Goal: Information Seeking & Learning: Learn about a topic

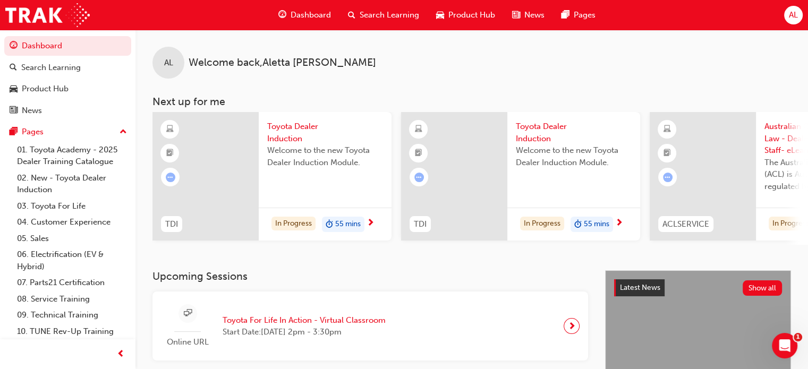
click at [347, 182] on div "Welcome to the new Toyota Dealer Induction Module." at bounding box center [325, 166] width 116 height 43
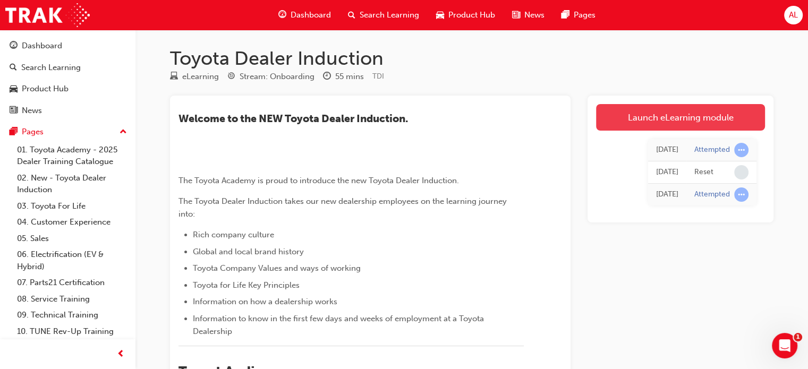
click at [656, 119] on link "Launch eLearning module" at bounding box center [680, 117] width 169 height 27
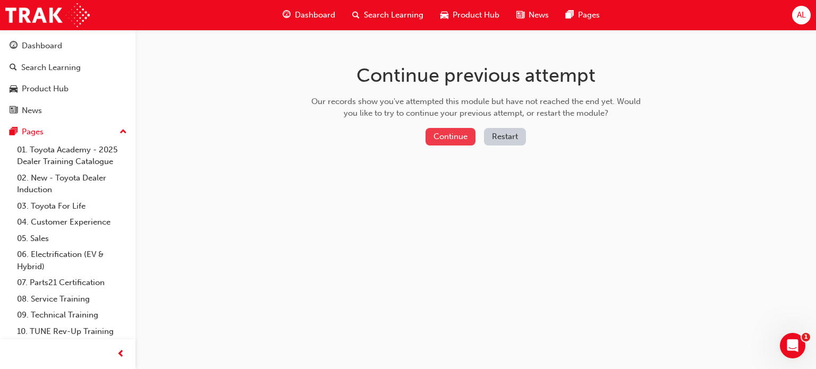
click at [455, 133] on button "Continue" at bounding box center [451, 137] width 50 height 18
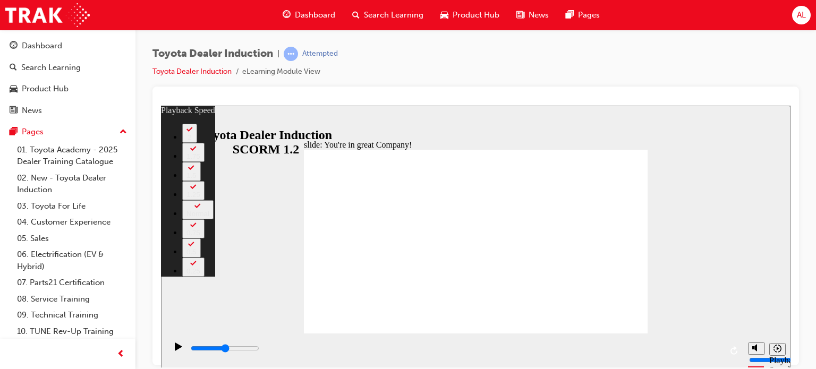
type input "7500"
type input "10"
type input "156"
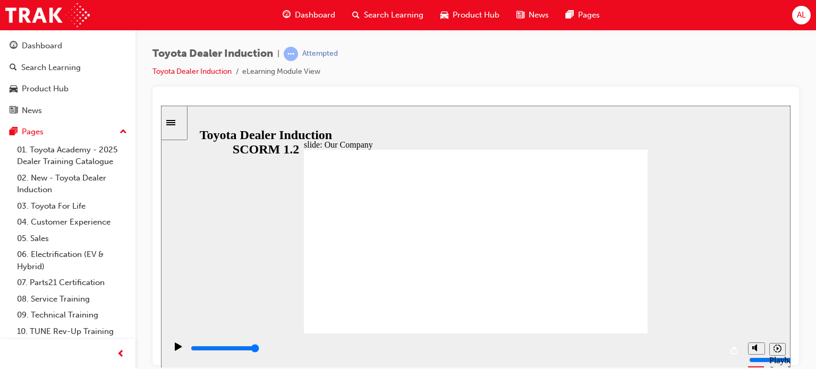
type input "8300"
drag, startPoint x: 381, startPoint y: 292, endPoint x: 421, endPoint y: 291, distance: 39.9
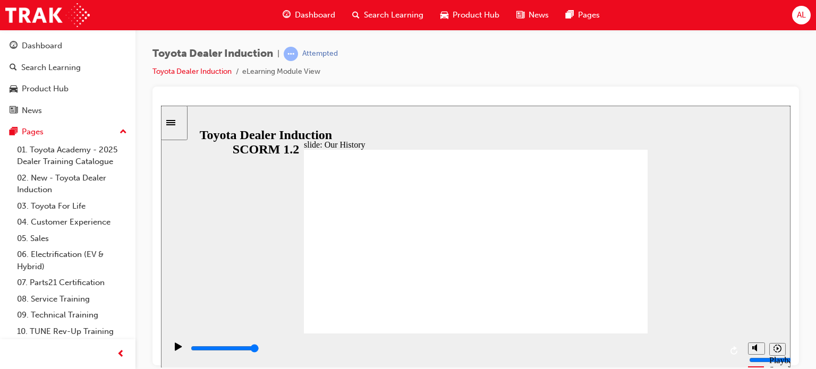
drag, startPoint x: 385, startPoint y: 295, endPoint x: 506, endPoint y: 288, distance: 120.9
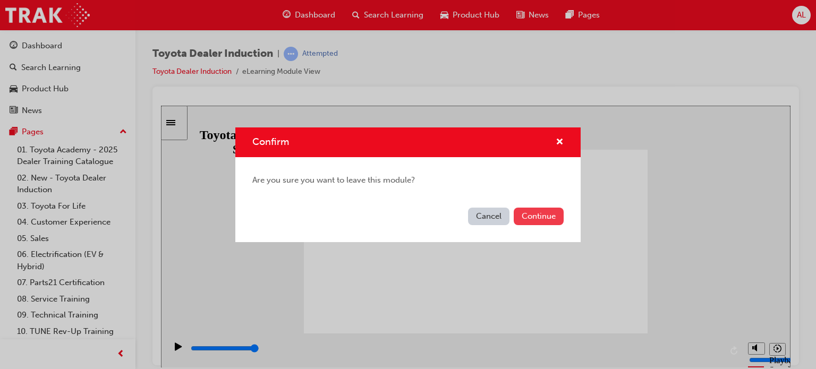
click at [551, 214] on button "Continue" at bounding box center [539, 217] width 50 height 18
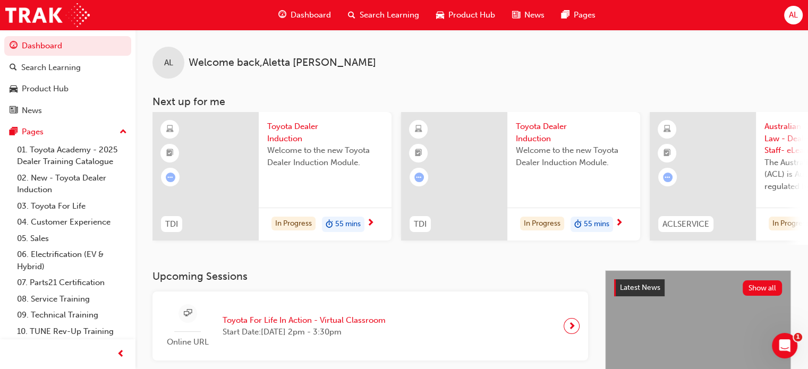
click at [286, 130] on span "Toyota Dealer Induction" at bounding box center [325, 133] width 116 height 24
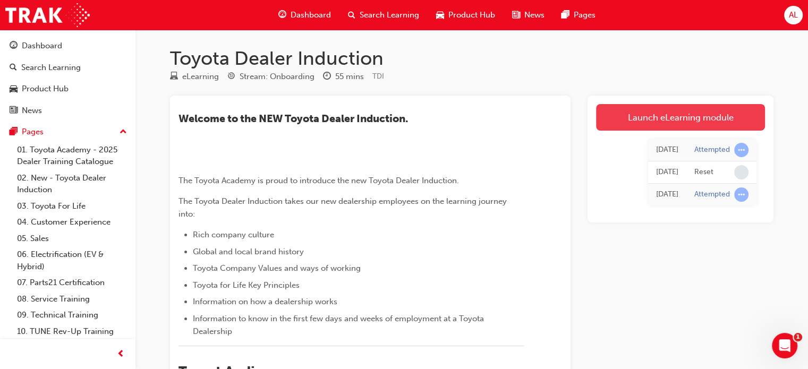
click at [675, 118] on link "Launch eLearning module" at bounding box center [680, 117] width 169 height 27
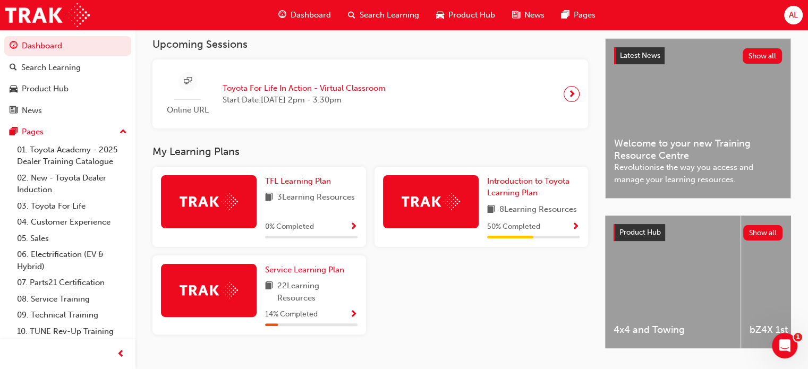
scroll to position [234, 0]
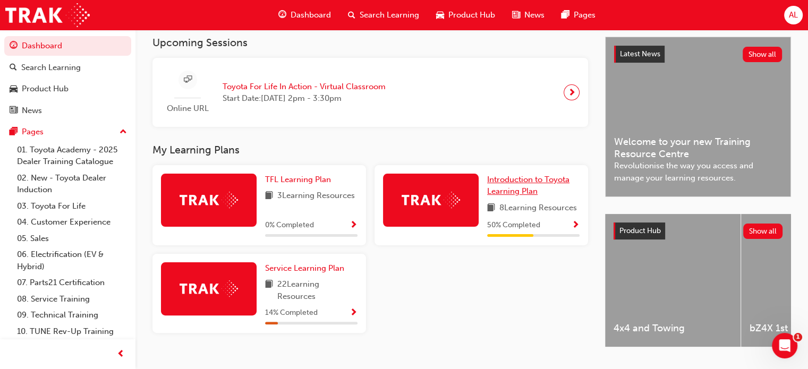
click at [536, 180] on span "Introduction to Toyota Learning Plan" at bounding box center [528, 186] width 82 height 22
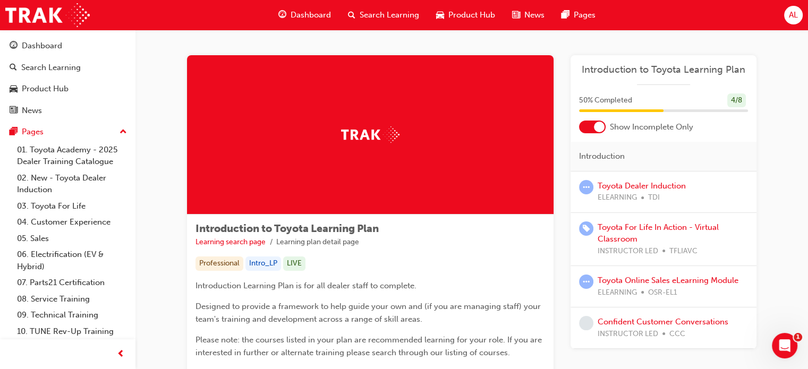
drag, startPoint x: 610, startPoint y: 188, endPoint x: 608, endPoint y: 170, distance: 17.7
click at [608, 170] on div "Introduction" at bounding box center [664, 157] width 186 height 30
click at [603, 184] on link "Toyota Dealer Induction" at bounding box center [642, 186] width 88 height 10
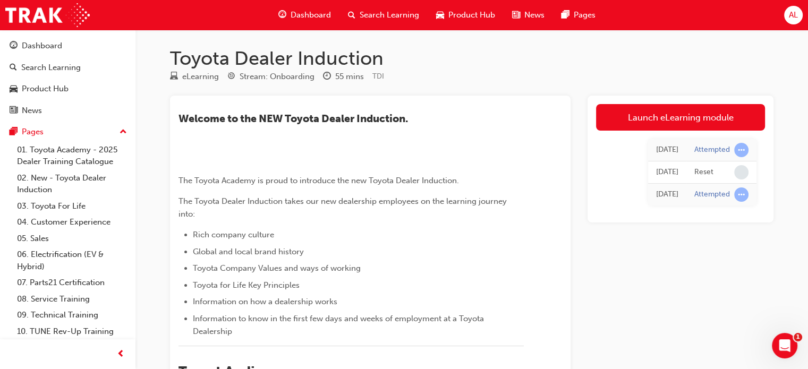
click at [603, 184] on div "3 days ago Attempted 3 days ago Reset 5 days ago Attempted" at bounding box center [680, 172] width 169 height 83
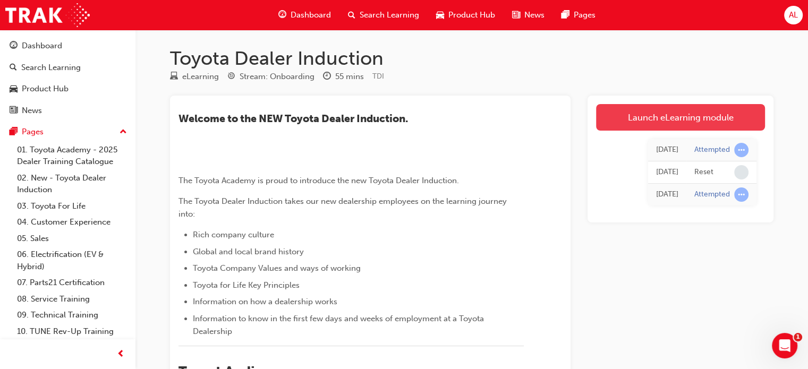
click at [618, 121] on link "Launch eLearning module" at bounding box center [680, 117] width 169 height 27
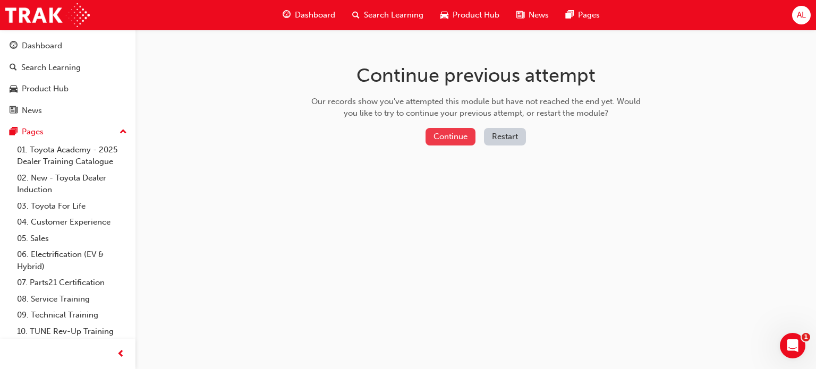
click at [445, 130] on button "Continue" at bounding box center [451, 137] width 50 height 18
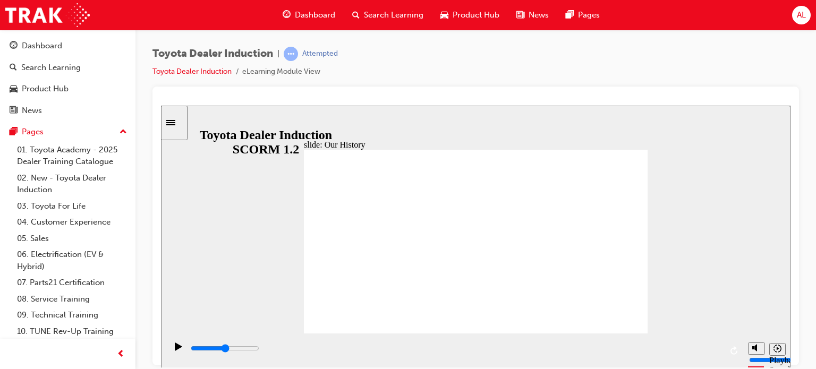
type input "8300"
drag, startPoint x: 379, startPoint y: 297, endPoint x: 410, endPoint y: 300, distance: 30.5
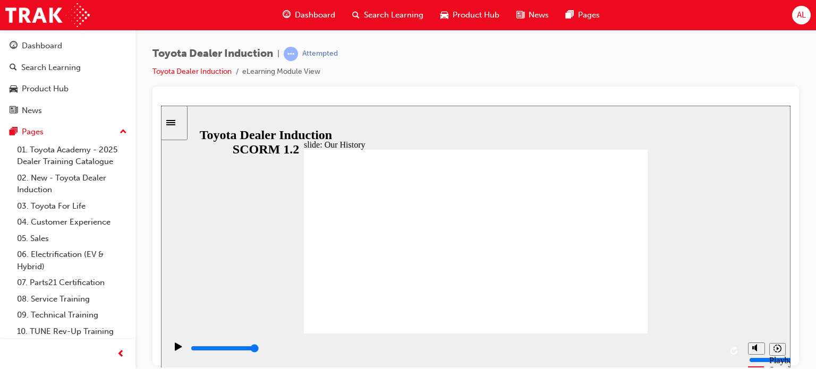
drag, startPoint x: 377, startPoint y: 294, endPoint x: 474, endPoint y: 278, distance: 98.6
drag, startPoint x: 376, startPoint y: 291, endPoint x: 439, endPoint y: 290, distance: 62.7
drag, startPoint x: 378, startPoint y: 296, endPoint x: 429, endPoint y: 294, distance: 51.1
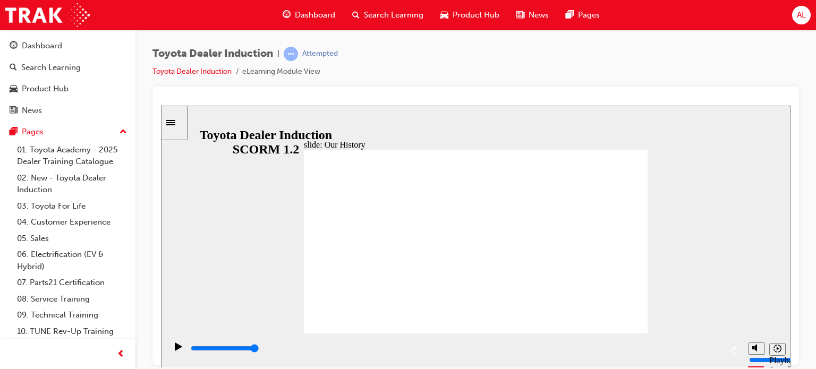
drag, startPoint x: 382, startPoint y: 277, endPoint x: 432, endPoint y: 281, distance: 49.6
drag, startPoint x: 382, startPoint y: 275, endPoint x: 434, endPoint y: 276, distance: 52.1
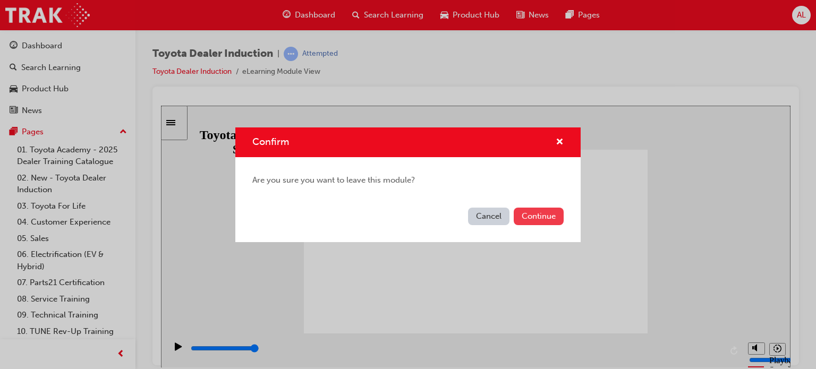
click at [536, 217] on button "Continue" at bounding box center [539, 217] width 50 height 18
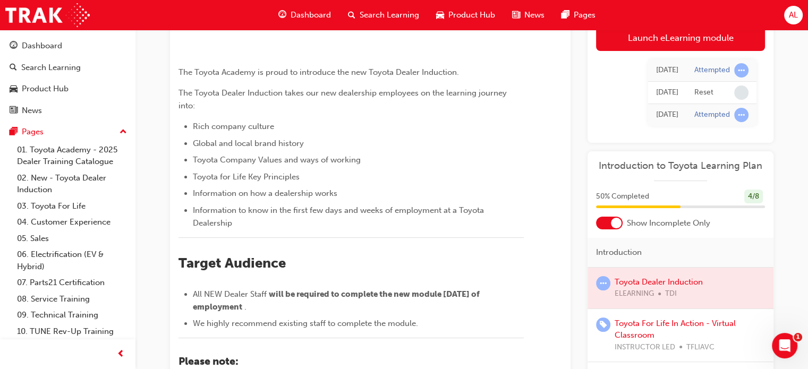
scroll to position [128, 0]
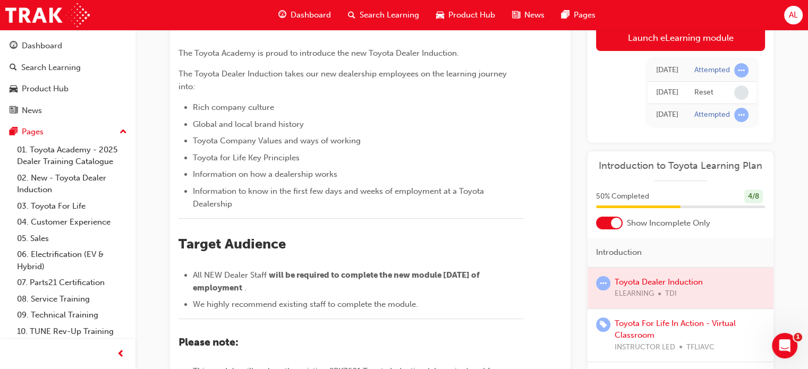
click at [662, 278] on div at bounding box center [681, 288] width 186 height 41
click at [634, 282] on div at bounding box center [681, 288] width 186 height 41
drag, startPoint x: 634, startPoint y: 282, endPoint x: 638, endPoint y: 34, distance: 248.2
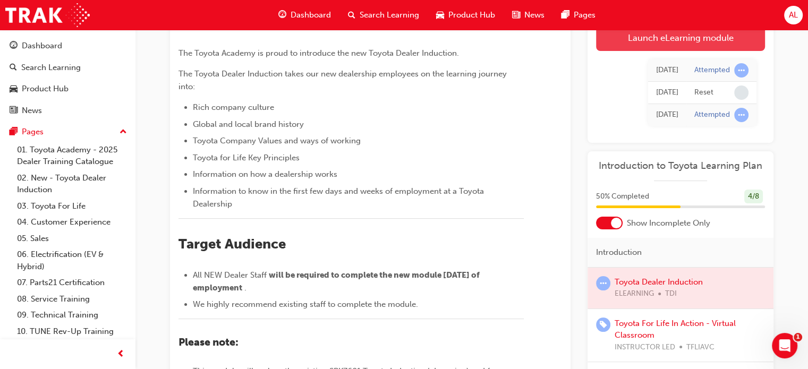
click at [638, 34] on link "Launch eLearning module" at bounding box center [680, 37] width 169 height 27
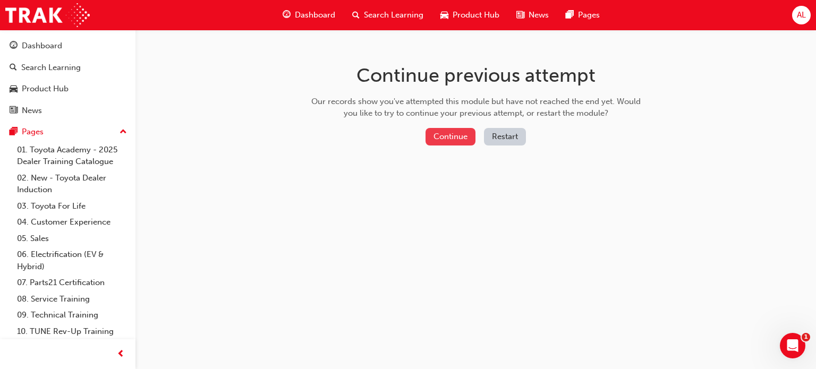
click at [450, 133] on button "Continue" at bounding box center [451, 137] width 50 height 18
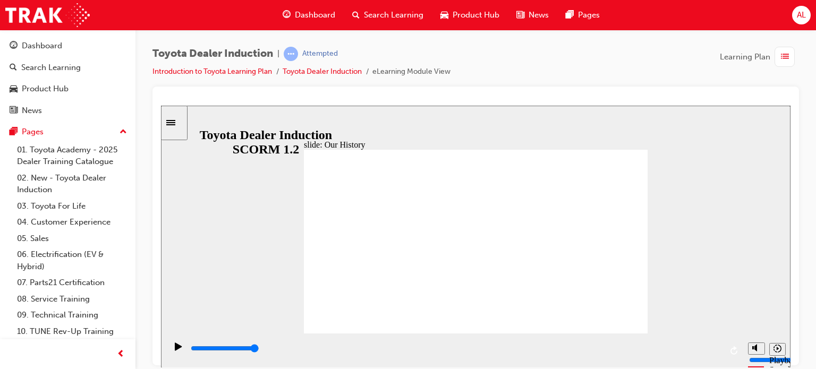
drag, startPoint x: 379, startPoint y: 297, endPoint x: 395, endPoint y: 297, distance: 15.9
drag, startPoint x: 378, startPoint y: 275, endPoint x: 415, endPoint y: 278, distance: 36.3
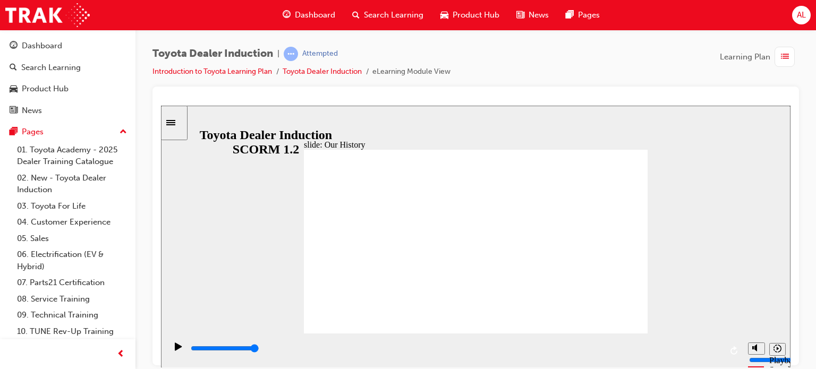
drag, startPoint x: 379, startPoint y: 296, endPoint x: 395, endPoint y: 294, distance: 16.0
drag, startPoint x: 391, startPoint y: 292, endPoint x: 408, endPoint y: 291, distance: 17.6
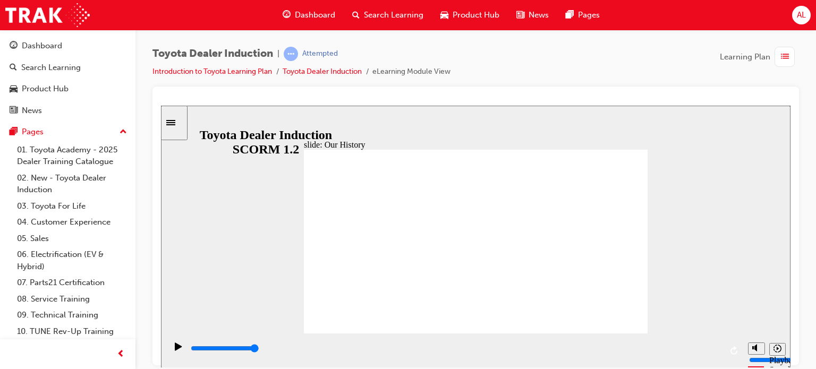
drag, startPoint x: 381, startPoint y: 296, endPoint x: 404, endPoint y: 294, distance: 23.4
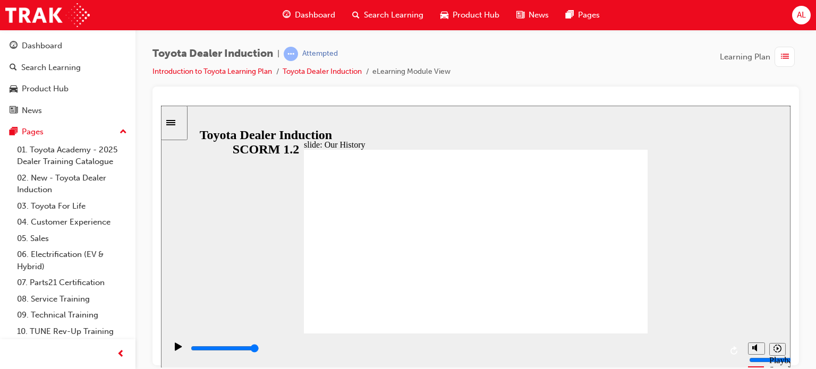
type input "8300"
drag, startPoint x: 379, startPoint y: 294, endPoint x: 426, endPoint y: 296, distance: 46.8
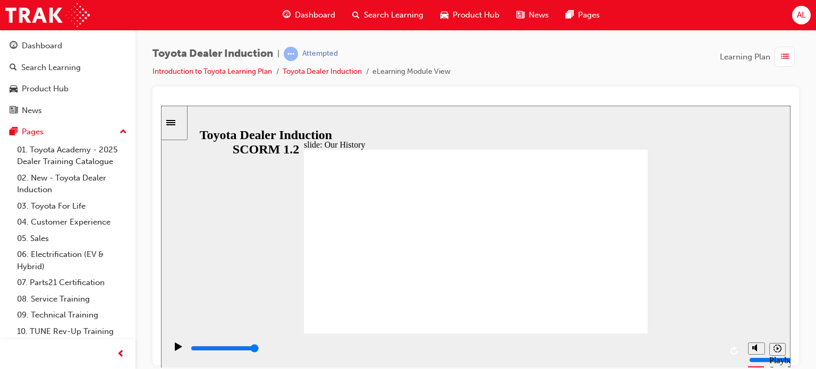
drag, startPoint x: 379, startPoint y: 295, endPoint x: 413, endPoint y: 295, distance: 34.5
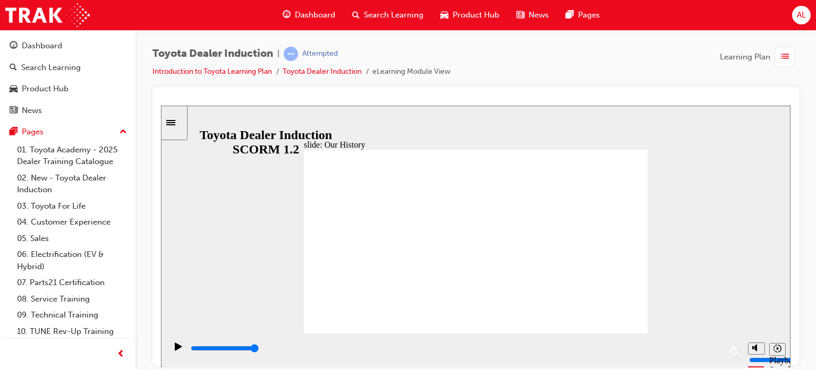
drag, startPoint x: 382, startPoint y: 296, endPoint x: 436, endPoint y: 292, distance: 54.4
drag, startPoint x: 407, startPoint y: 249, endPoint x: 460, endPoint y: 242, distance: 53.6
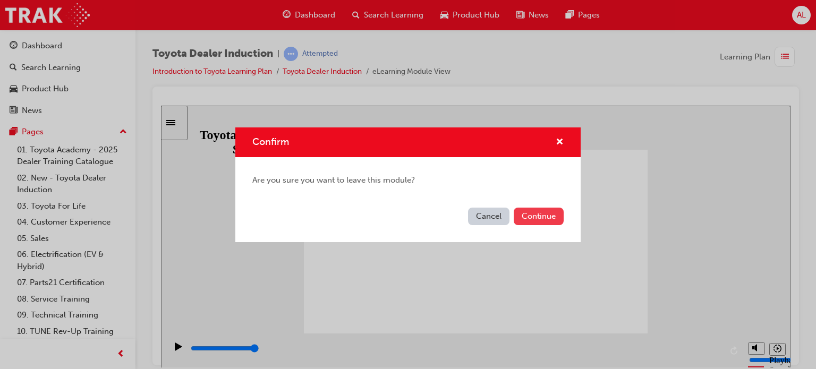
click at [528, 216] on button "Continue" at bounding box center [539, 217] width 50 height 18
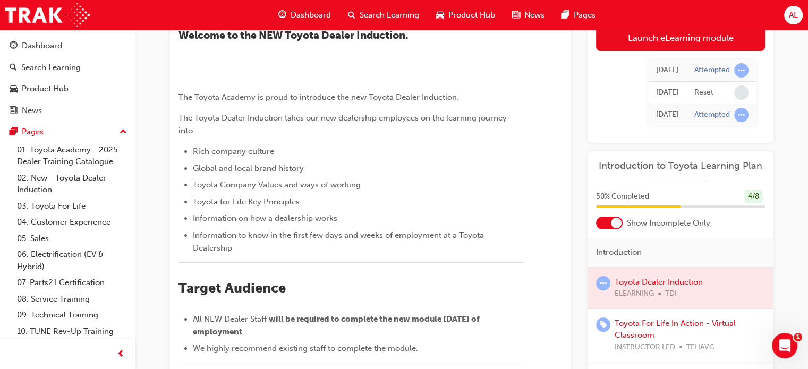
scroll to position [85, 0]
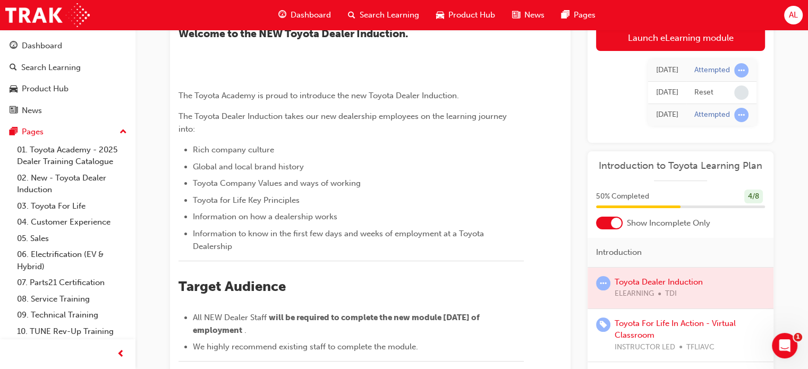
click at [661, 318] on div "Toyota For Life In Action - Virtual Classroom INSTRUCTOR LED TFLIAVC" at bounding box center [690, 336] width 150 height 36
click at [661, 324] on link "Toyota For Life In Action - Virtual Classroom" at bounding box center [675, 330] width 121 height 22
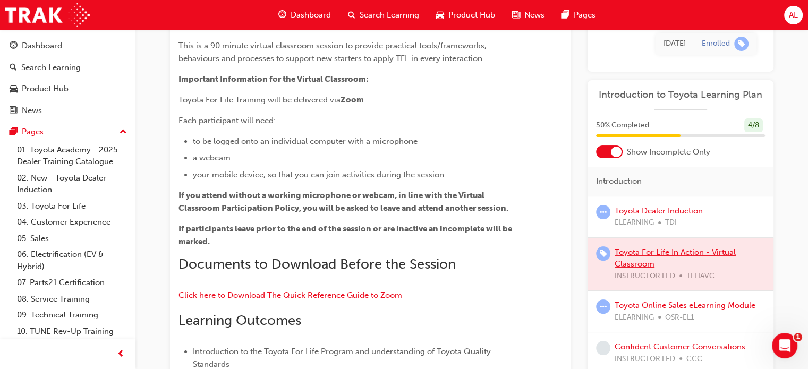
scroll to position [128, 0]
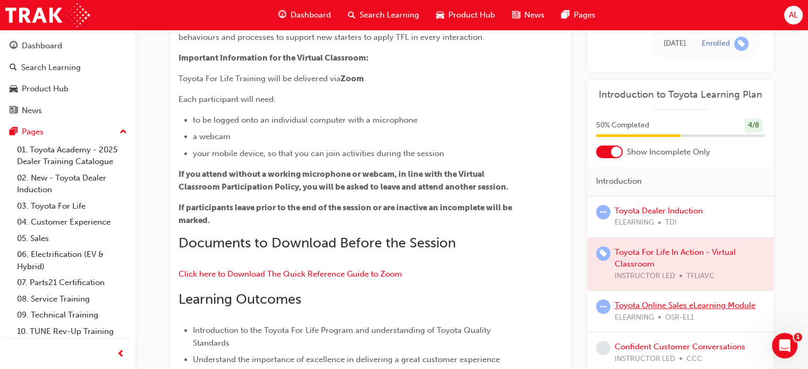
click at [649, 307] on link "Toyota Online Sales eLearning Module" at bounding box center [685, 306] width 141 height 10
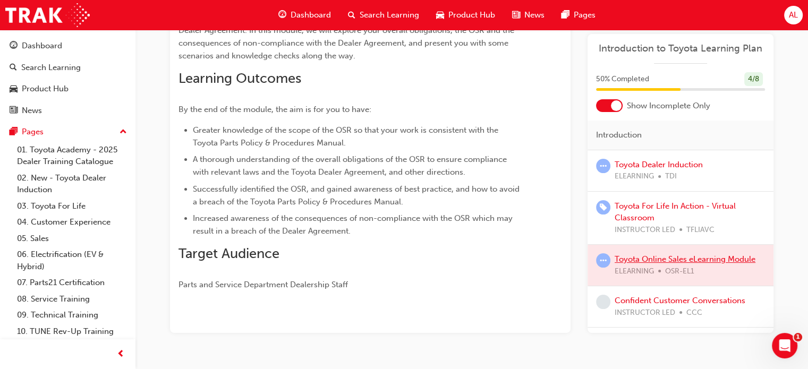
scroll to position [128, 0]
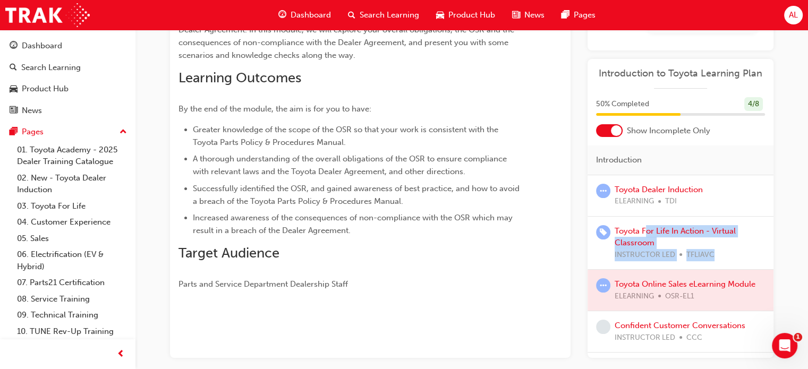
drag, startPoint x: 649, startPoint y: 307, endPoint x: 650, endPoint y: 203, distance: 103.6
click at [650, 203] on div "Toyota Dealer Induction ELEARNING TDI Toyota For Life In Action - Virtual Class…" at bounding box center [681, 264] width 186 height 178
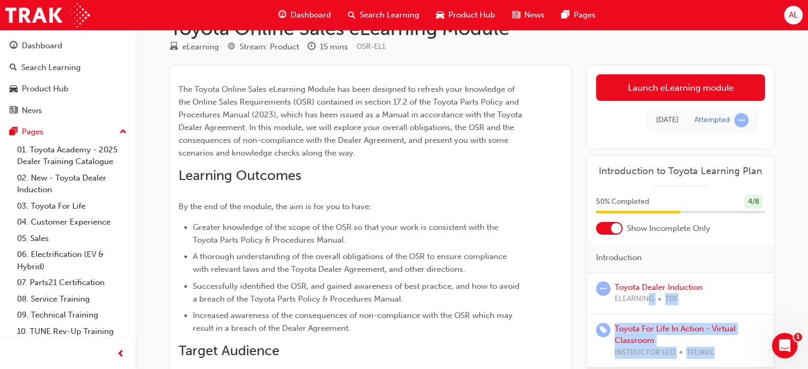
scroll to position [21, 0]
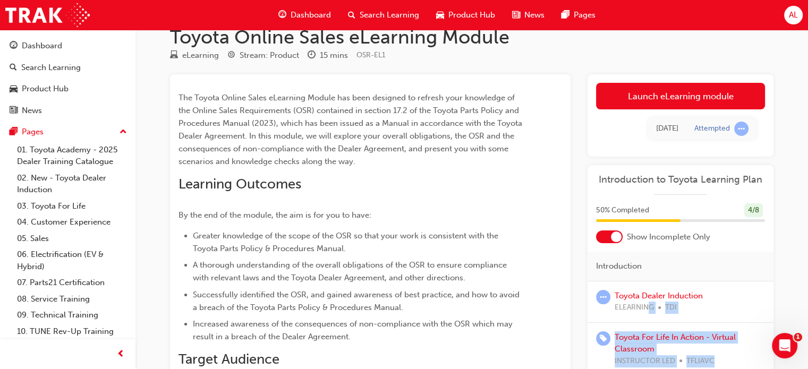
click at [656, 99] on link "Launch eLearning module" at bounding box center [680, 96] width 169 height 27
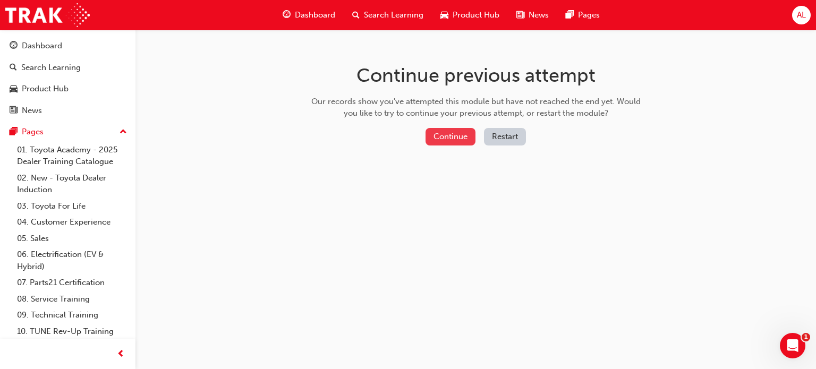
click at [447, 131] on button "Continue" at bounding box center [451, 137] width 50 height 18
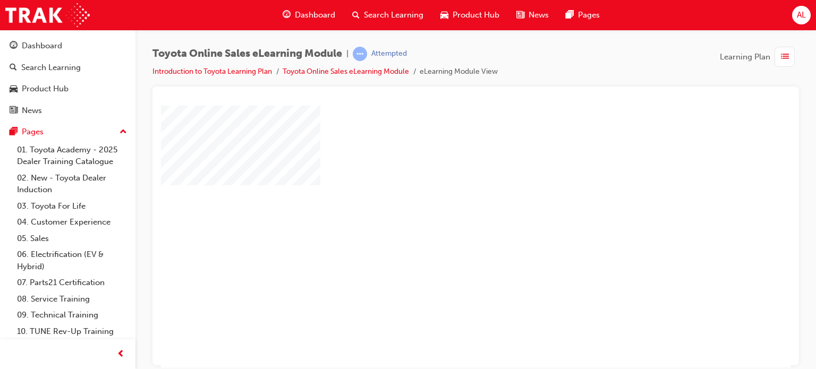
click at [445, 206] on div "play" at bounding box center [445, 206] width 0 height 0
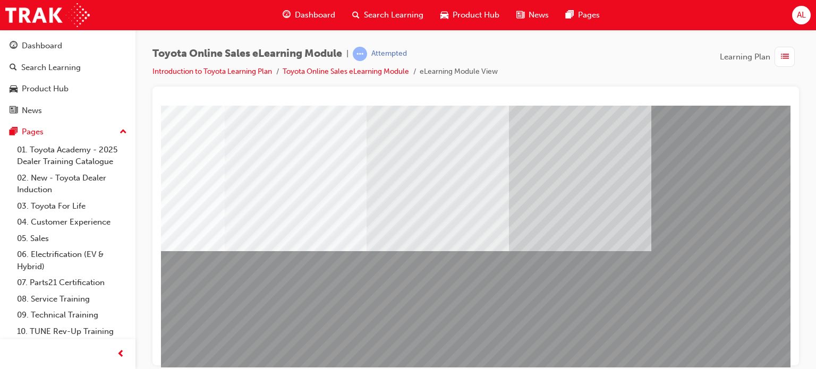
scroll to position [106, 80]
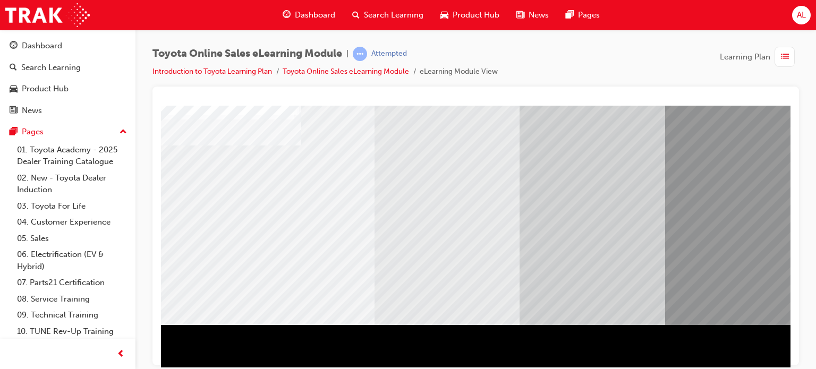
scroll to position [81, 0]
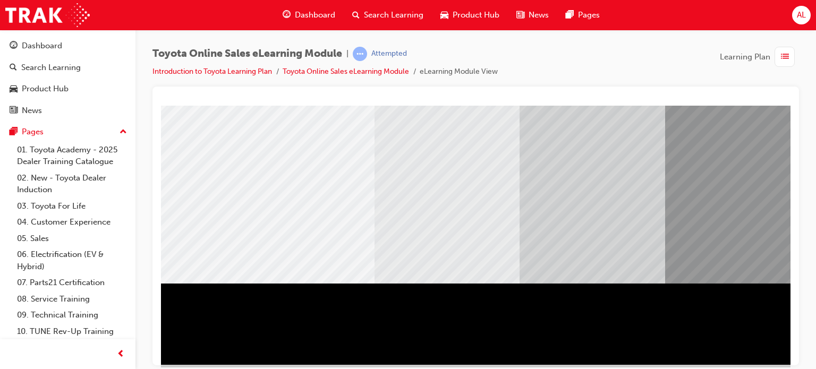
scroll to position [145, 0]
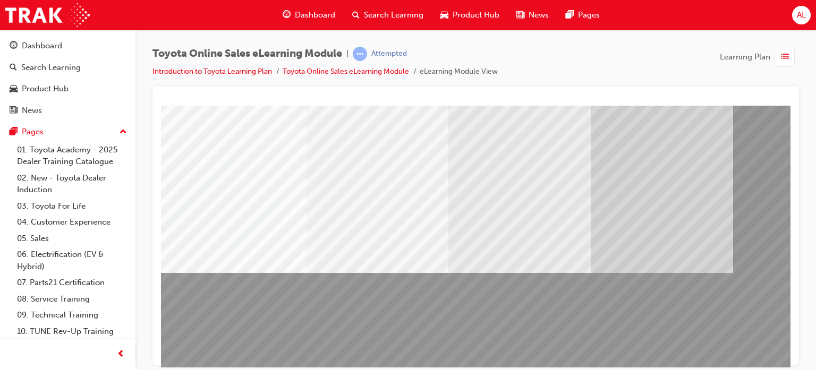
scroll to position [85, 0]
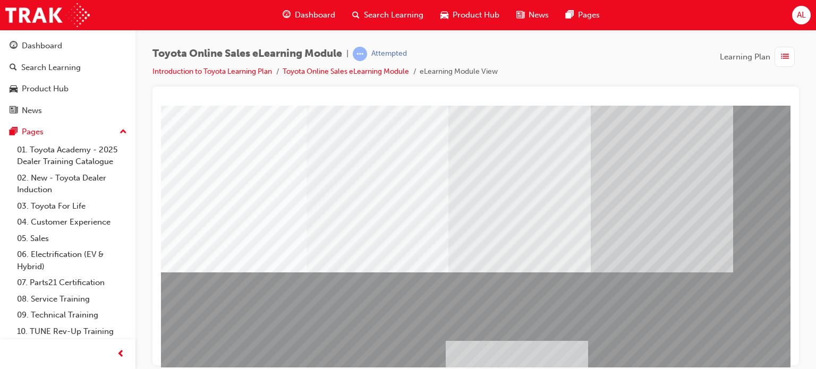
drag, startPoint x: 276, startPoint y: 175, endPoint x: 559, endPoint y: 365, distance: 340.5
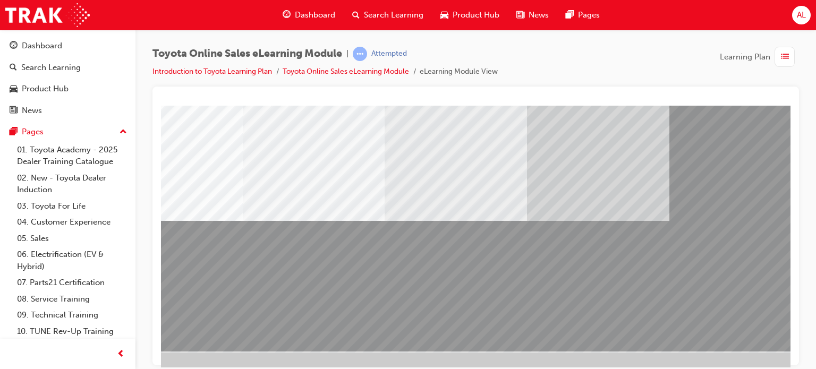
scroll to position [145, 64]
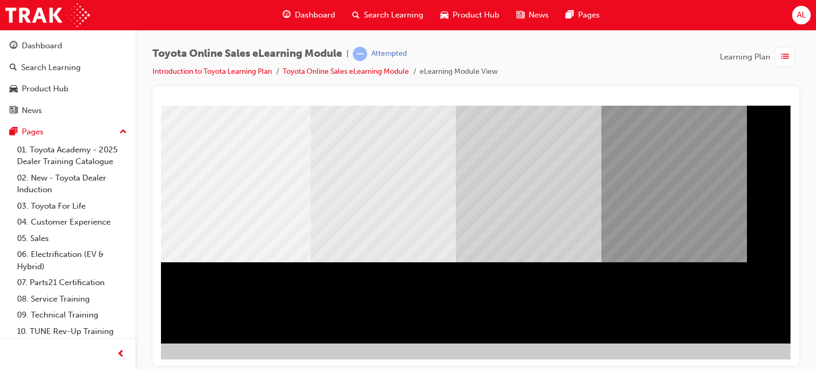
scroll to position [0, 0]
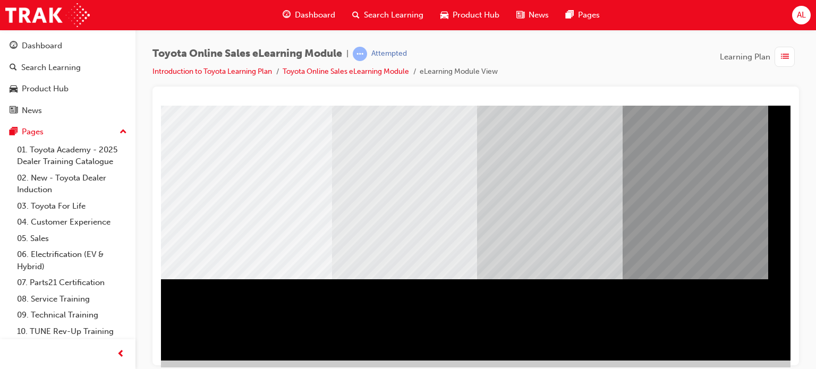
scroll to position [145, 43]
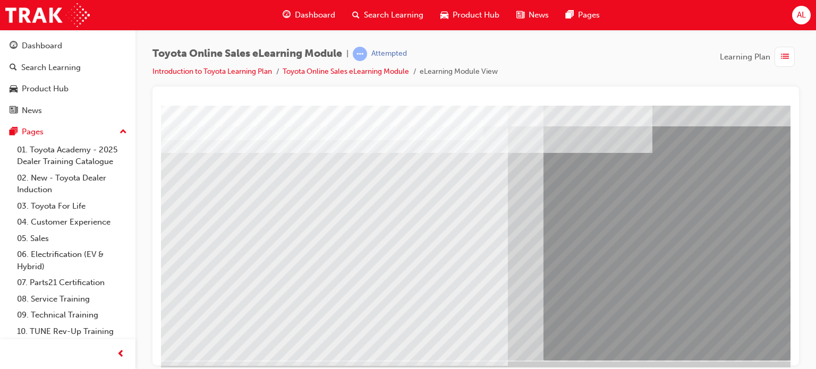
scroll to position [145, 0]
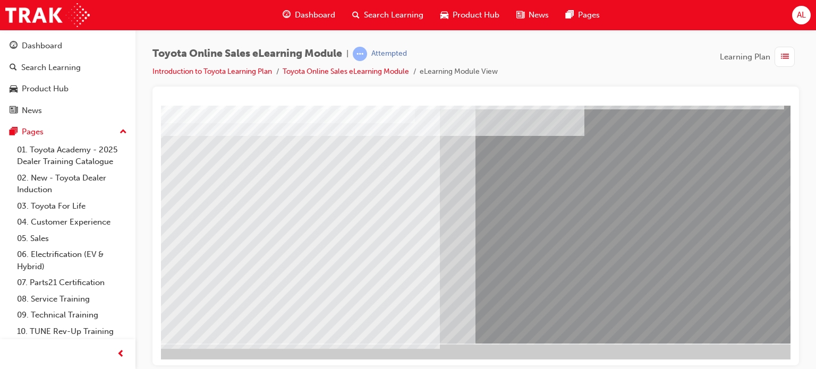
scroll to position [145, 85]
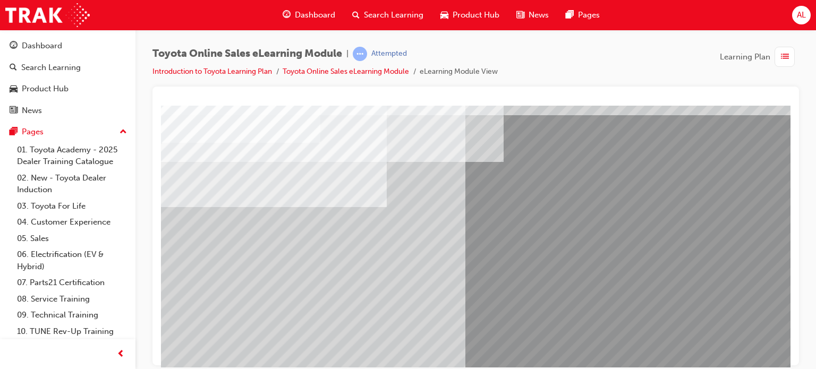
scroll to position [64, 0]
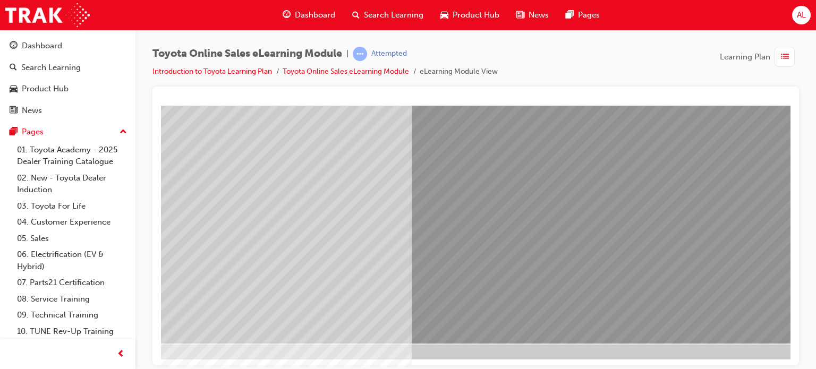
scroll to position [145, 64]
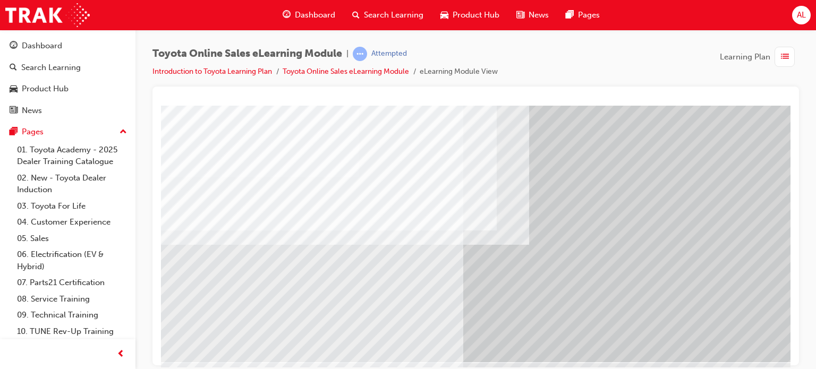
scroll to position [145, 0]
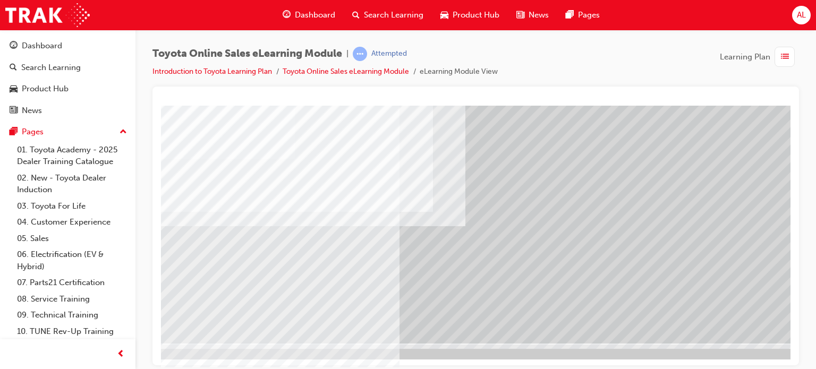
scroll to position [145, 85]
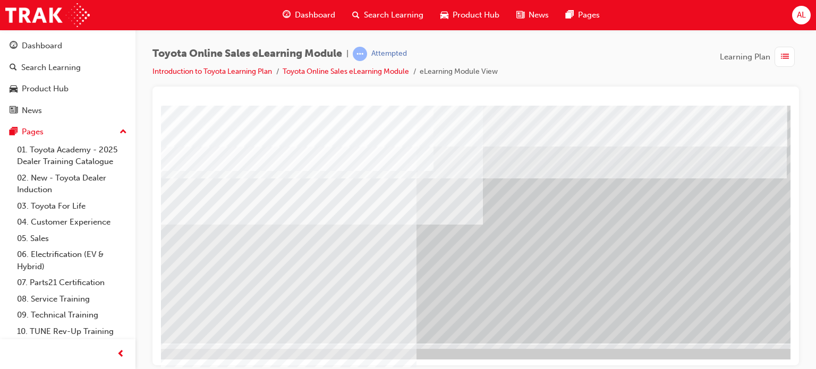
scroll to position [145, 64]
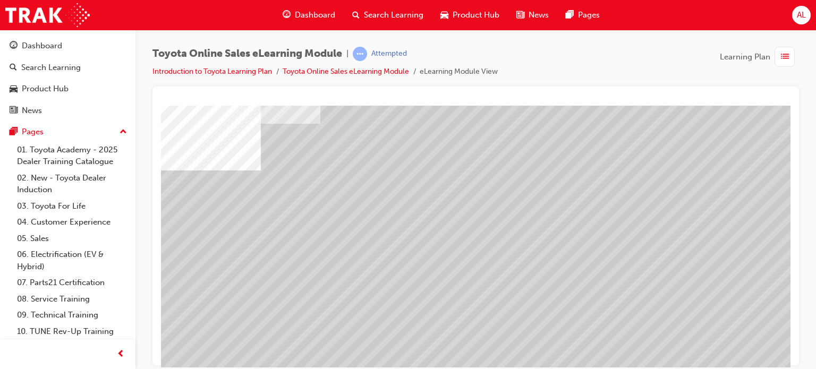
scroll to position [64, 0]
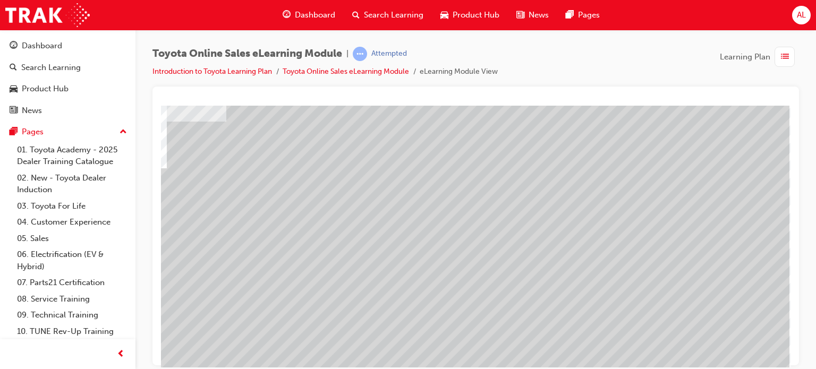
scroll to position [64, 101]
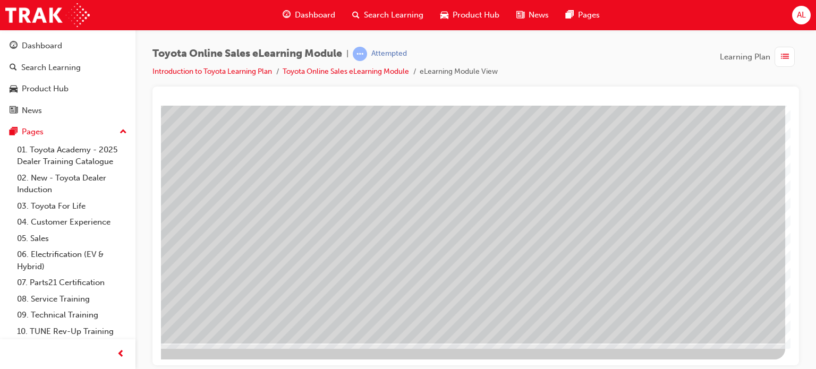
scroll to position [145, 101]
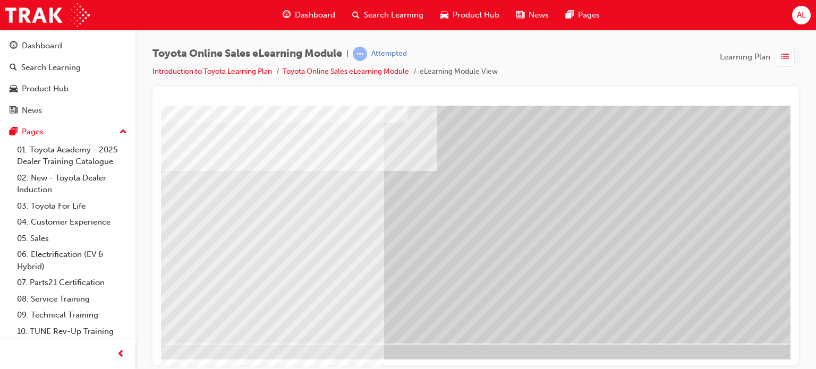
scroll to position [145, 64]
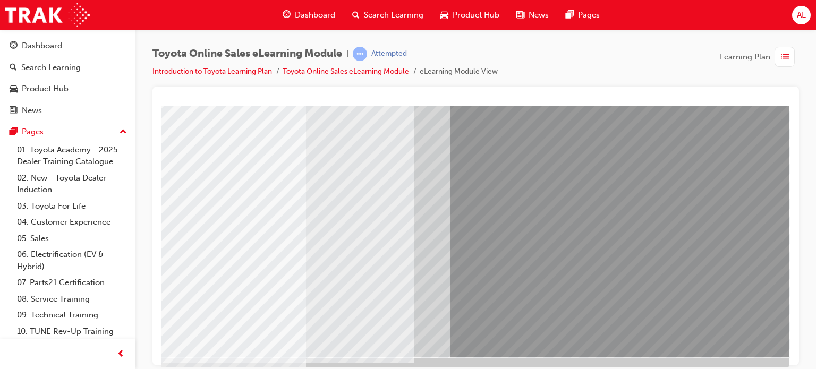
scroll to position [145, 101]
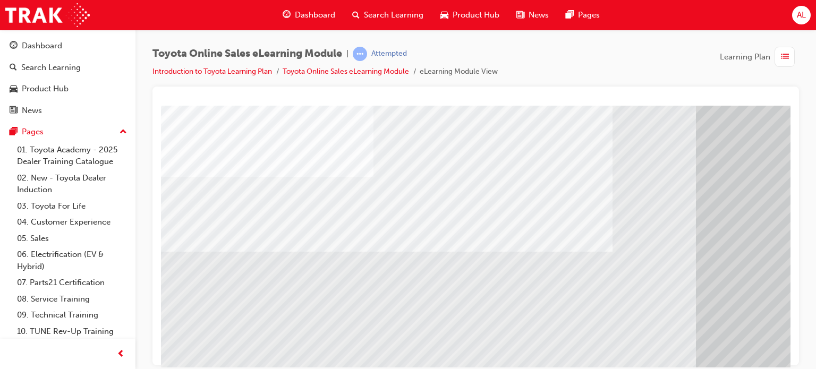
scroll to position [106, 0]
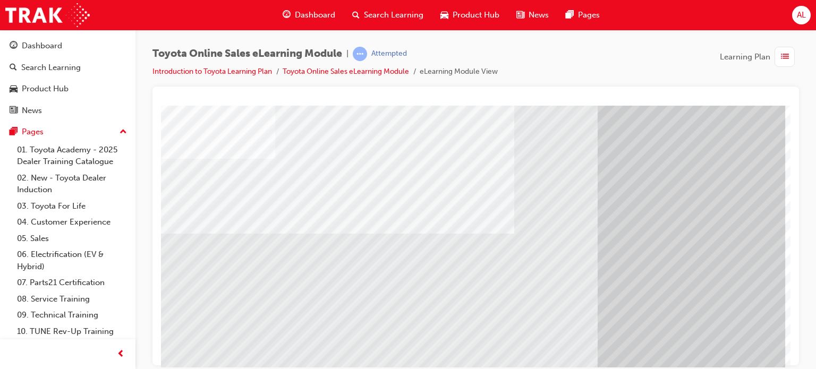
scroll to position [128, 101]
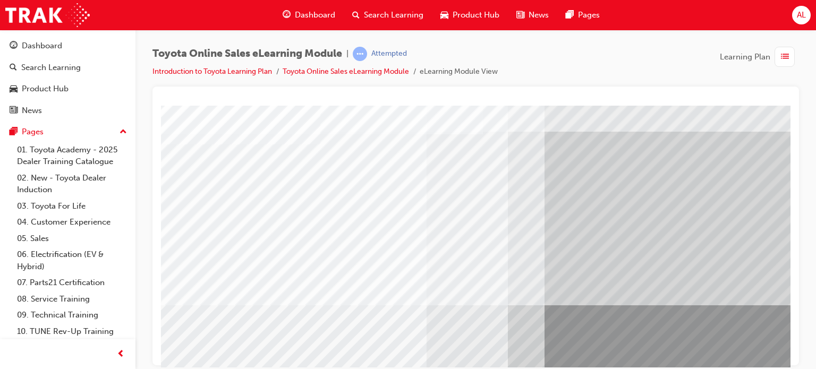
scroll to position [43, 0]
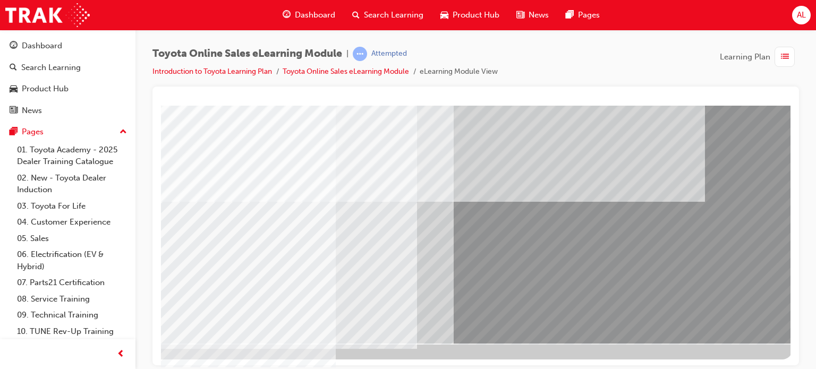
scroll to position [145, 101]
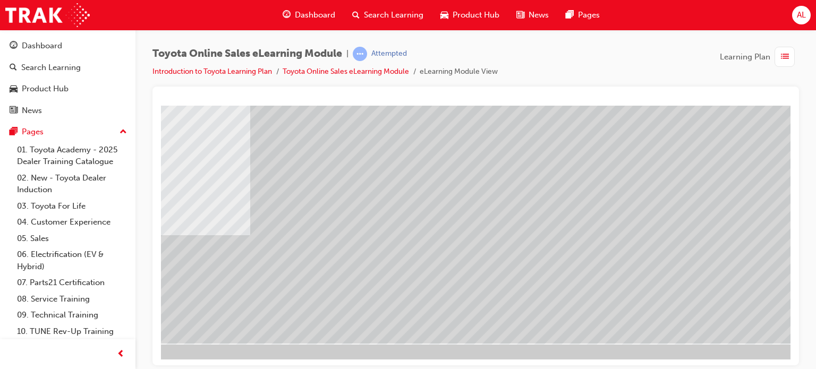
scroll to position [145, 85]
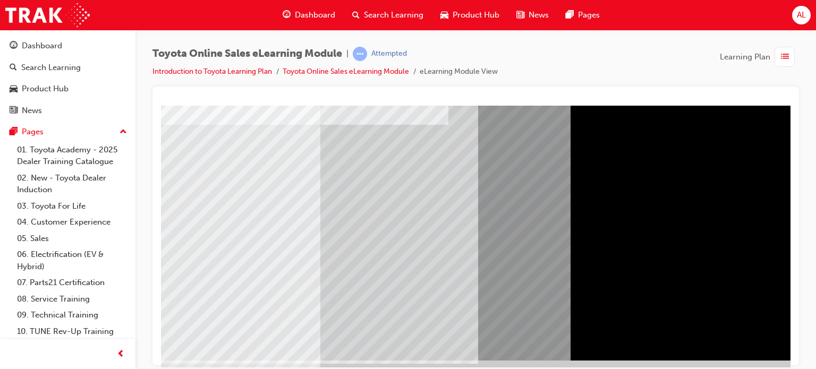
scroll to position [145, 0]
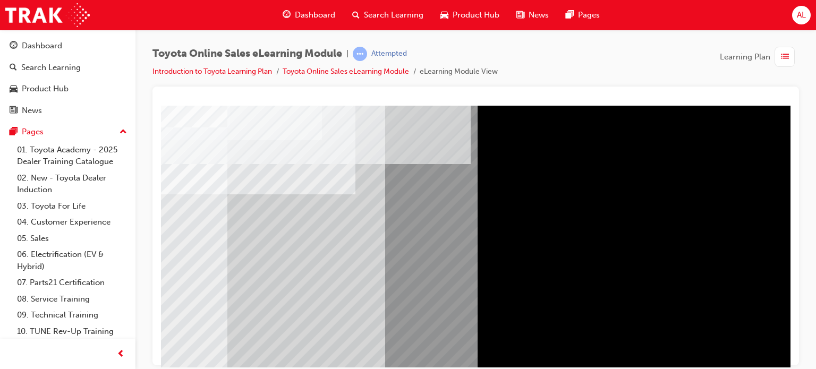
scroll to position [38, 101]
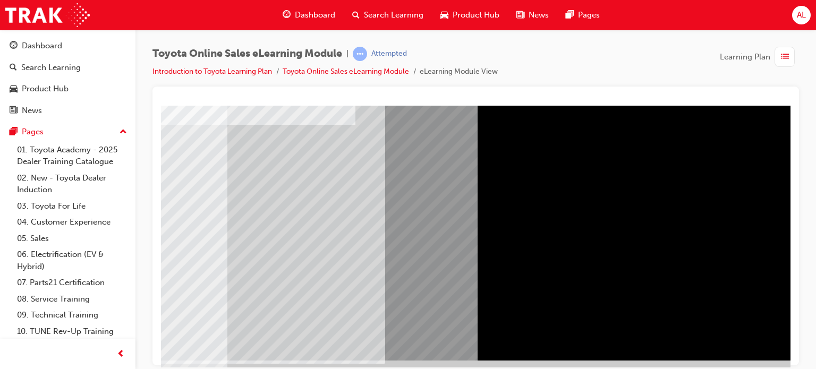
scroll to position [145, 101]
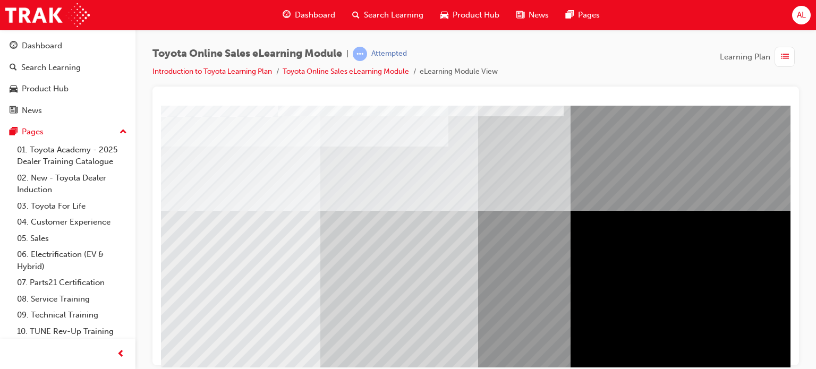
scroll to position [106, 0]
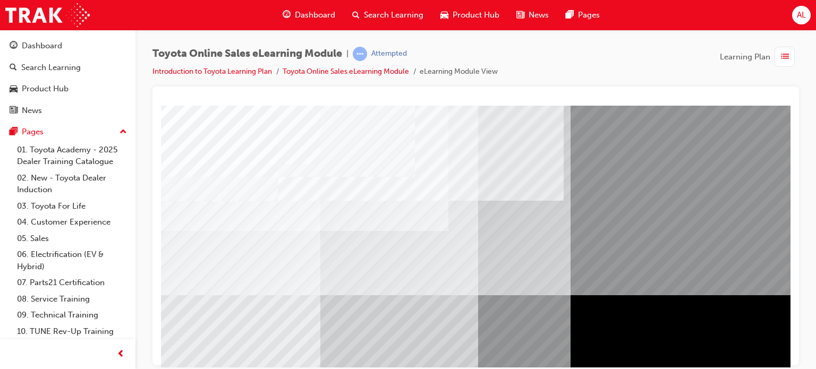
scroll to position [43, 0]
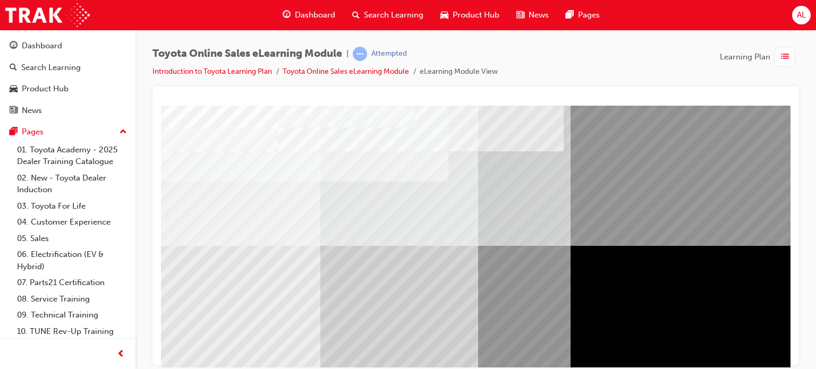
scroll to position [85, 0]
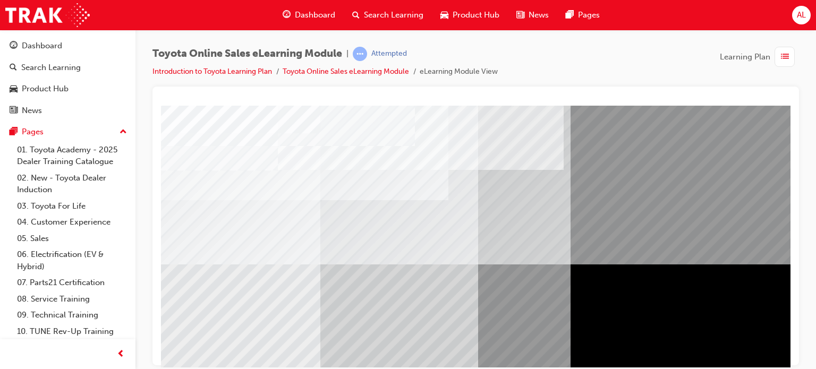
scroll to position [145, 0]
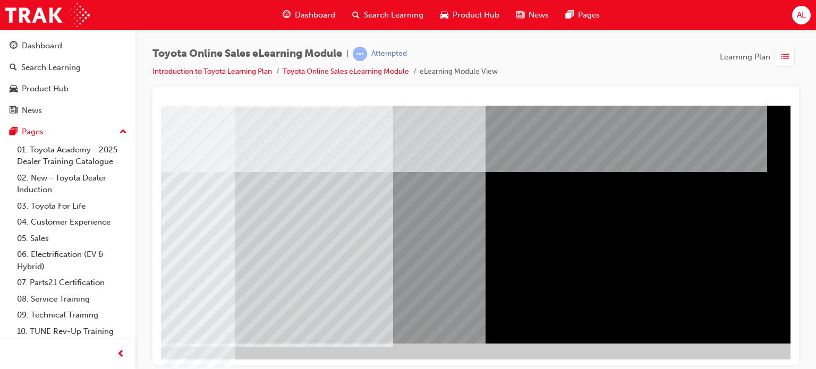
scroll to position [145, 101]
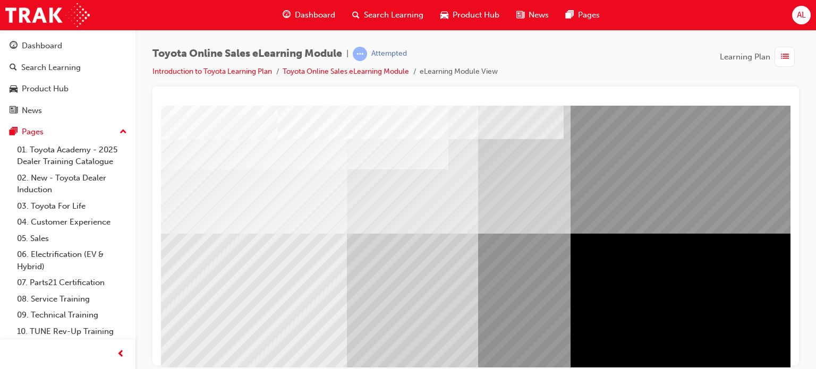
scroll to position [85, 0]
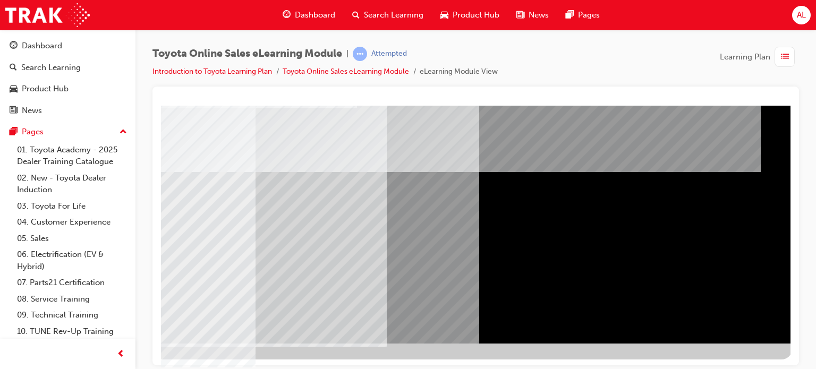
scroll to position [145, 101]
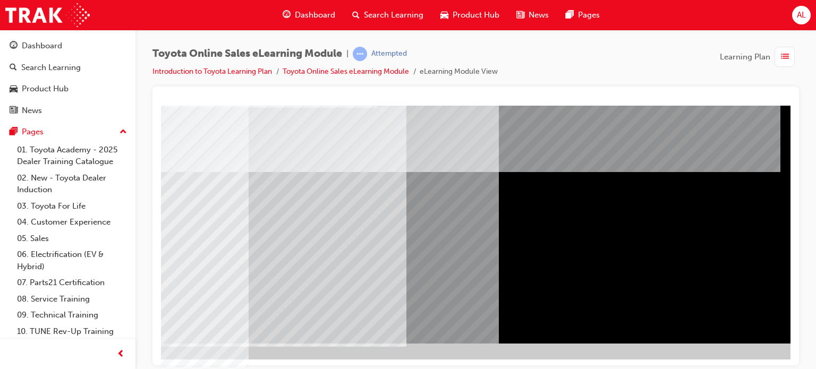
scroll to position [145, 85]
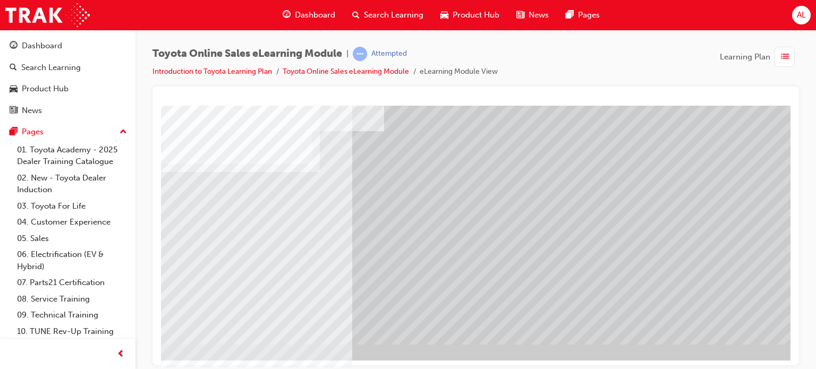
scroll to position [145, 64]
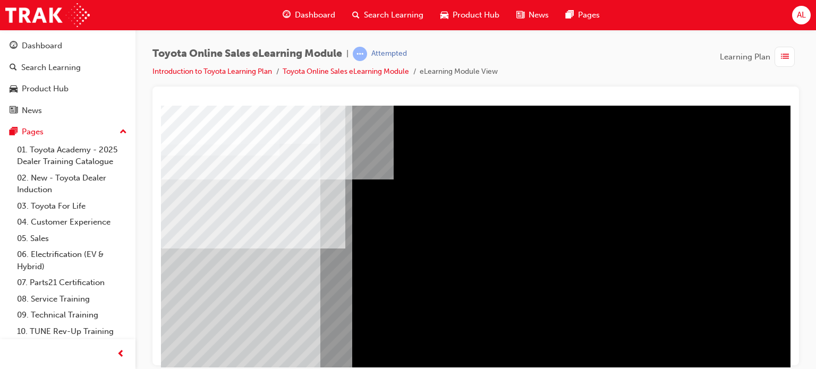
scroll to position [43, 0]
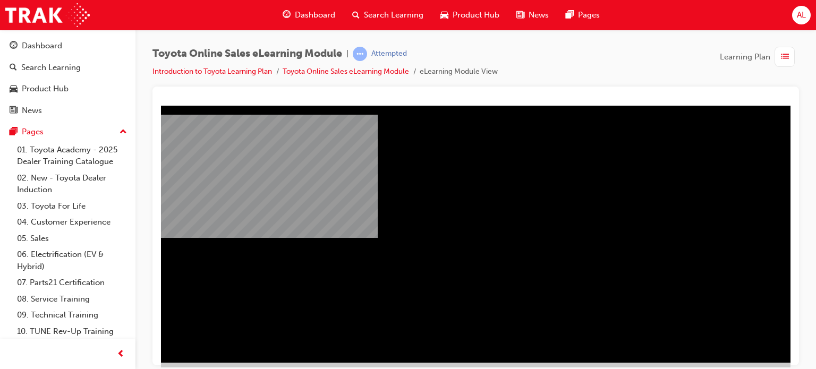
scroll to position [145, 85]
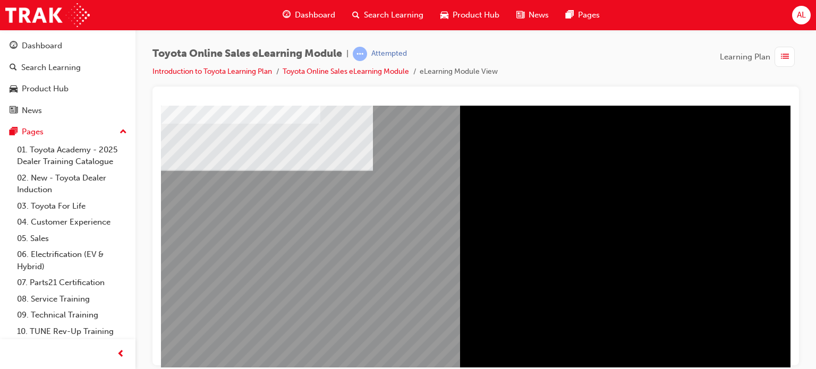
scroll to position [64, 0]
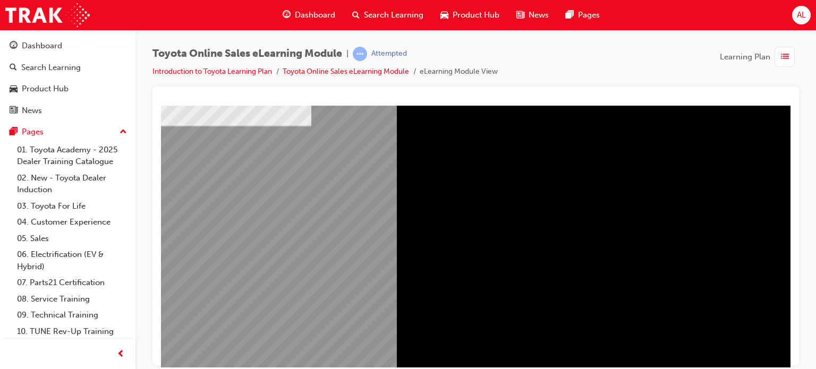
scroll to position [106, 64]
drag, startPoint x: 663, startPoint y: 141, endPoint x: 738, endPoint y: 160, distance: 77.3
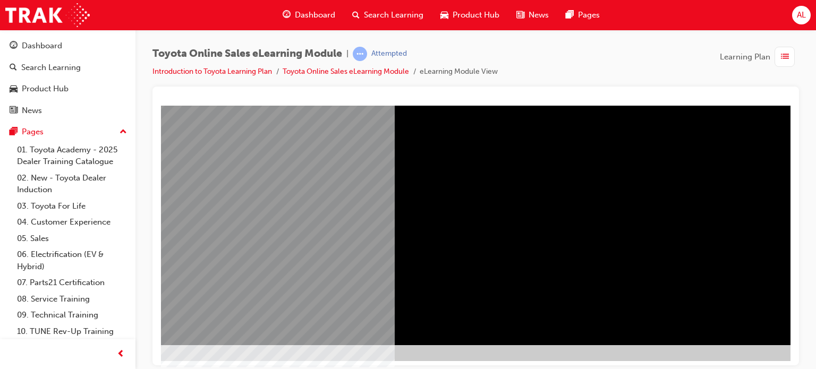
scroll to position [145, 64]
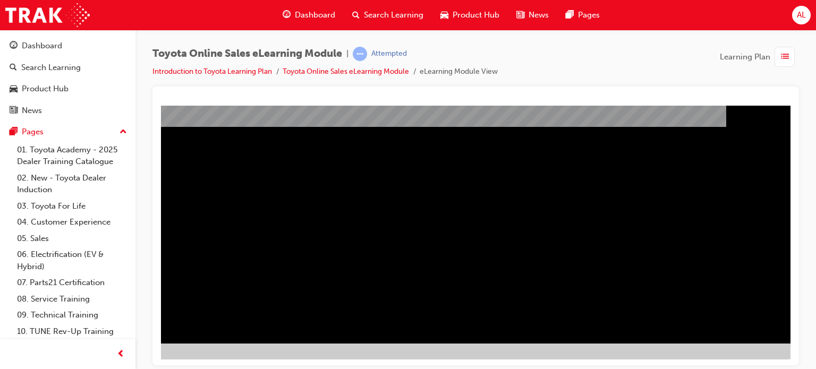
scroll to position [145, 101]
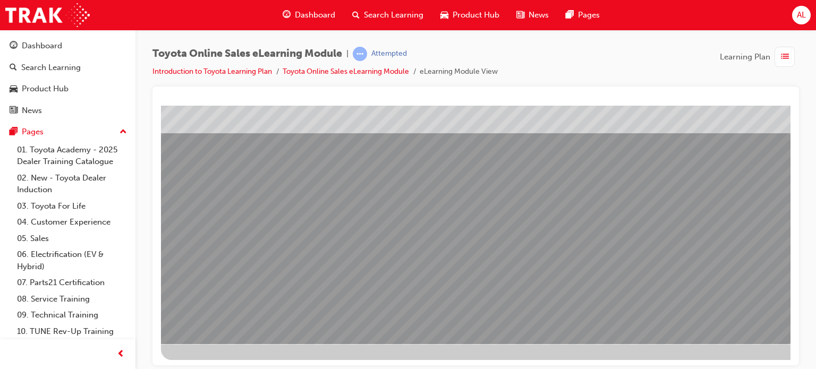
scroll to position [145, 0]
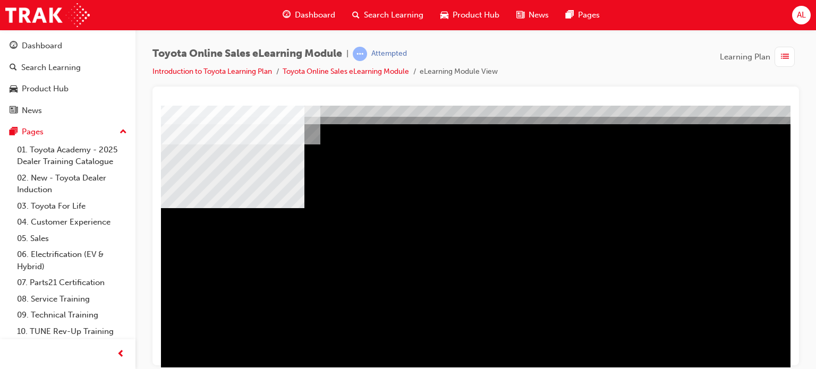
scroll to position [43, 0]
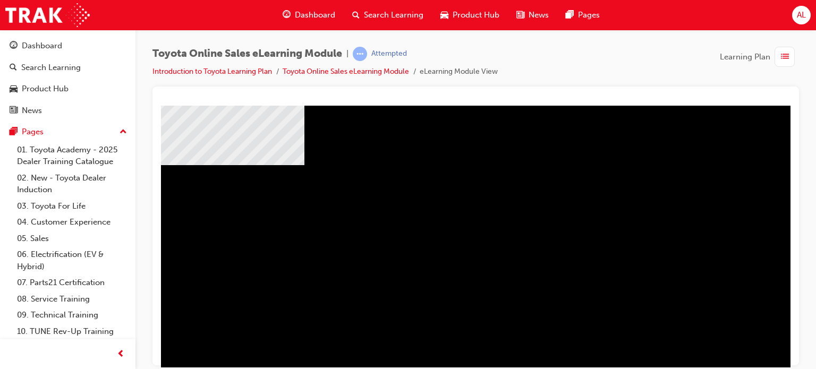
scroll to position [85, 0]
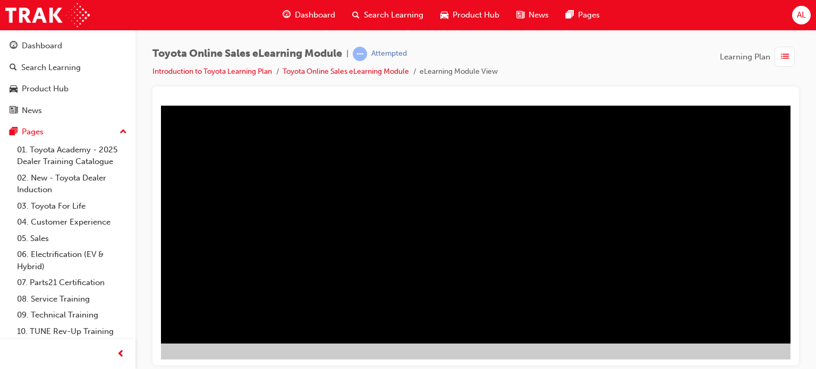
scroll to position [145, 64]
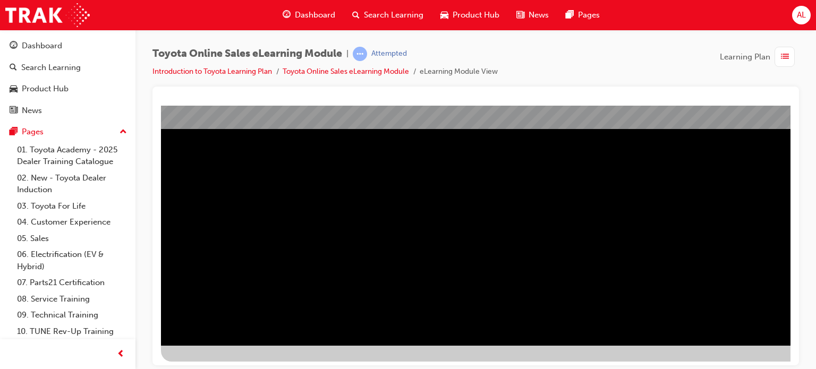
scroll to position [145, 0]
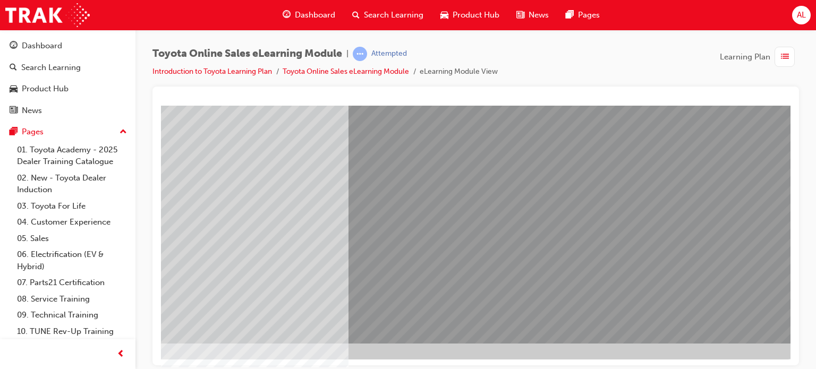
scroll to position [0, 0]
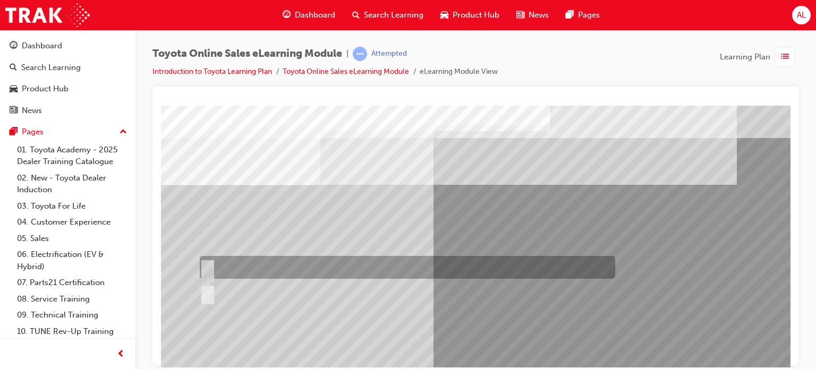
click at [204, 266] on input "True" at bounding box center [206, 268] width 12 height 12
radio input "true"
click at [200, 288] on input "False" at bounding box center [206, 294] width 12 height 12
radio input "true"
click at [200, 262] on input "True" at bounding box center [206, 268] width 12 height 12
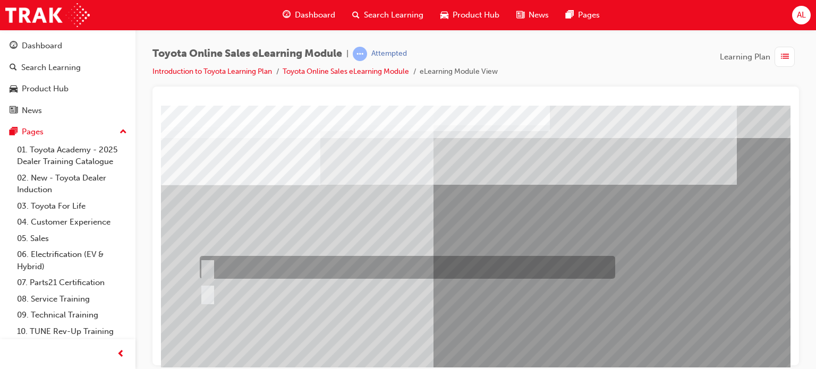
radio input "true"
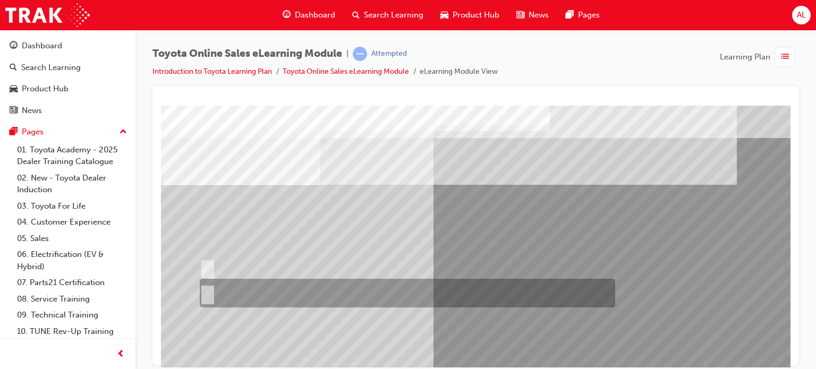
click at [200, 288] on input "False" at bounding box center [206, 294] width 12 height 12
radio input "true"
click at [200, 262] on input "True" at bounding box center [206, 268] width 12 height 12
radio input "true"
click at [200, 288] on input "False" at bounding box center [206, 294] width 12 height 12
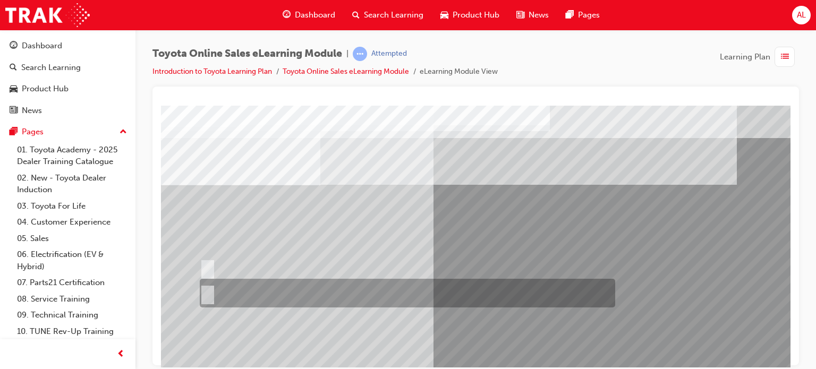
radio input "true"
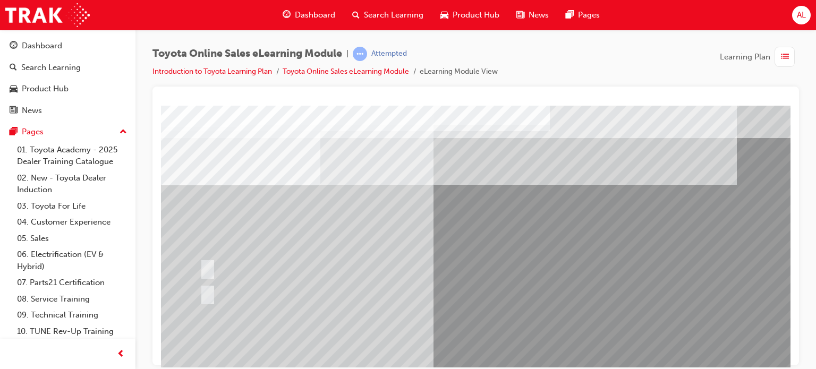
click at [200, 262] on input "True" at bounding box center [206, 268] width 12 height 12
radio input "true"
click at [200, 288] on input "False" at bounding box center [206, 294] width 12 height 12
radio input "true"
click at [200, 262] on input "True" at bounding box center [206, 268] width 12 height 12
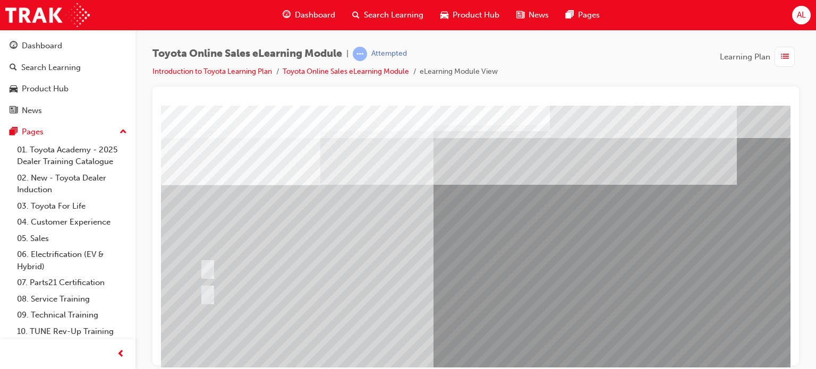
radio input "true"
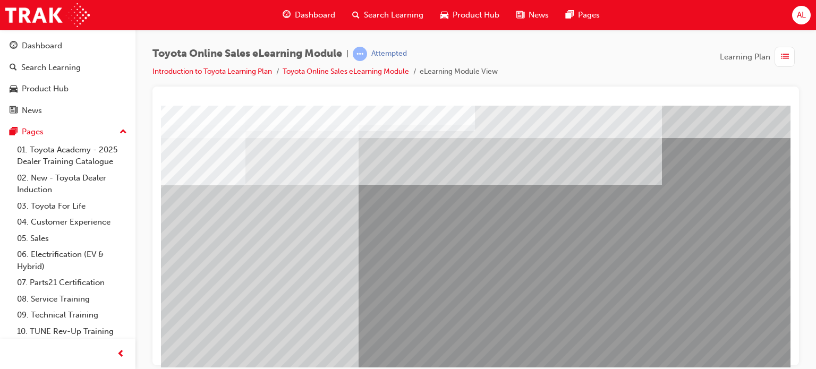
scroll to position [0, 85]
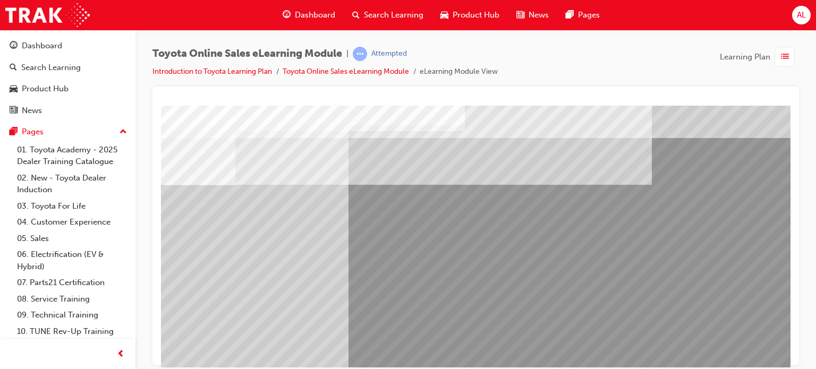
click at [126, 288] on input "False" at bounding box center [121, 294] width 12 height 12
radio input "true"
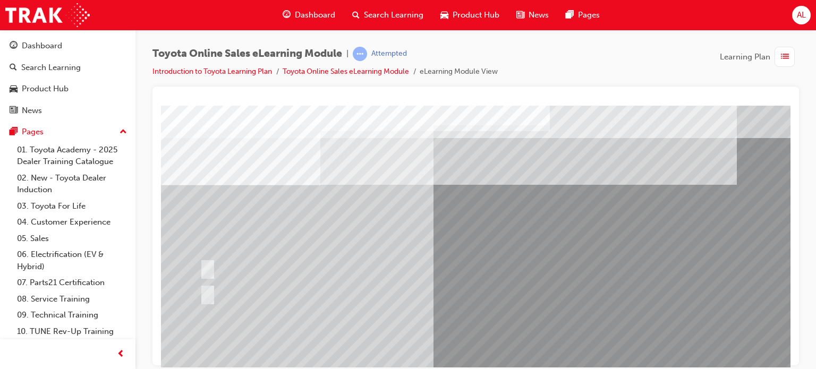
click at [200, 262] on input "True" at bounding box center [206, 268] width 12 height 12
radio input "true"
click at [200, 288] on input "False" at bounding box center [206, 294] width 12 height 12
radio input "true"
click at [200, 262] on input "True" at bounding box center [206, 268] width 12 height 12
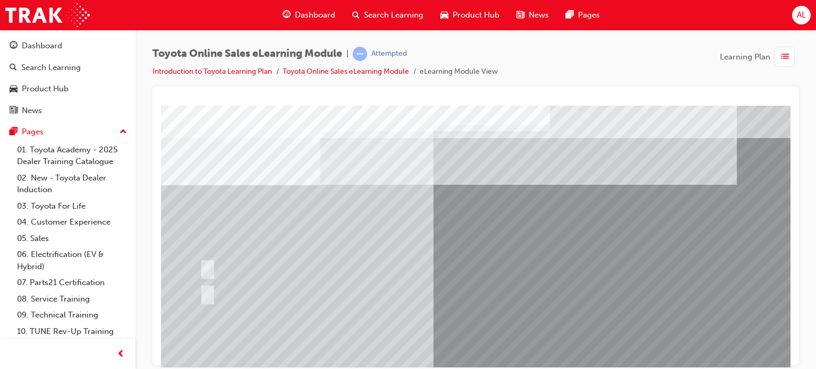
radio input "true"
click at [200, 288] on input "False" at bounding box center [206, 294] width 12 height 12
radio input "true"
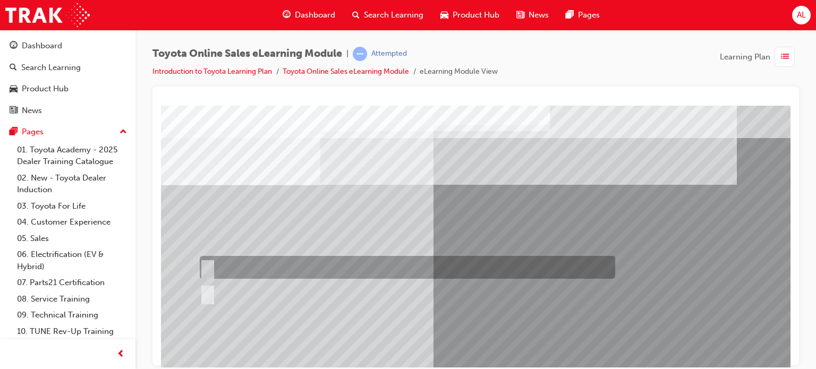
click at [231, 260] on div at bounding box center [405, 267] width 416 height 23
radio input "true"
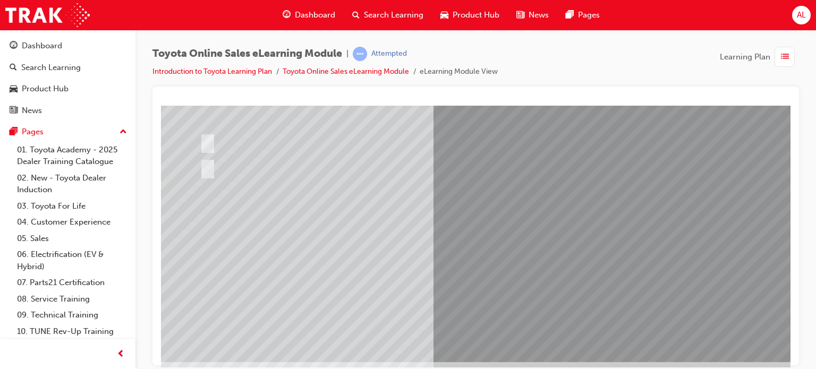
scroll to position [128, 0]
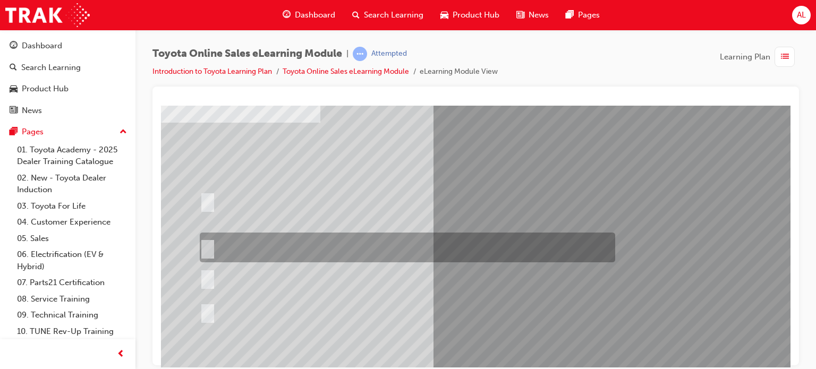
scroll to position [64, 0]
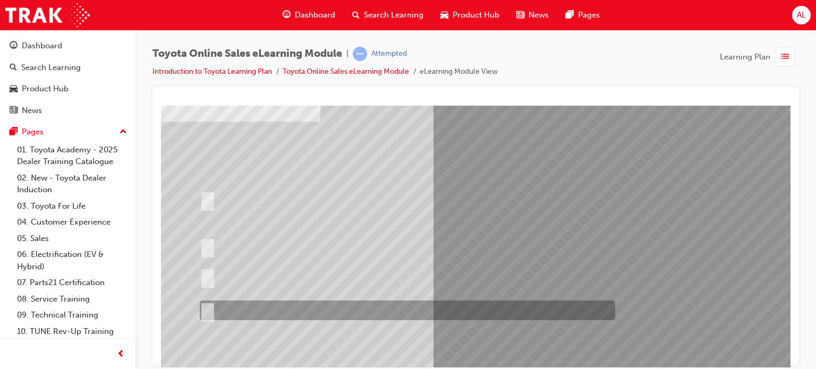
click at [205, 307] on input "It must be TMCA approved Dealer name." at bounding box center [206, 311] width 12 height 12
radio input "true"
click at [200, 194] on input "It can be called Hometown Parts to keep it simple, as long as your dealership n…" at bounding box center [206, 200] width 12 height 12
radio input "true"
click at [200, 241] on input "It must have “Official Toyota online store” in the name." at bounding box center [206, 247] width 12 height 12
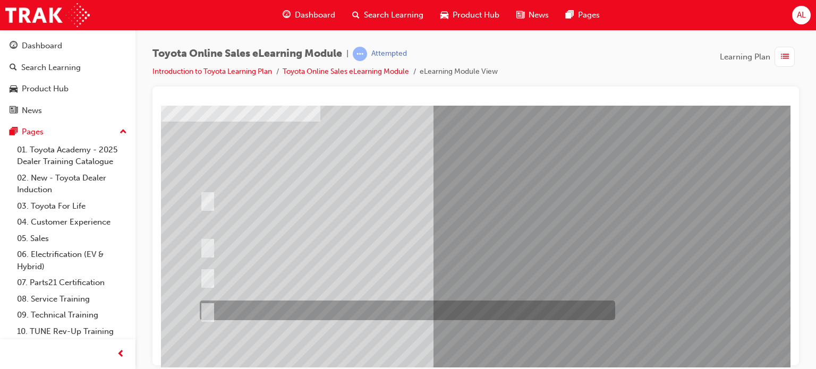
radio input "true"
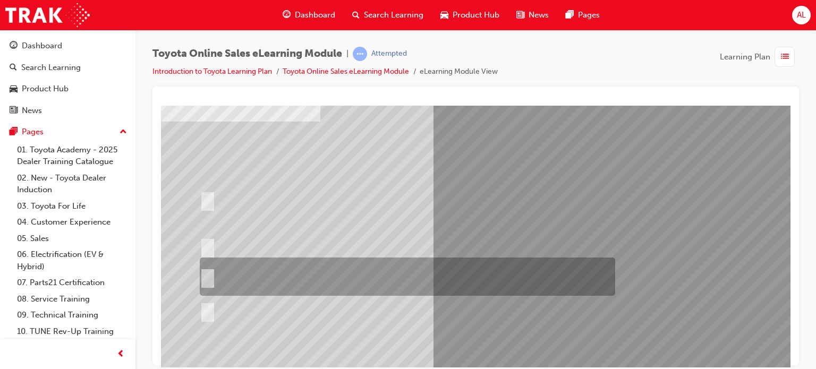
click at [200, 271] on input "It can be called Toyota Parts in as long as the Dealership’s name is somewhere …" at bounding box center [206, 277] width 12 height 12
radio input "true"
click at [200, 305] on input "It must be TMCA approved Dealer name." at bounding box center [206, 311] width 12 height 12
radio input "true"
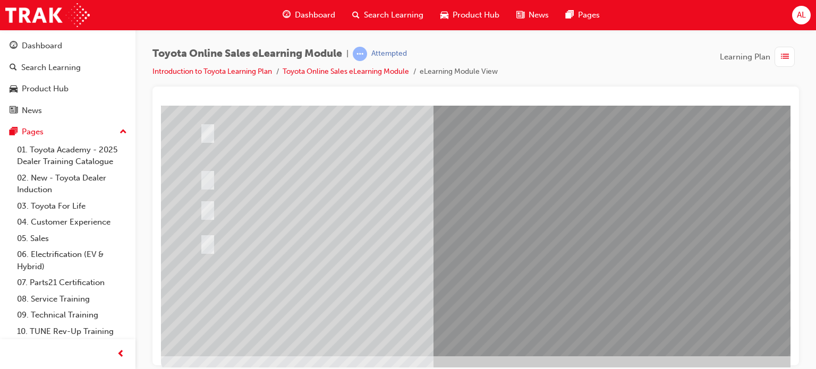
scroll to position [145, 0]
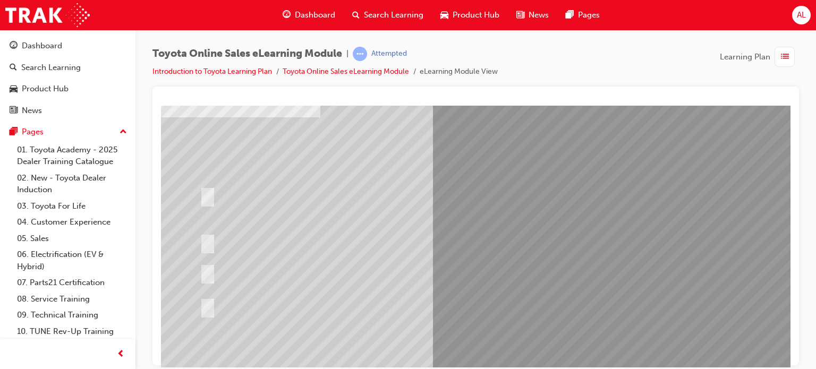
scroll to position [85, 0]
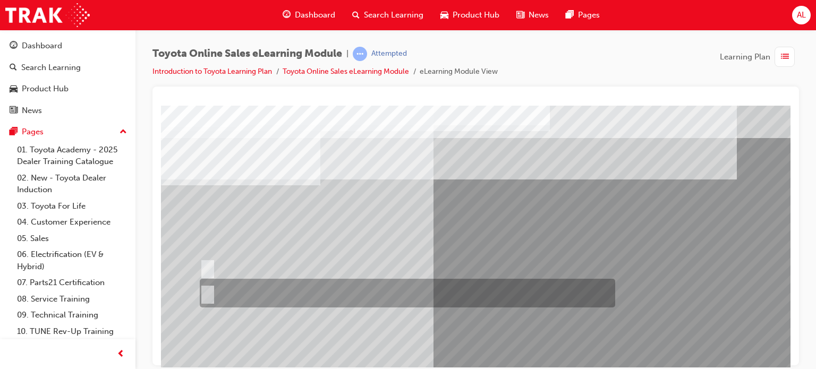
click at [208, 293] on input "No" at bounding box center [206, 294] width 12 height 12
radio input "true"
click at [200, 262] on input "Yes" at bounding box center [206, 268] width 12 height 12
radio input "true"
click at [200, 288] on input "No" at bounding box center [206, 294] width 12 height 12
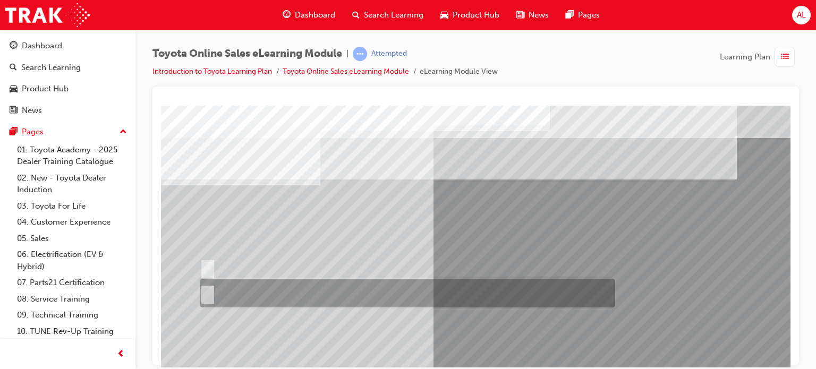
radio input "true"
click at [208, 293] on input "No" at bounding box center [206, 294] width 12 height 12
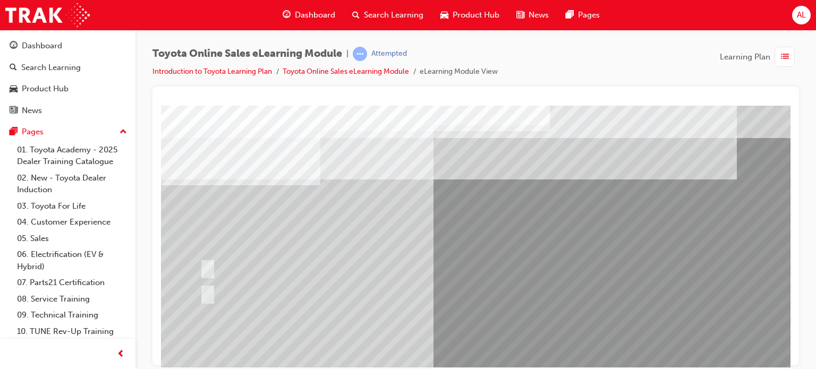
click at [200, 262] on input "Yes" at bounding box center [206, 268] width 12 height 12
radio input "true"
click at [200, 288] on input "No" at bounding box center [206, 294] width 12 height 12
radio input "true"
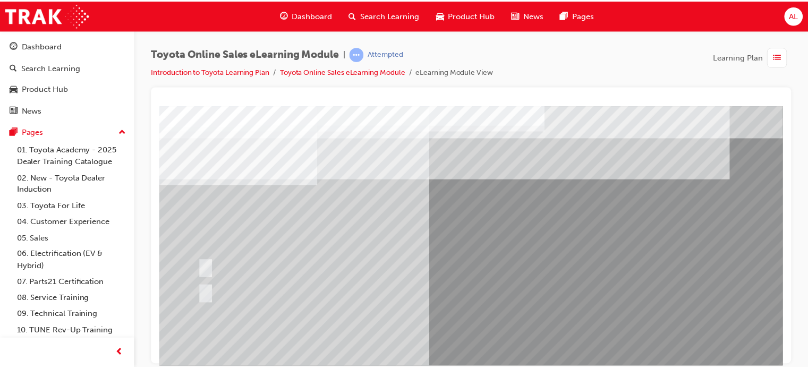
scroll to position [145, 0]
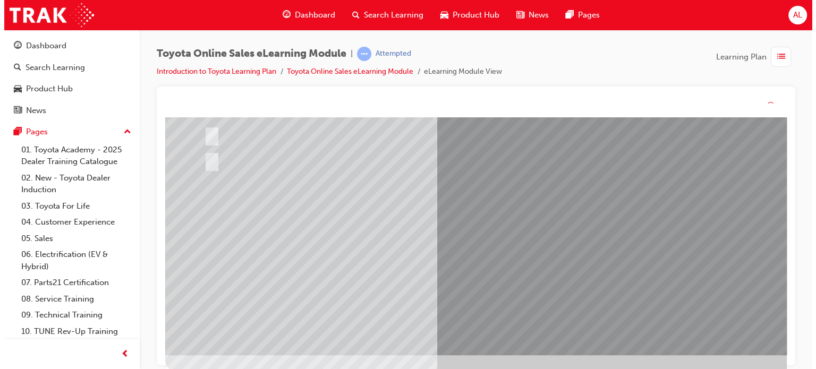
scroll to position [0, 0]
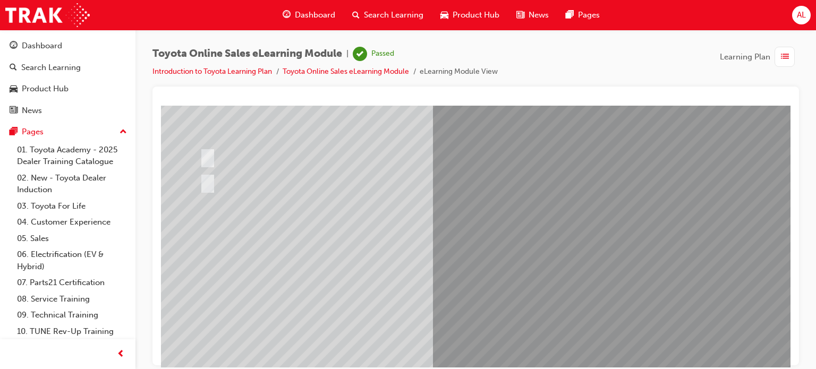
scroll to position [128, 0]
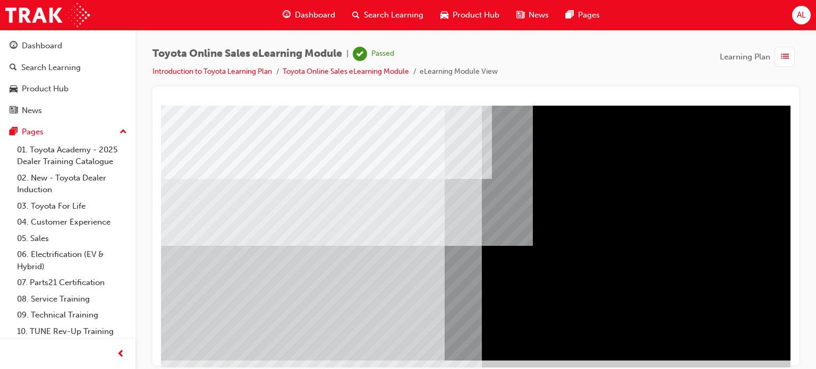
scroll to position [0, 0]
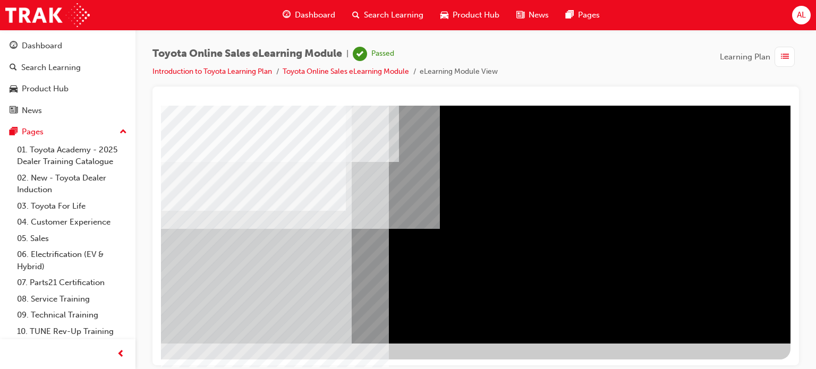
scroll to position [145, 101]
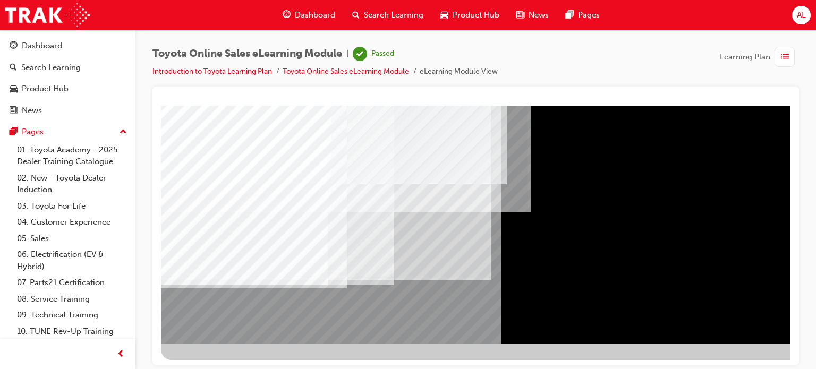
scroll to position [145, 0]
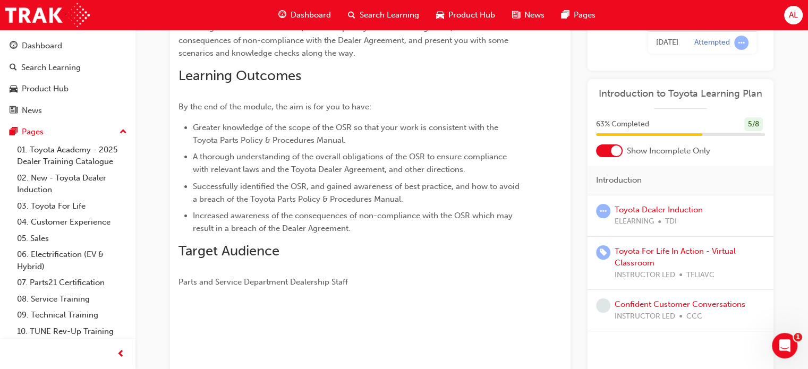
scroll to position [149, 0]
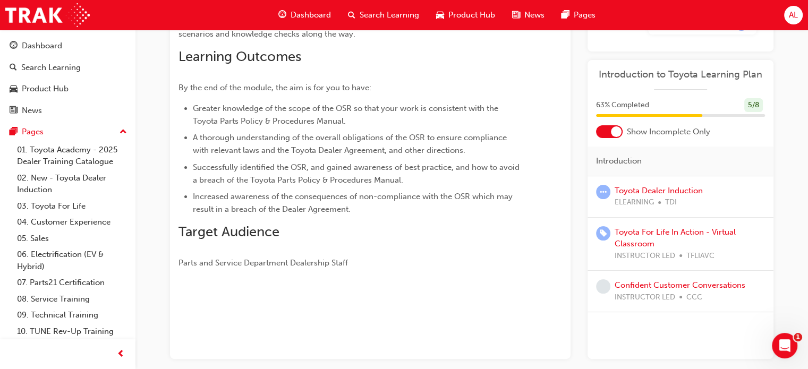
click at [613, 289] on div "Confident Customer Conversations INSTRUCTOR LED CCC" at bounding box center [680, 292] width 169 height 24
click at [604, 284] on span "learningRecordVerb_NONE-icon" at bounding box center [603, 287] width 14 height 14
click at [648, 288] on link "Confident Customer Conversations" at bounding box center [680, 286] width 131 height 10
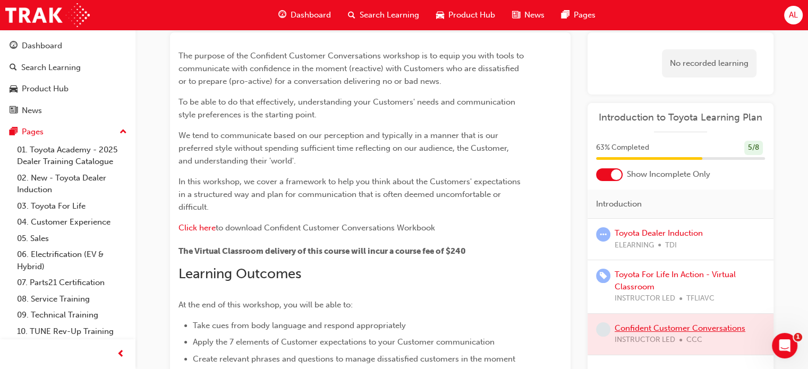
scroll to position [64, 0]
click at [659, 322] on div at bounding box center [681, 334] width 186 height 41
click at [647, 233] on link "Toyota Dealer Induction" at bounding box center [659, 233] width 88 height 10
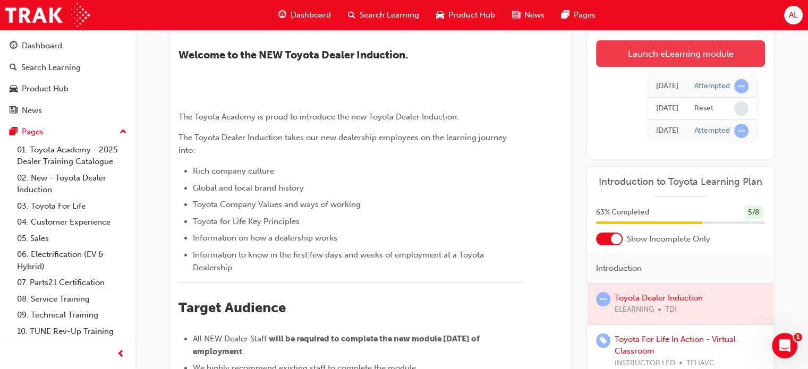
click at [627, 56] on link "Launch eLearning module" at bounding box center [680, 53] width 169 height 27
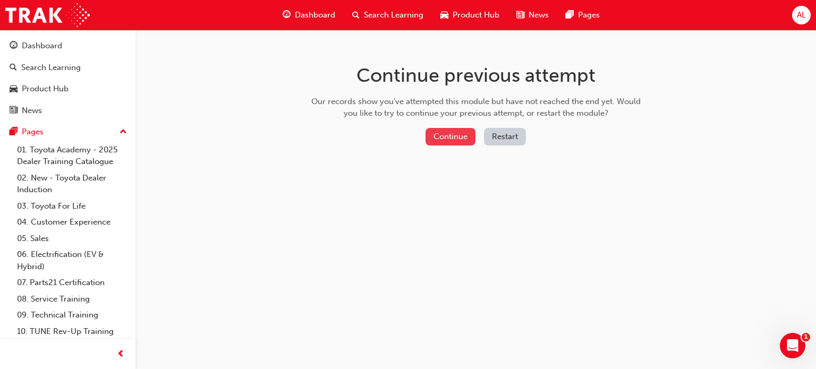
click at [445, 134] on button "Continue" at bounding box center [451, 137] width 50 height 18
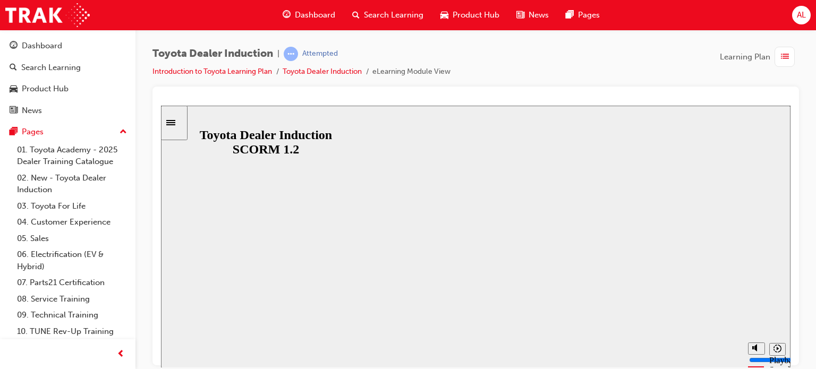
drag, startPoint x: 470, startPoint y: 252, endPoint x: 289, endPoint y: 263, distance: 181.0
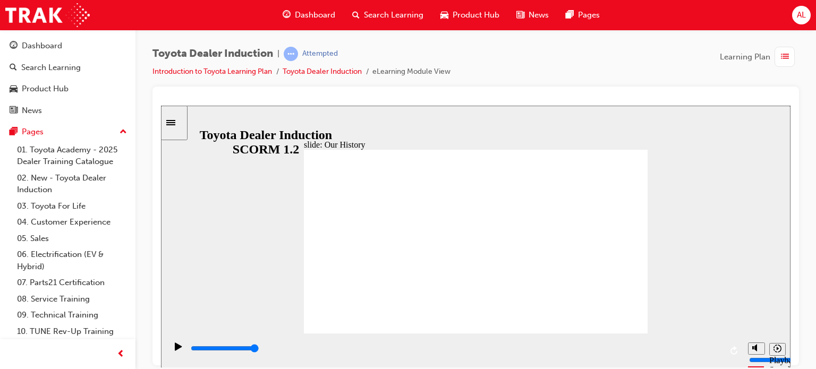
drag, startPoint x: 380, startPoint y: 296, endPoint x: 399, endPoint y: 294, distance: 18.7
click at [736, 349] on icon "Replay (Ctrl+Alt+R)" at bounding box center [735, 350] width 9 height 9
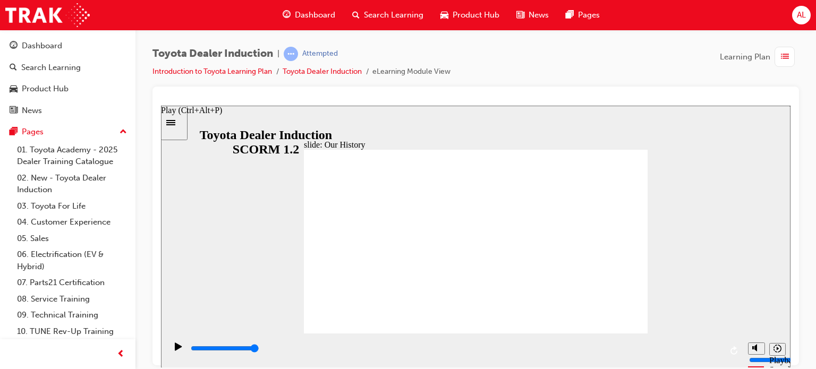
click at [170, 355] on div "Play (Ctrl+Alt+P)" at bounding box center [179, 351] width 18 height 18
click at [175, 350] on icon "Play (Ctrl+Alt+P)" at bounding box center [178, 346] width 7 height 8
type input "8300"
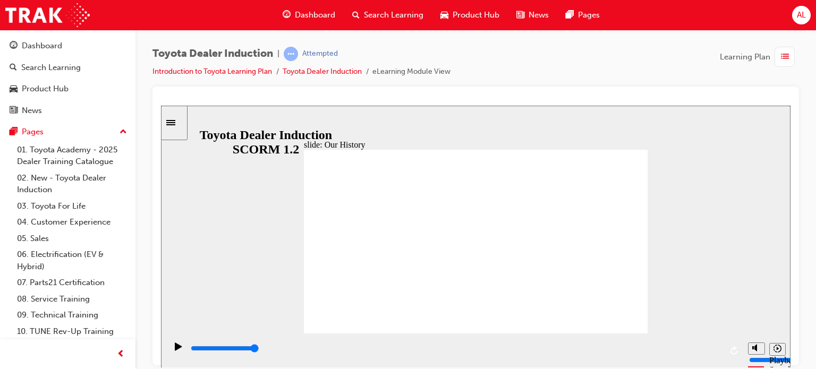
drag, startPoint x: 378, startPoint y: 292, endPoint x: 392, endPoint y: 291, distance: 13.9
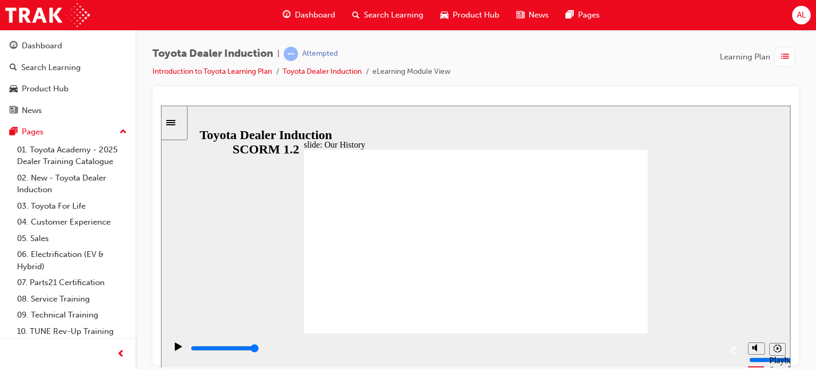
drag, startPoint x: 389, startPoint y: 284, endPoint x: 402, endPoint y: 281, distance: 13.0
drag, startPoint x: 380, startPoint y: 294, endPoint x: 400, endPoint y: 293, distance: 19.7
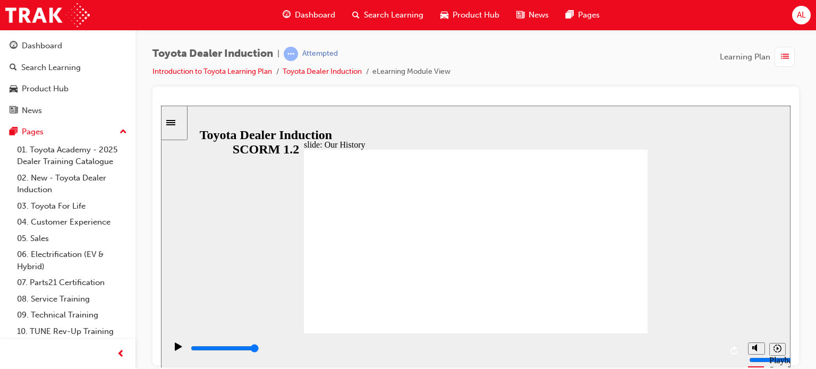
drag, startPoint x: 378, startPoint y: 297, endPoint x: 395, endPoint y: 293, distance: 16.9
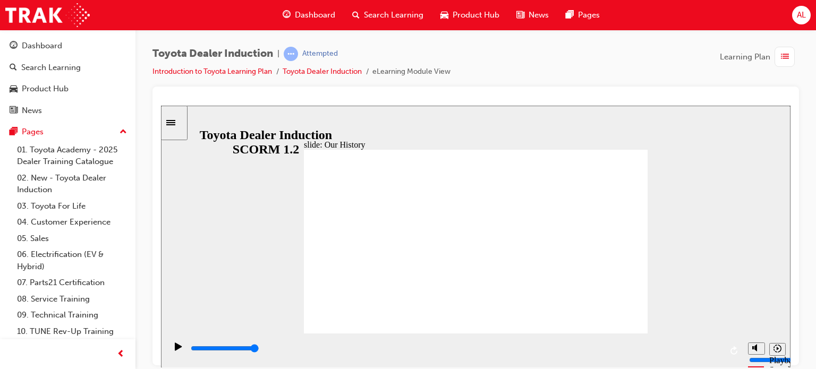
drag, startPoint x: 379, startPoint y: 295, endPoint x: 413, endPoint y: 292, distance: 34.7
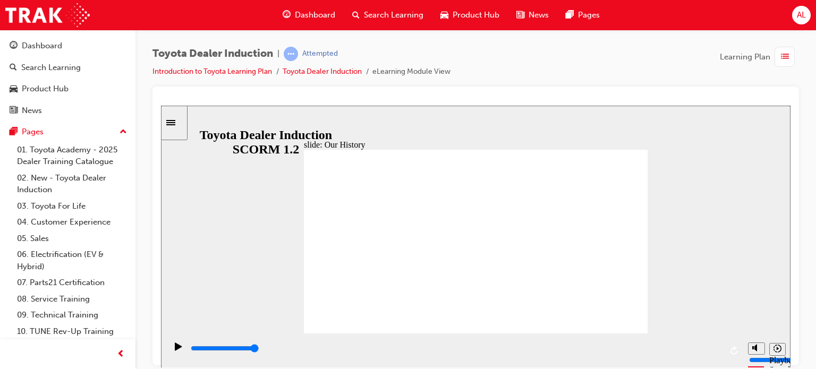
drag, startPoint x: 381, startPoint y: 295, endPoint x: 397, endPoint y: 293, distance: 16.6
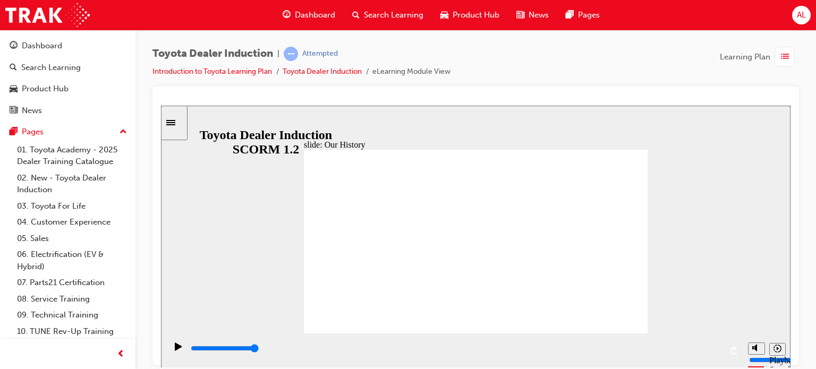
drag, startPoint x: 379, startPoint y: 294, endPoint x: 297, endPoint y: 216, distance: 113.6
click at [302, 224] on div "slide: Our History Group 1 Freeform 3 Freeform 1 Freeform 2 Freeform 4 Rectangl…" at bounding box center [476, 236] width 630 height 263
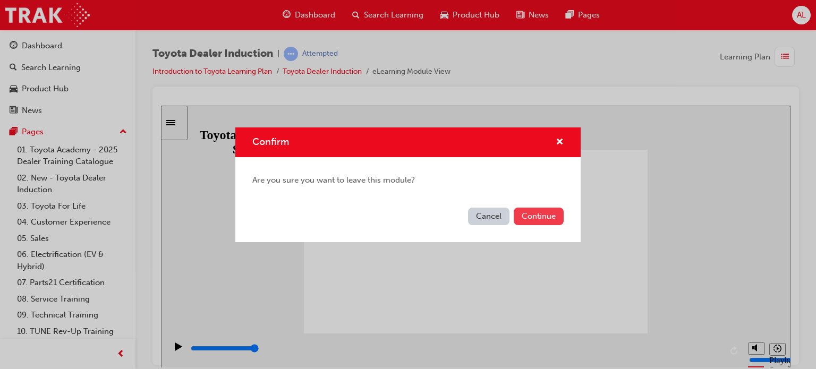
click at [531, 221] on button "Continue" at bounding box center [539, 217] width 50 height 18
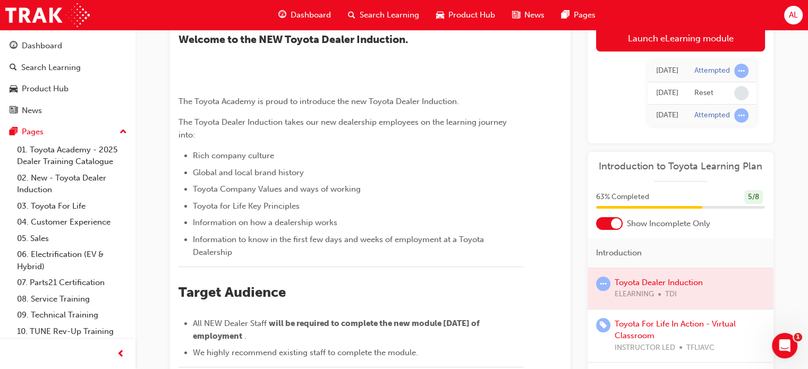
scroll to position [85, 0]
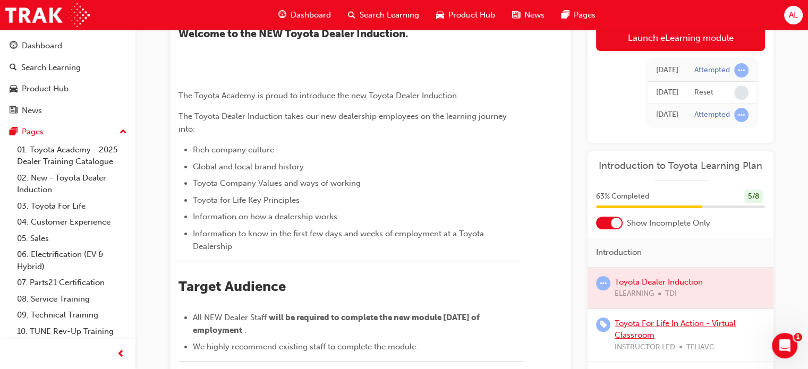
click at [650, 325] on link "Toyota For Life In Action - Virtual Classroom" at bounding box center [675, 330] width 121 height 22
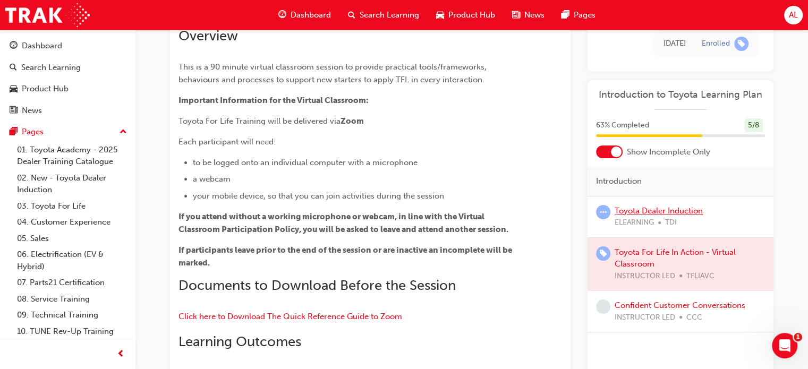
click at [638, 213] on link "Toyota Dealer Induction" at bounding box center [659, 211] width 88 height 10
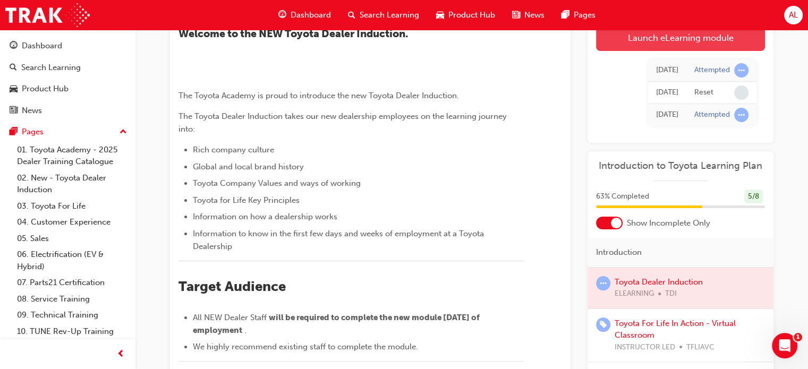
click at [678, 44] on link "Launch eLearning module" at bounding box center [680, 37] width 169 height 27
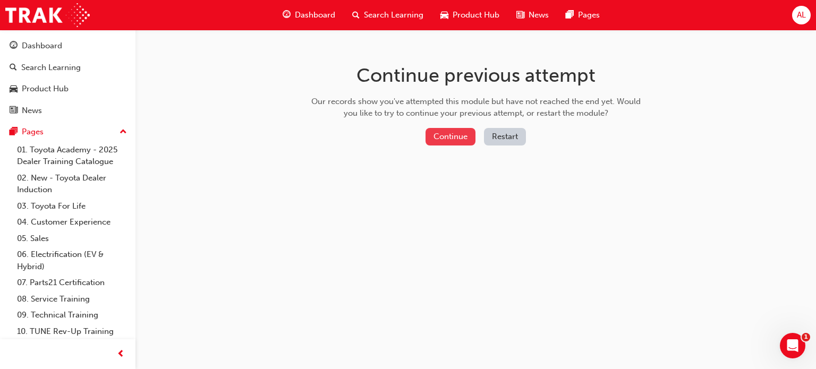
click at [470, 136] on button "Continue" at bounding box center [451, 137] width 50 height 18
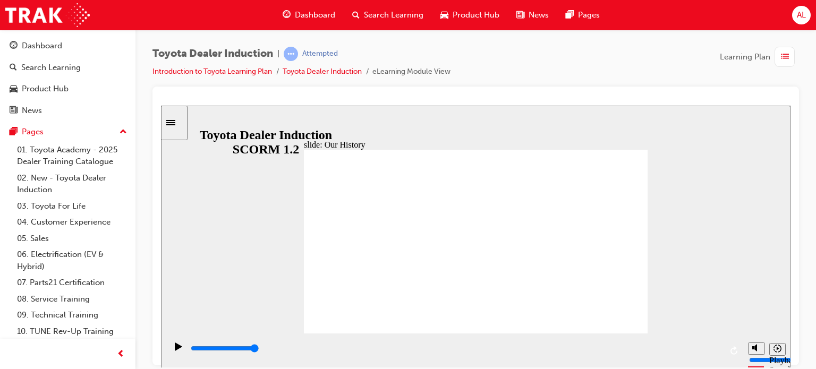
drag, startPoint x: 379, startPoint y: 294, endPoint x: 395, endPoint y: 292, distance: 16.6
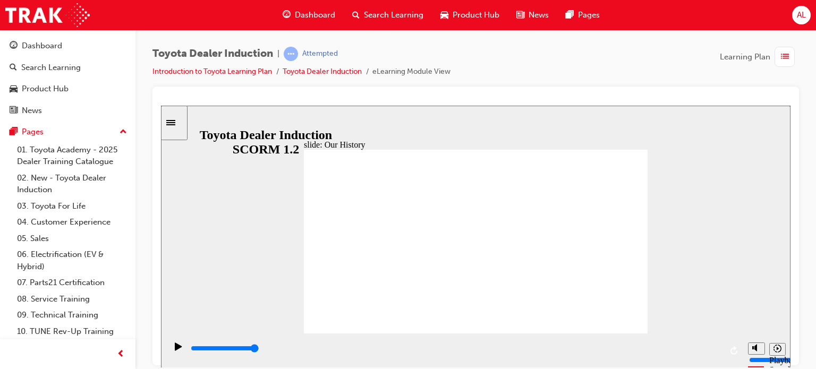
click at [175, 350] on icon "Play (Ctrl+Alt+P)" at bounding box center [178, 346] width 7 height 8
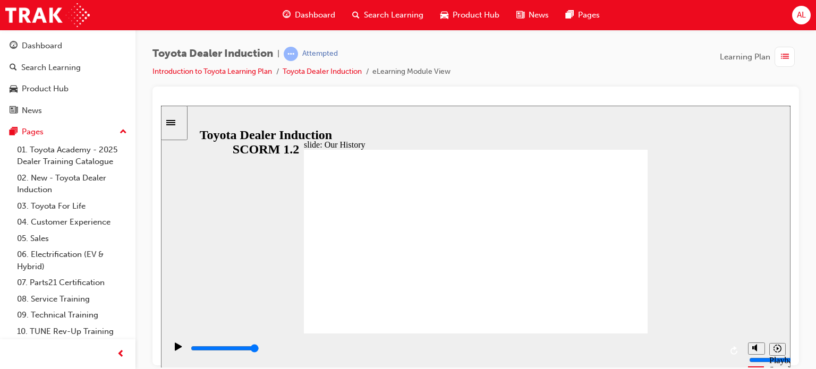
drag, startPoint x: 469, startPoint y: 297, endPoint x: 437, endPoint y: 299, distance: 32.0
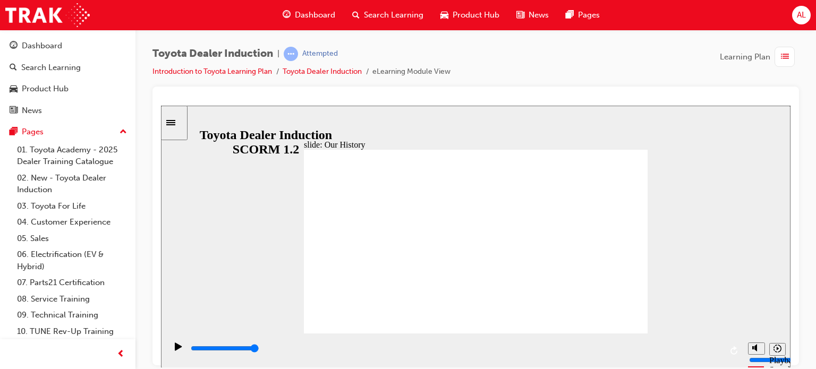
drag, startPoint x: 469, startPoint y: 290, endPoint x: 481, endPoint y: 294, distance: 13.4
drag, startPoint x: 469, startPoint y: 295, endPoint x: 497, endPoint y: 294, distance: 27.6
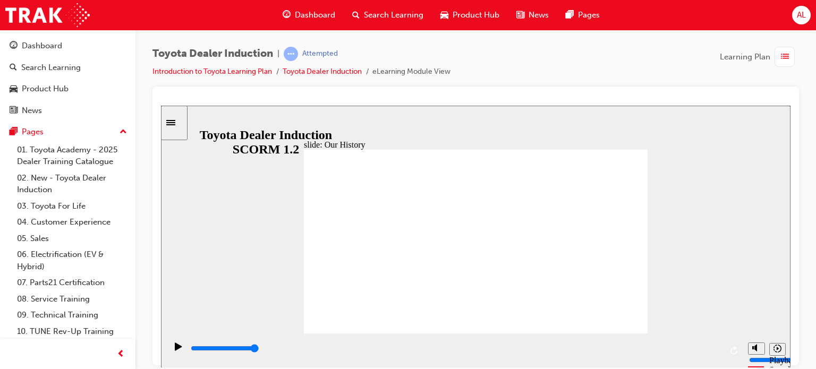
drag, startPoint x: 379, startPoint y: 276, endPoint x: 411, endPoint y: 275, distance: 31.4
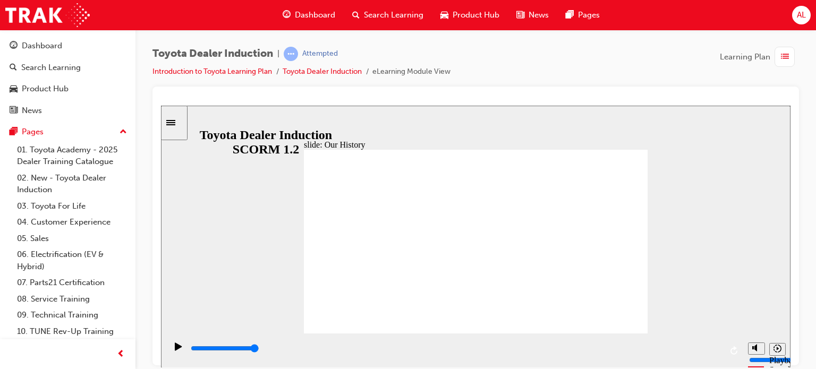
drag, startPoint x: 381, startPoint y: 272, endPoint x: 381, endPoint y: 285, distance: 13.3
drag, startPoint x: 381, startPoint y: 294, endPoint x: 405, endPoint y: 289, distance: 25.5
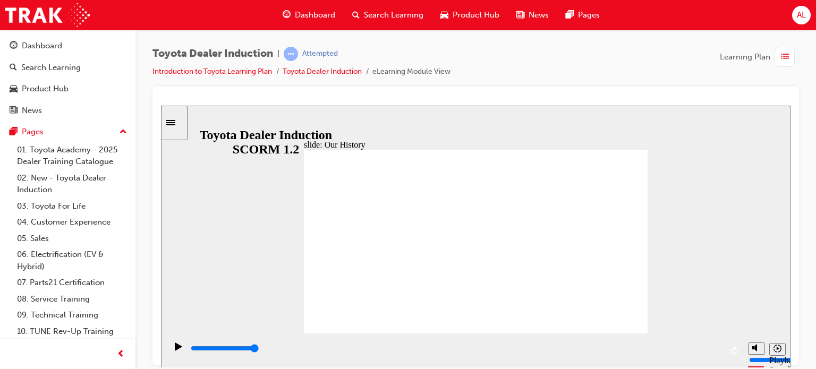
drag, startPoint x: 468, startPoint y: 299, endPoint x: 495, endPoint y: 296, distance: 27.8
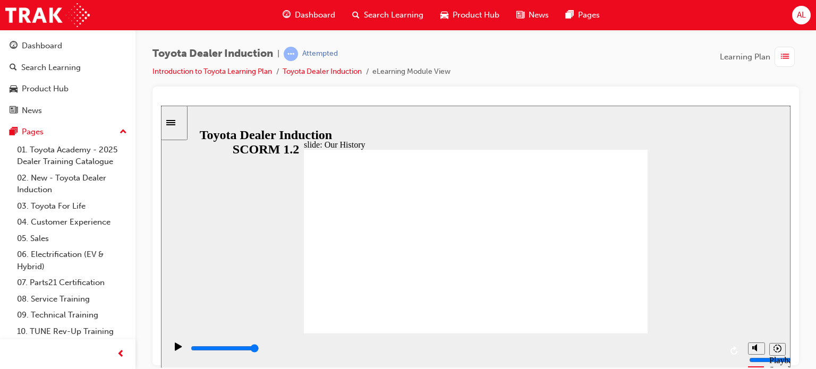
drag, startPoint x: 381, startPoint y: 298, endPoint x: 399, endPoint y: 298, distance: 17.5
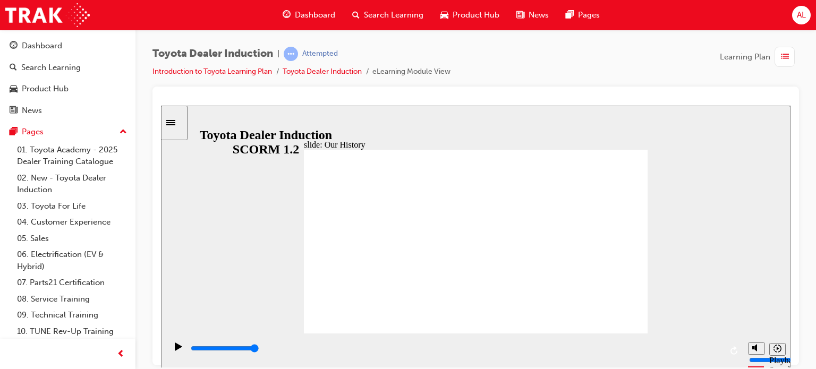
drag, startPoint x: 472, startPoint y: 300, endPoint x: 444, endPoint y: 294, distance: 29.2
click at [728, 348] on button "Replay (Ctrl+Alt+R)" at bounding box center [735, 351] width 16 height 16
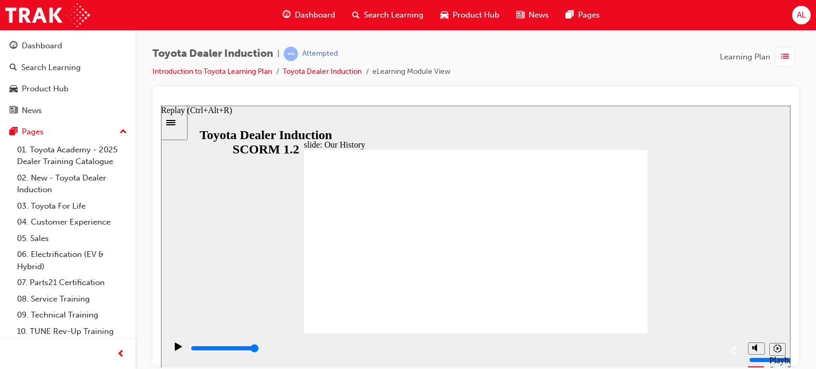
click at [732, 347] on icon "Replay (Ctrl+Alt+R)" at bounding box center [735, 350] width 9 height 9
click at [732, 348] on icon "Replay (Ctrl+Alt+R)" at bounding box center [735, 350] width 9 height 9
drag, startPoint x: 473, startPoint y: 294, endPoint x: 502, endPoint y: 296, distance: 28.7
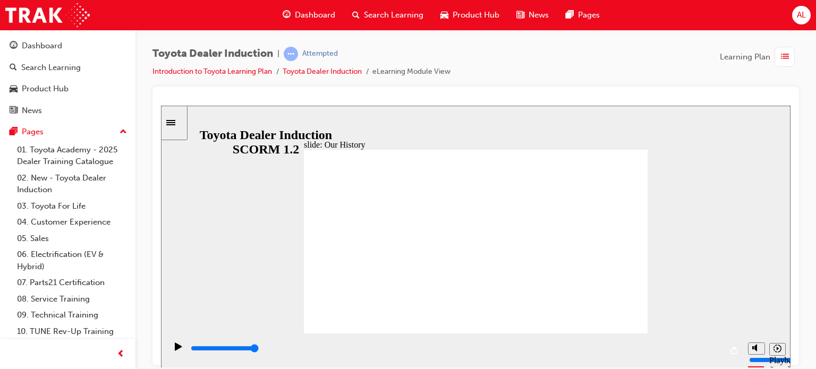
drag, startPoint x: 379, startPoint y: 296, endPoint x: 408, endPoint y: 293, distance: 29.4
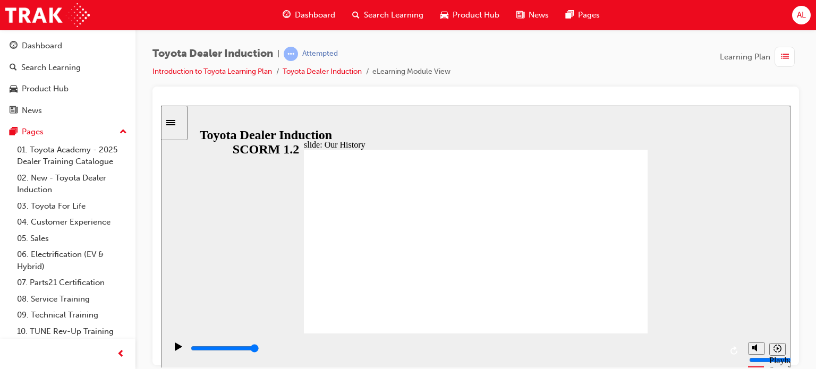
drag, startPoint x: 377, startPoint y: 294, endPoint x: 391, endPoint y: 293, distance: 14.4
drag, startPoint x: 392, startPoint y: 283, endPoint x: 402, endPoint y: 283, distance: 9.6
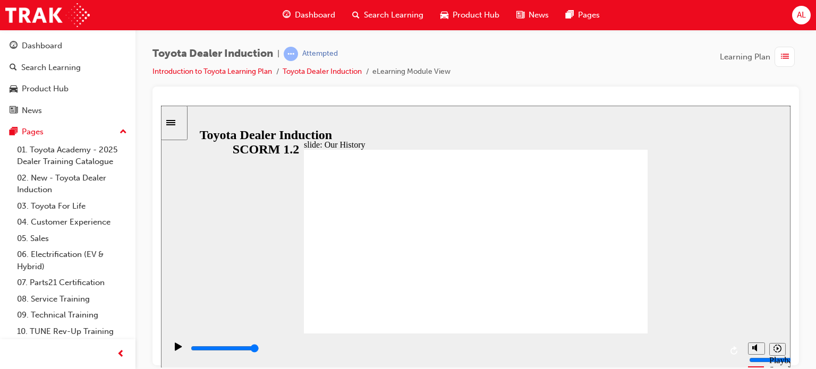
drag, startPoint x: 473, startPoint y: 298, endPoint x: 553, endPoint y: 294, distance: 80.3
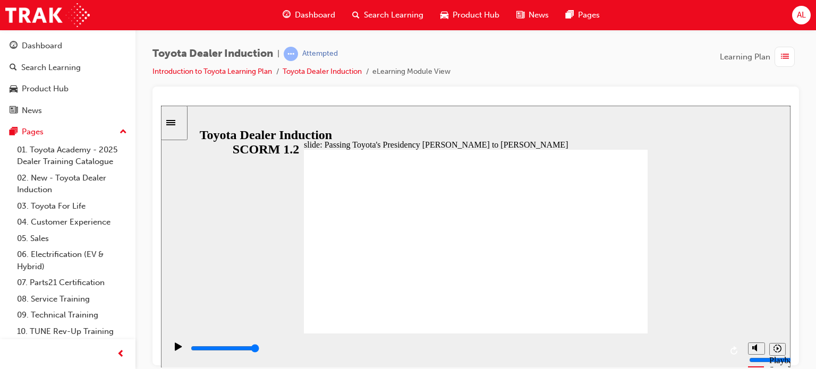
type input "5000"
radio input "true"
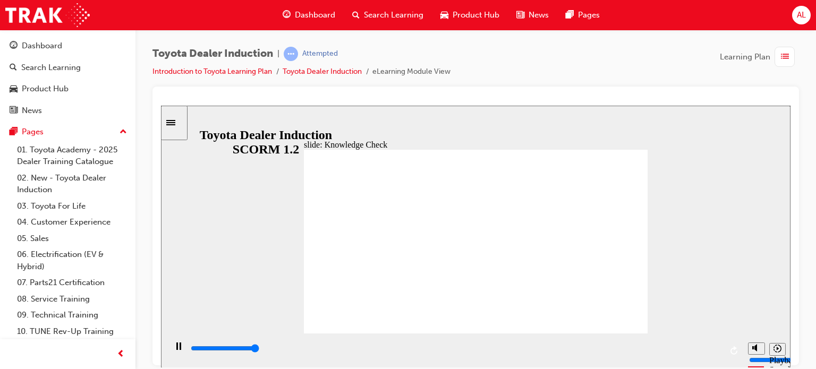
type input "5000"
radio input "true"
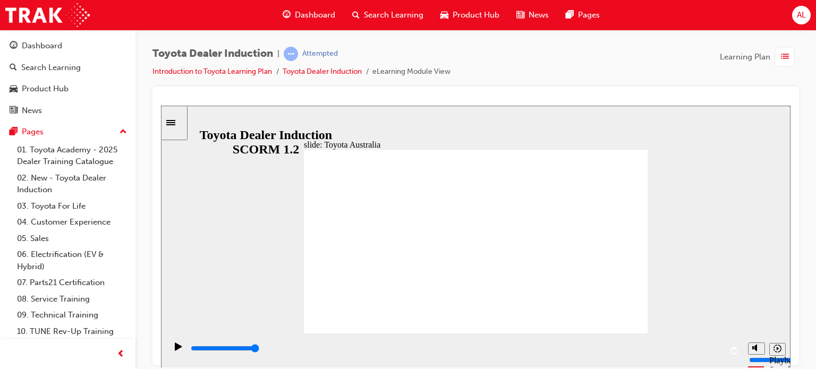
type input "15300"
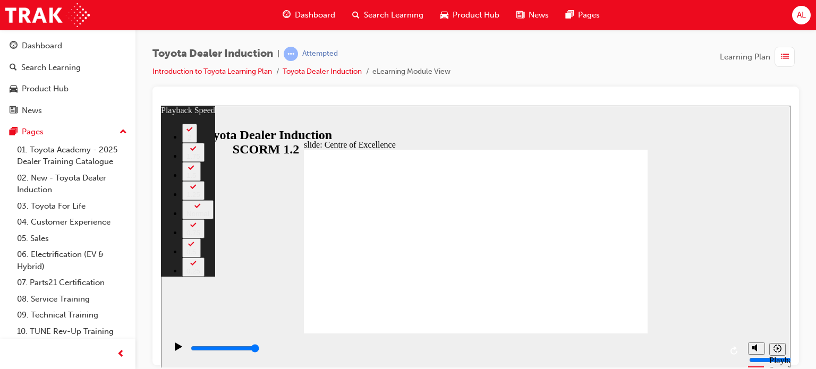
type input "248"
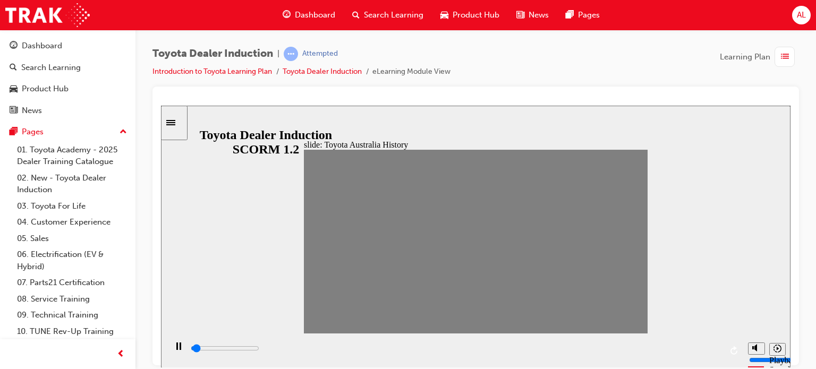
drag, startPoint x: 315, startPoint y: 239, endPoint x: 336, endPoint y: 241, distance: 20.8
drag, startPoint x: 338, startPoint y: 243, endPoint x: 343, endPoint y: 237, distance: 7.9
drag, startPoint x: 329, startPoint y: 243, endPoint x: 350, endPoint y: 245, distance: 20.3
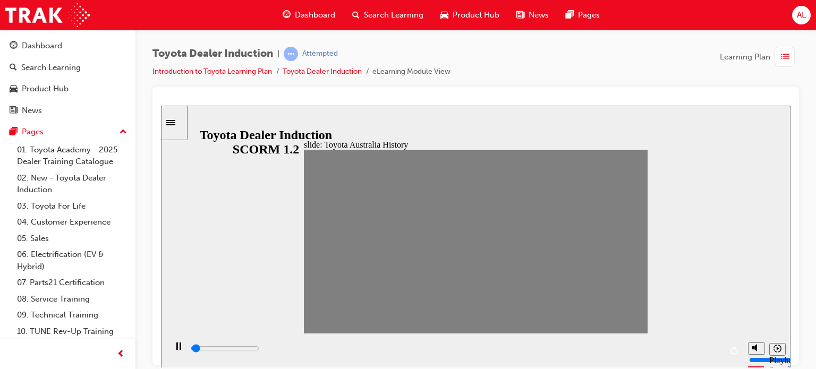
drag, startPoint x: 349, startPoint y: 243, endPoint x: 360, endPoint y: 246, distance: 11.6
drag, startPoint x: 360, startPoint y: 246, endPoint x: 373, endPoint y: 245, distance: 13.3
type input "0"
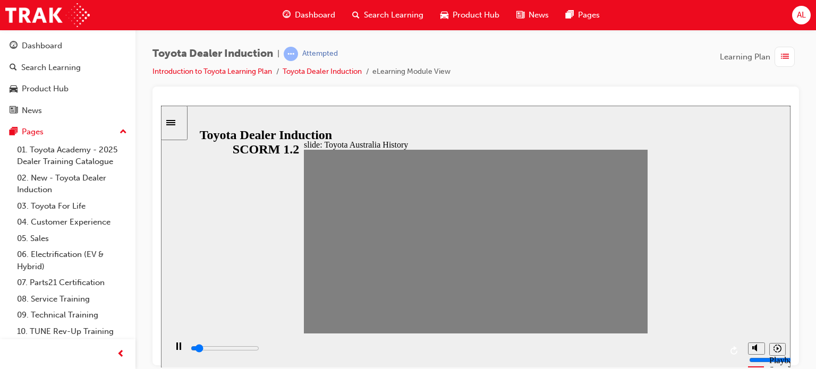
type input "5"
drag, startPoint x: 373, startPoint y: 245, endPoint x: 390, endPoint y: 236, distance: 18.8
type input "0"
type input "6"
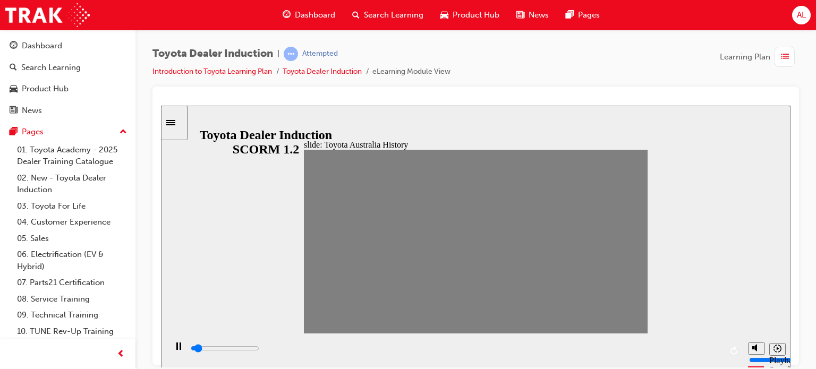
drag, startPoint x: 394, startPoint y: 247, endPoint x: 413, endPoint y: 245, distance: 19.2
drag, startPoint x: 413, startPoint y: 246, endPoint x: 428, endPoint y: 248, distance: 15.0
drag, startPoint x: 428, startPoint y: 249, endPoint x: 446, endPoint y: 244, distance: 18.2
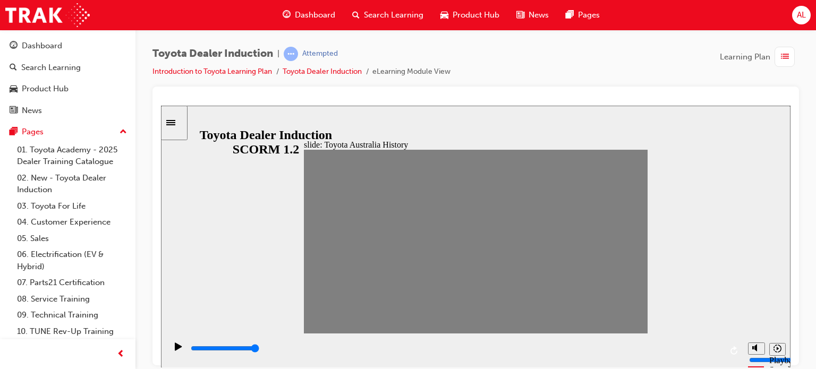
drag, startPoint x: 425, startPoint y: 244, endPoint x: 437, endPoint y: 244, distance: 12.8
drag, startPoint x: 438, startPoint y: 248, endPoint x: 451, endPoint y: 248, distance: 12.2
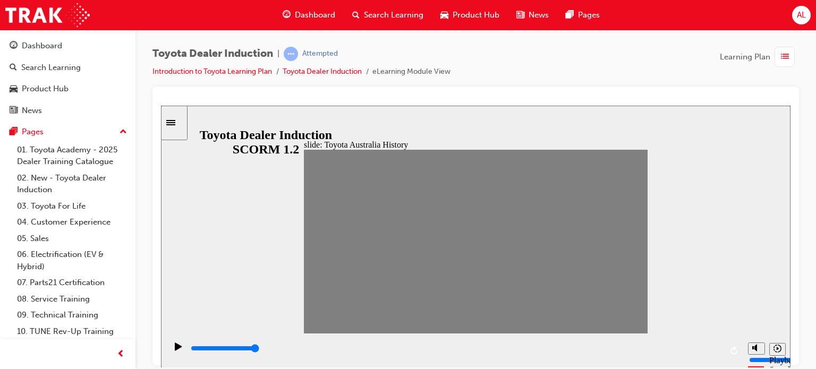
type input "7000"
type input "10"
drag, startPoint x: 460, startPoint y: 243, endPoint x: 480, endPoint y: 244, distance: 20.8
drag, startPoint x: 476, startPoint y: 245, endPoint x: 483, endPoint y: 245, distance: 6.9
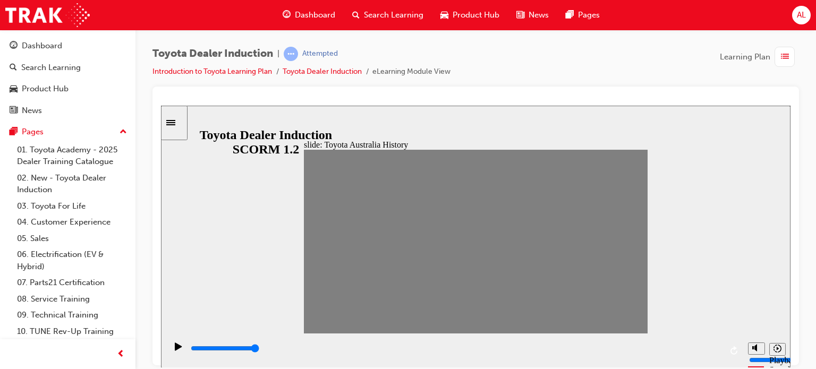
type input "0"
type input "11"
drag, startPoint x: 472, startPoint y: 241, endPoint x: 488, endPoint y: 242, distance: 15.5
drag, startPoint x: 488, startPoint y: 242, endPoint x: 507, endPoint y: 240, distance: 19.2
drag, startPoint x: 511, startPoint y: 250, endPoint x: 525, endPoint y: 243, distance: 15.0
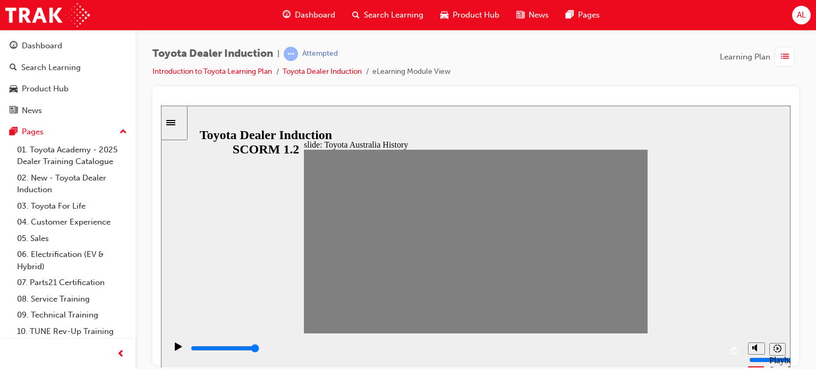
drag, startPoint x: 506, startPoint y: 243, endPoint x: 527, endPoint y: 246, distance: 21.5
drag, startPoint x: 527, startPoint y: 246, endPoint x: 506, endPoint y: 247, distance: 21.3
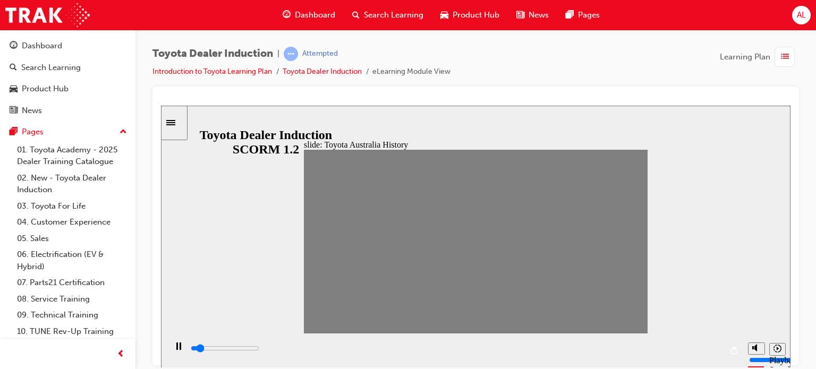
drag, startPoint x: 526, startPoint y: 238, endPoint x: 535, endPoint y: 242, distance: 9.8
drag, startPoint x: 535, startPoint y: 242, endPoint x: 558, endPoint y: 244, distance: 23.0
drag, startPoint x: 556, startPoint y: 247, endPoint x: 574, endPoint y: 246, distance: 17.6
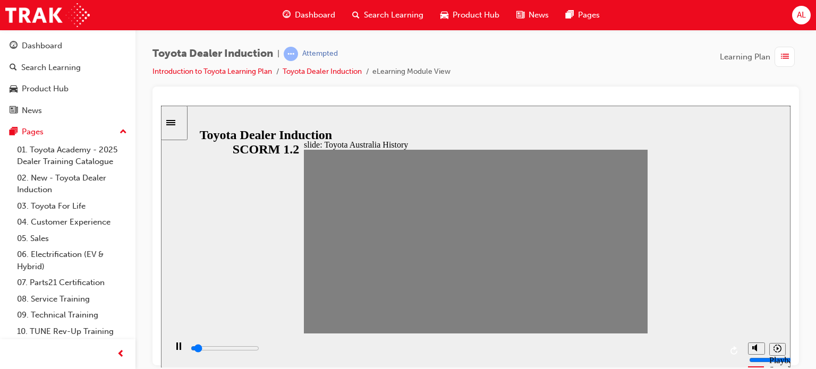
drag, startPoint x: 570, startPoint y: 241, endPoint x: 591, endPoint y: 243, distance: 20.8
drag, startPoint x: 587, startPoint y: 250, endPoint x: 602, endPoint y: 242, distance: 16.9
drag, startPoint x: 586, startPoint y: 239, endPoint x: 608, endPoint y: 241, distance: 22.0
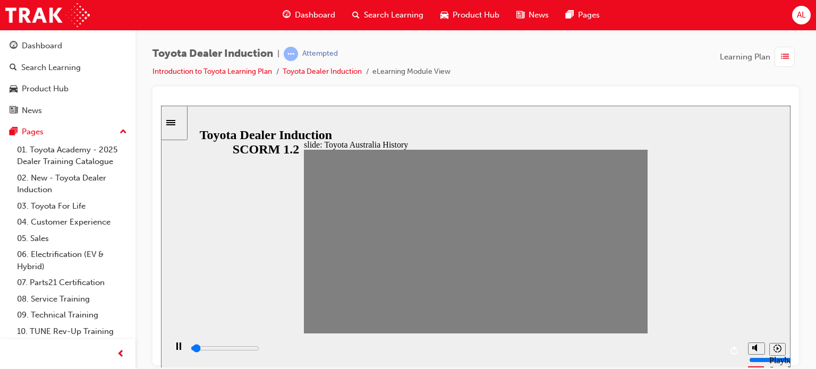
drag, startPoint x: 601, startPoint y: 241, endPoint x: 612, endPoint y: 244, distance: 12.0
drag, startPoint x: 620, startPoint y: 246, endPoint x: 645, endPoint y: 244, distance: 25.6
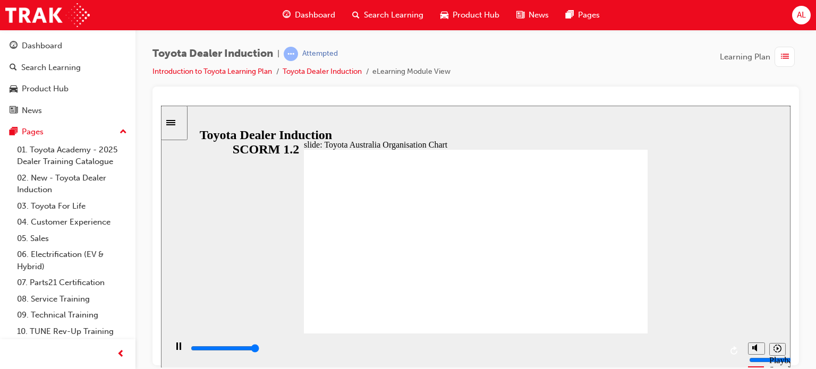
type input "31700"
type input "5000"
radio input "true"
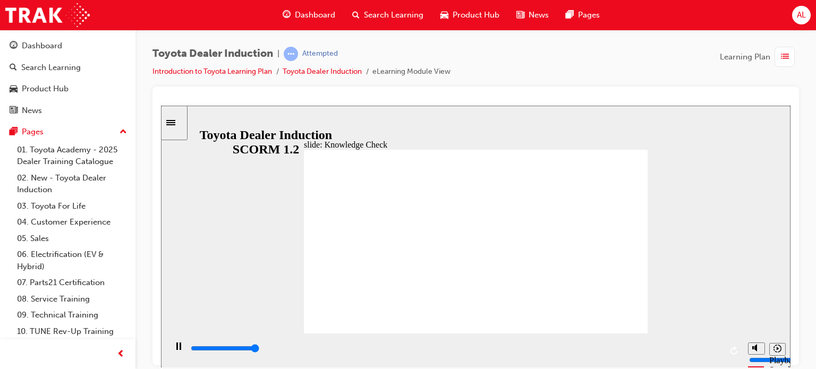
type input "5000"
radio input "true"
type input "5000"
radio input "true"
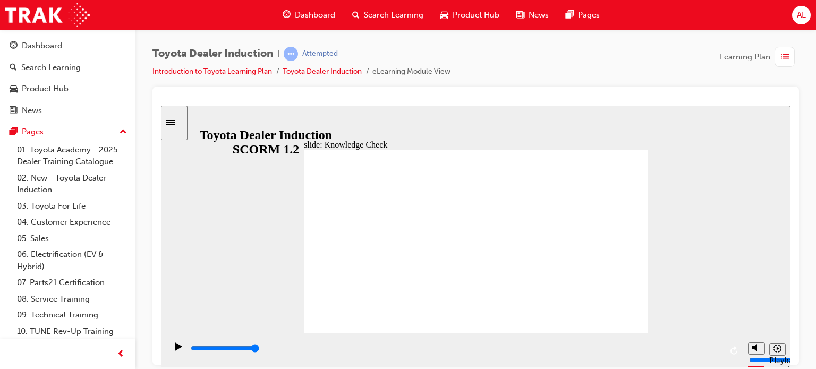
type input "9200"
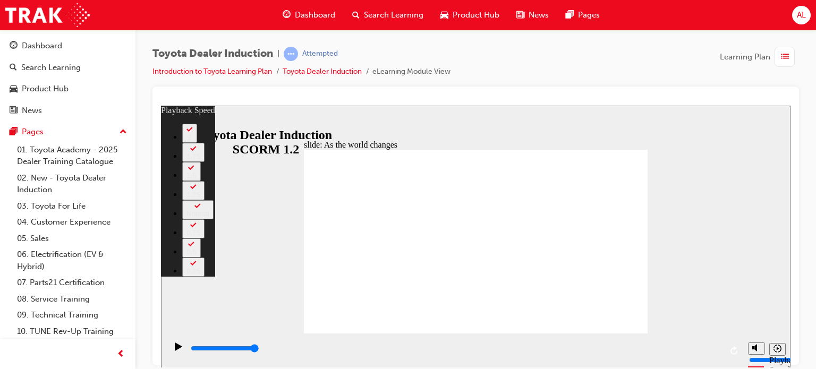
type input "128"
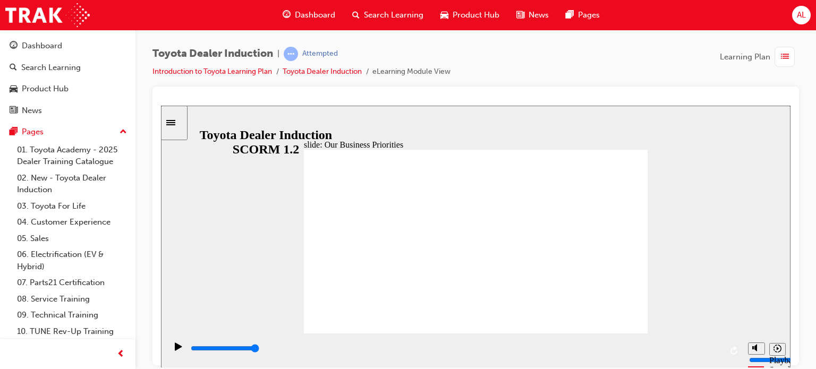
type input "5000"
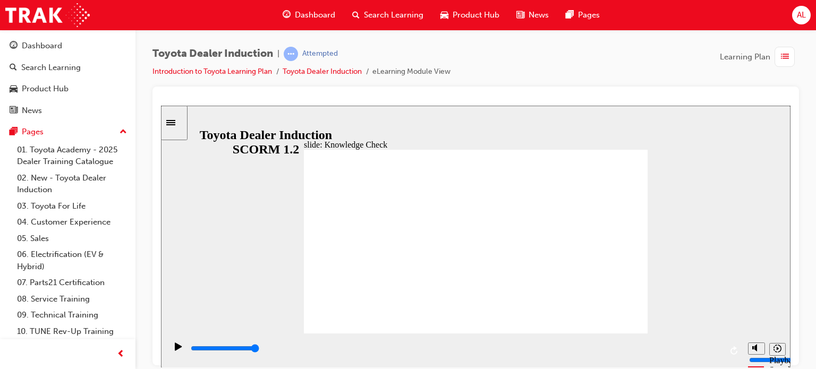
type input "h"
type input "ha"
type input "hap"
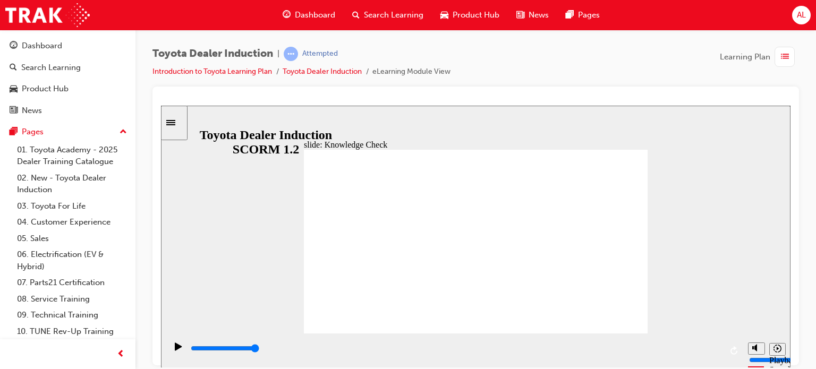
type input "hap"
type input "happ"
type input "happi"
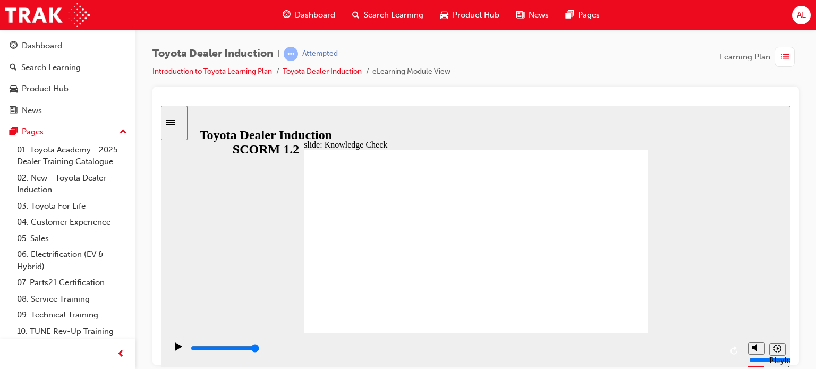
type input "happin"
type input "happine"
type input "happines"
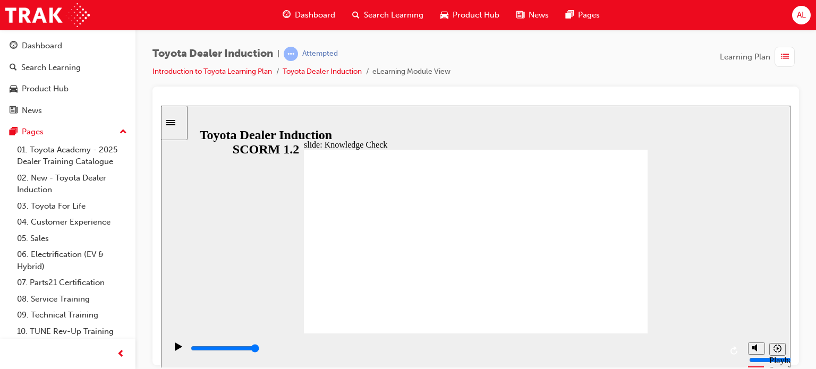
type input "happines"
type input "happiness"
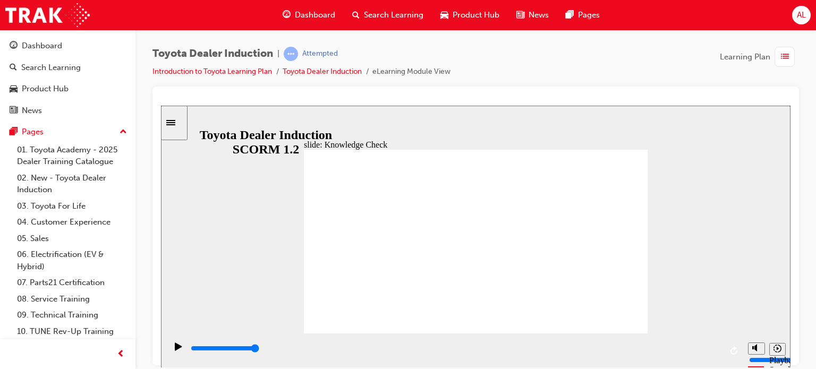
type input "happiness"
type input "400"
type input "happiness"
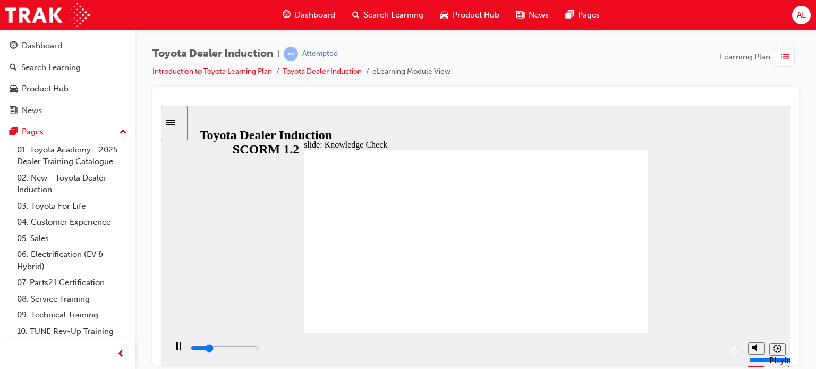
type input "800"
type input "happiness"
type input "5000"
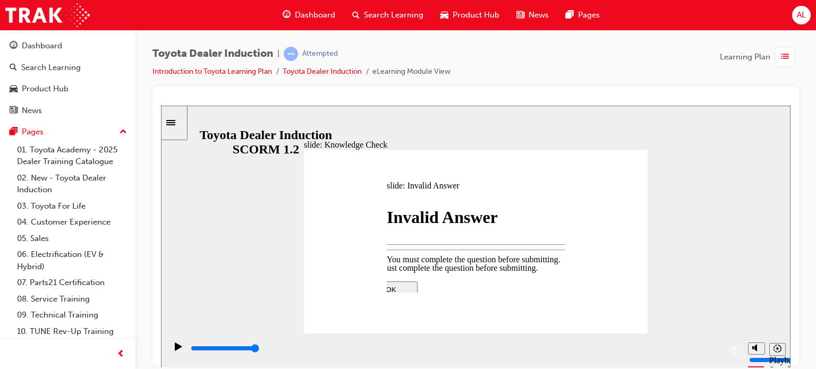
click at [463, 369] on div at bounding box center [476, 375] width 223 height 0
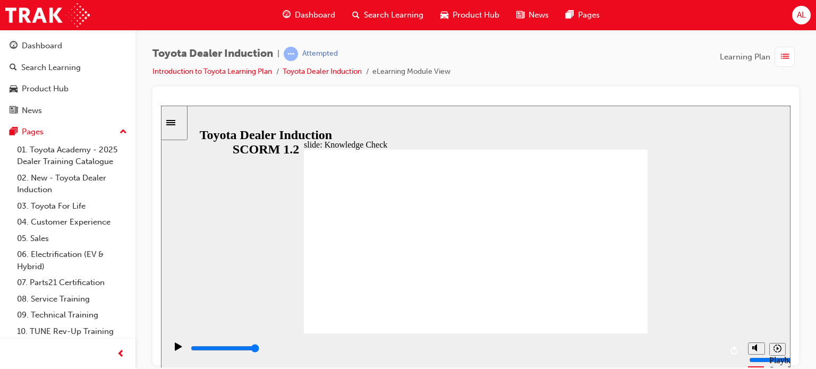
type input "happiness"
type input "5000"
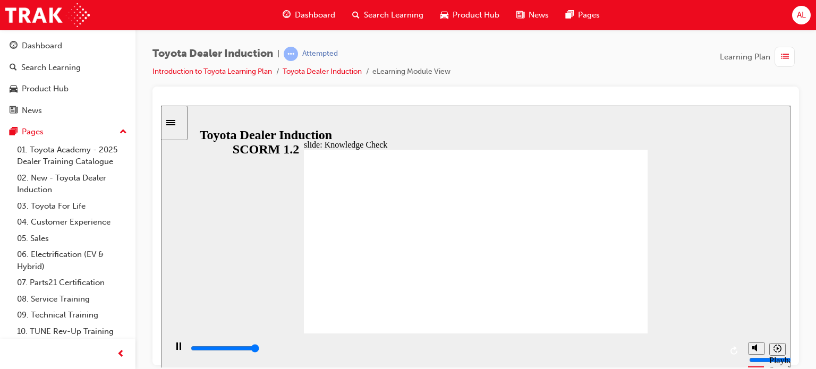
type input "m"
type input "mo"
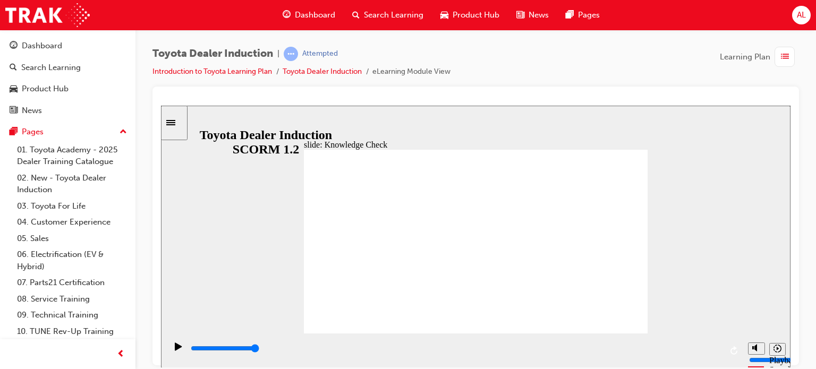
type input "mob"
type input "mobi"
type input "mobil"
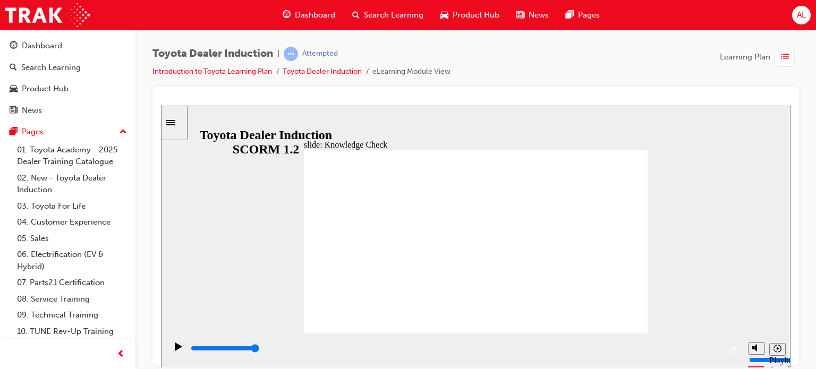
type input "mobil"
type input "mobile"
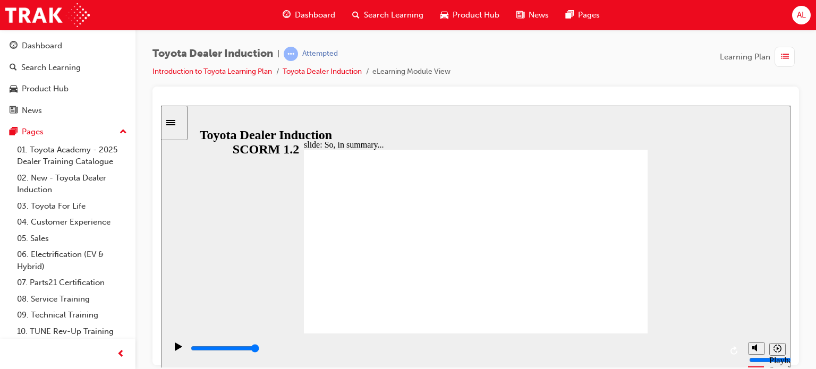
type input "mobile"
type input "800"
type input "mobile"
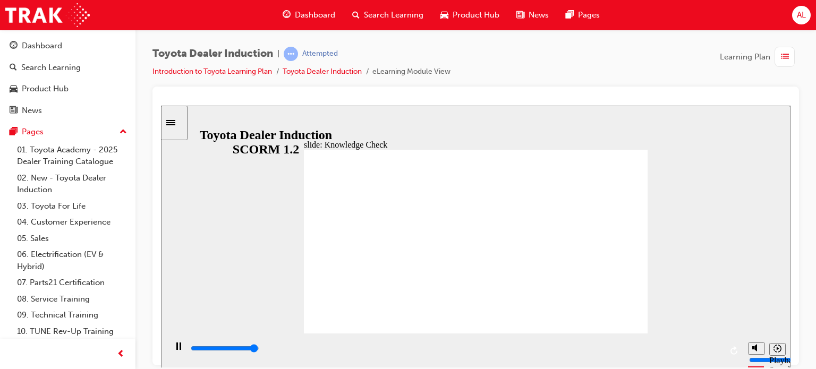
type input "500"
type input "happiness"
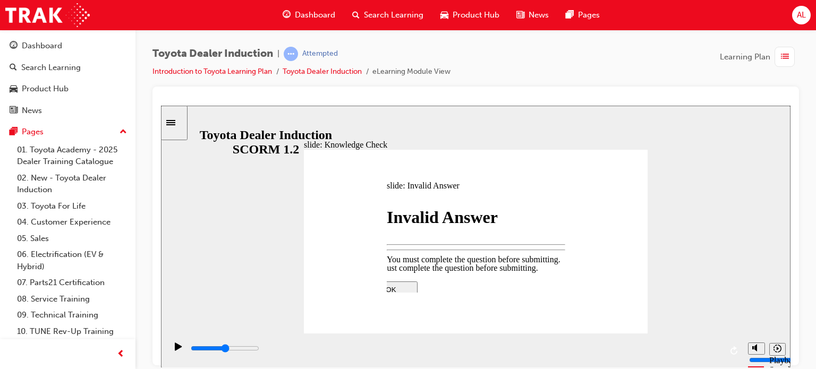
type input "2500"
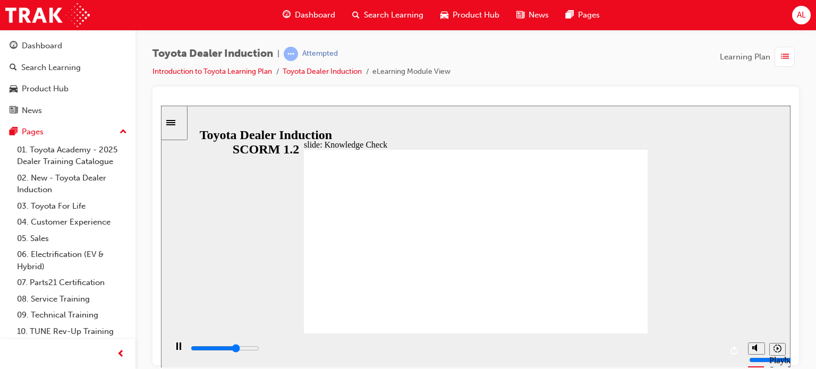
type input "5000"
type input "happines"
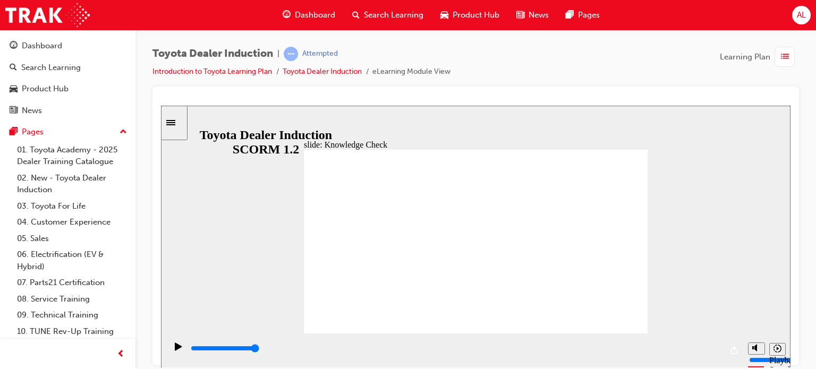
type input "happine"
type input "happin"
type input "happi"
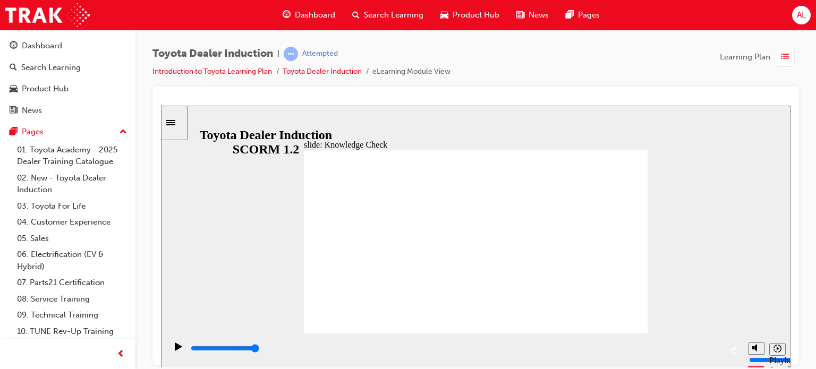
type input "happi"
type input "happ"
type input "hap"
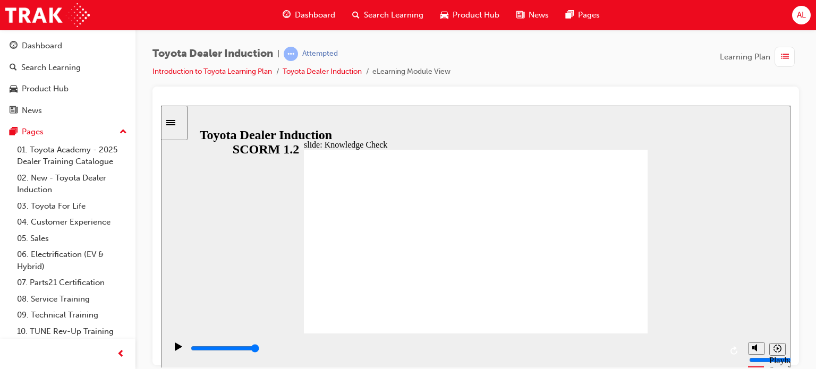
type input "ha"
type input "h"
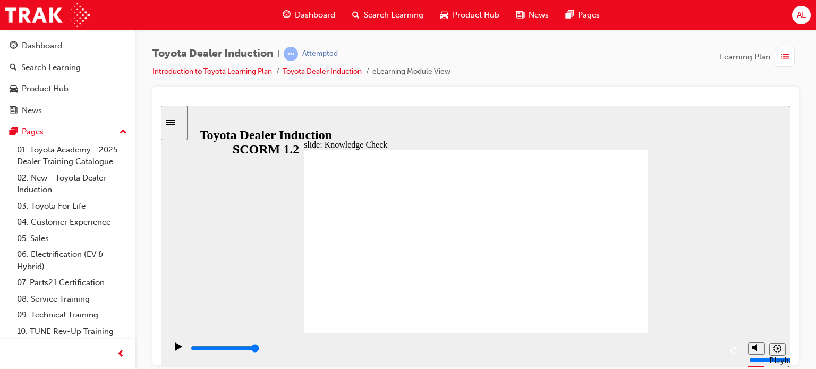
type input "h"
type input "ha"
type input "hap"
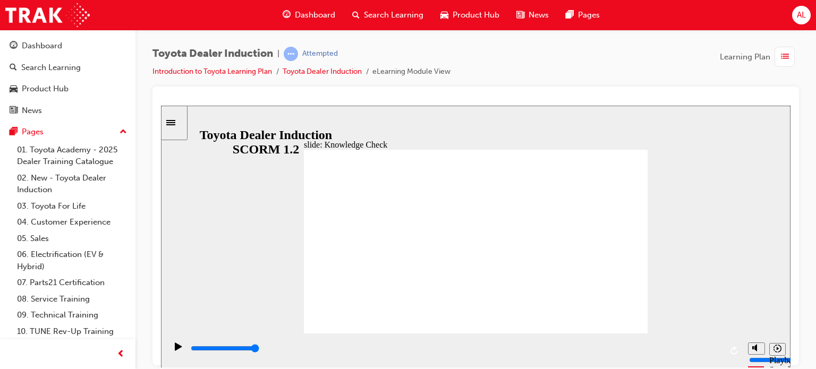
type input "happiness"
type input "800"
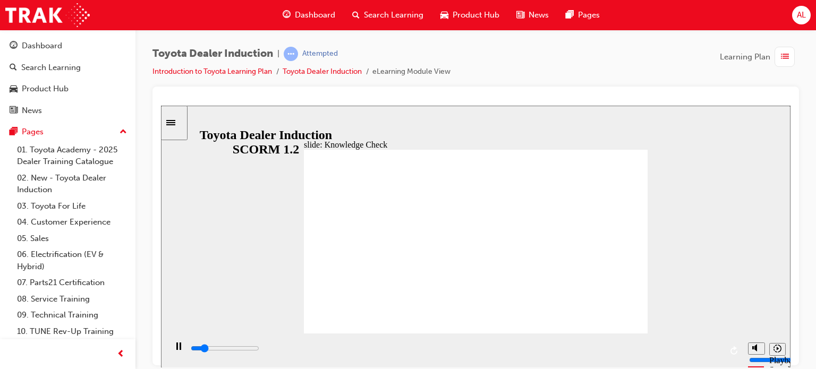
type input "mobile"
type input "2500"
type input "mobil"
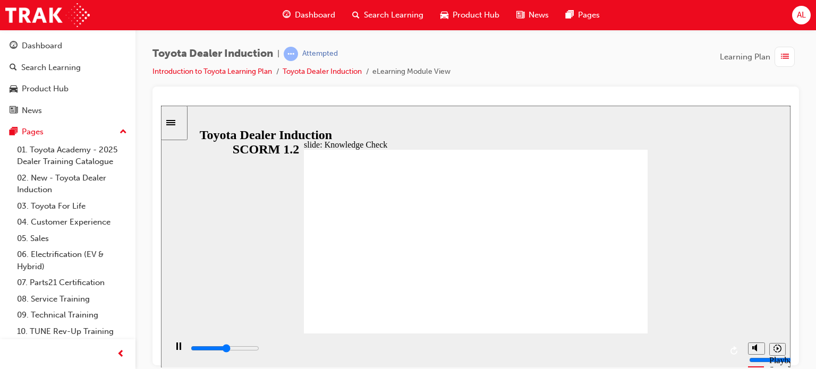
type input "2700"
type input "mobi"
type input "2800"
type input "mob"
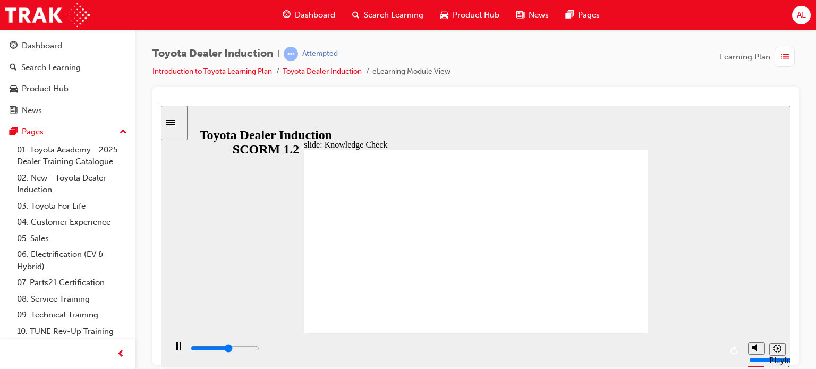
type input "mob"
type input "3000"
type input "mo"
type input "3200"
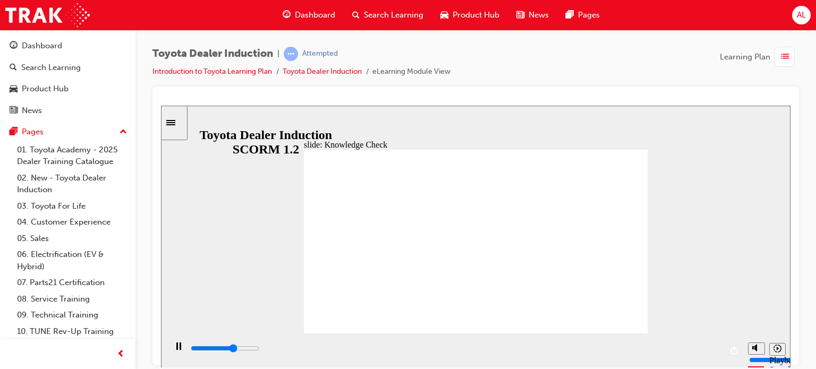
type input "m"
type input "4100"
type input "mo"
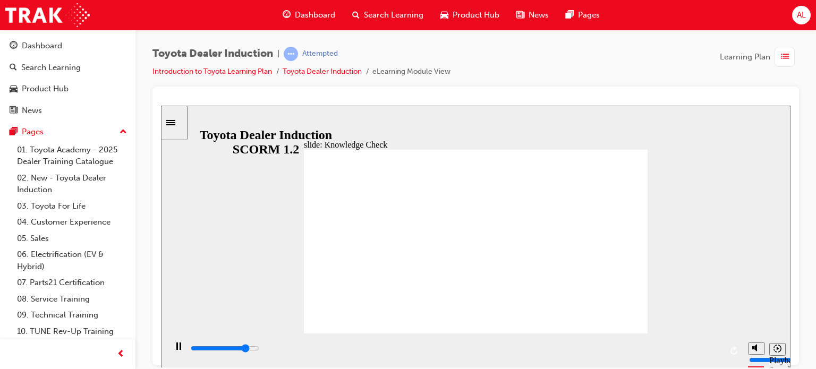
type input "4200"
type input "mov"
type input "4600"
type input "move"
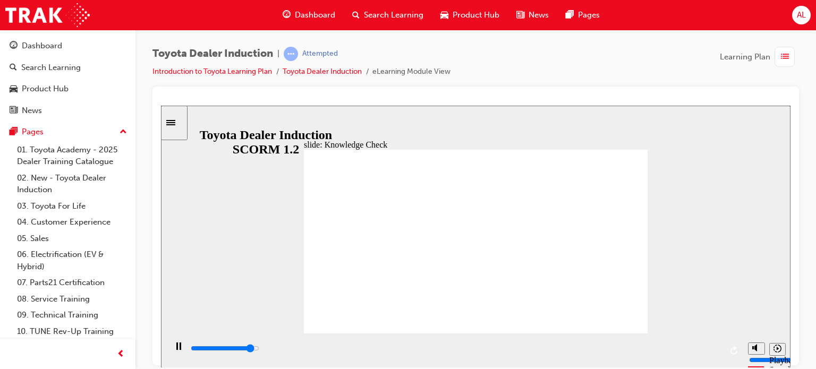
type input "move"
type input "4800"
type input "moved"
type input "5000"
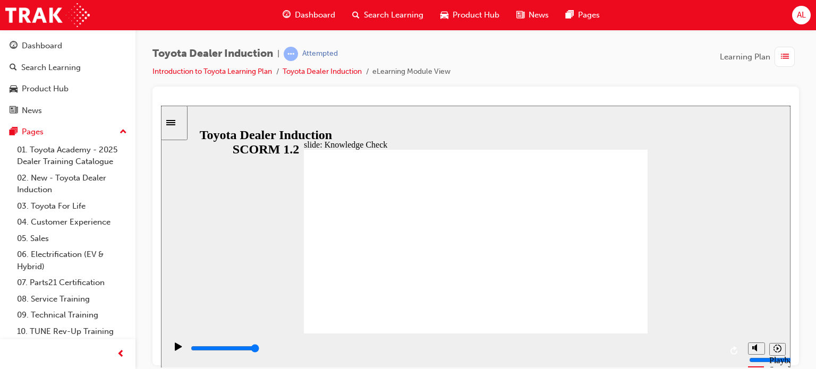
type input "moved"
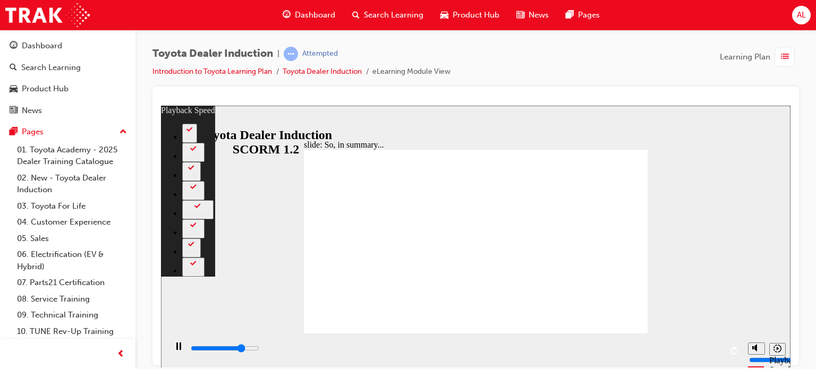
type input "5100"
type input "0"
type input "5300"
type input "0"
type input "5600"
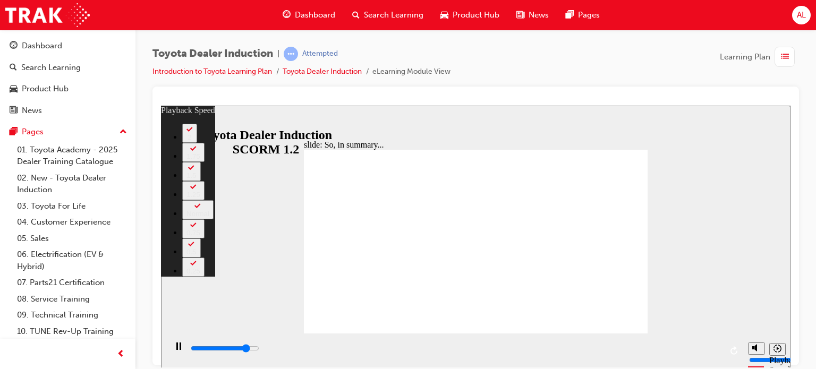
type input "1"
type input "5900"
type input "1"
type input "6100"
type input "1"
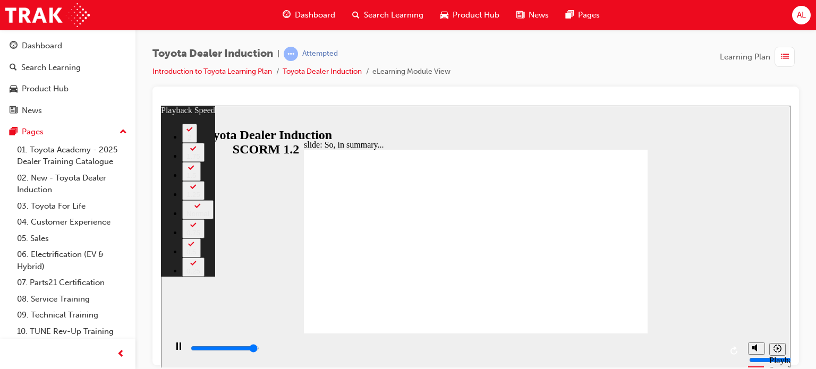
type input "6400"
type input "1"
type input "6500"
type input "128"
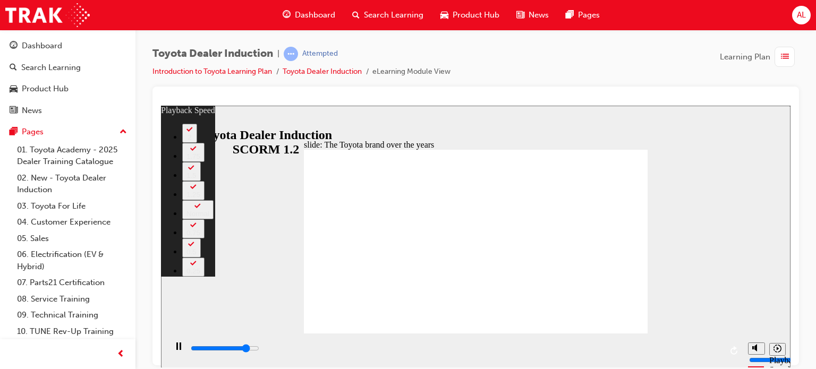
type input "7200"
type input "0"
type input "7500"
type input "0"
type input "7700"
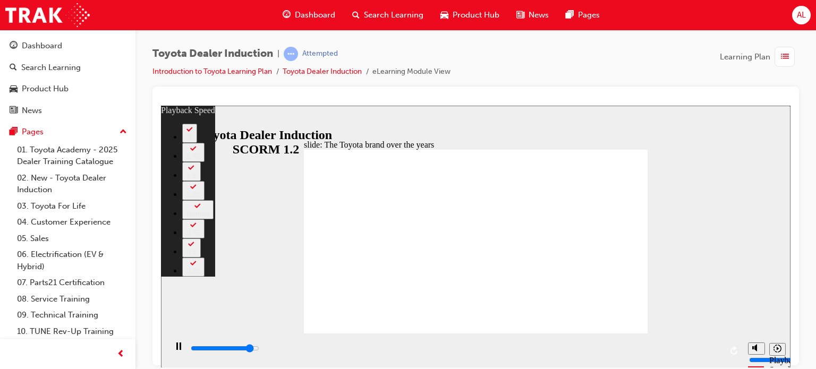
type input "1"
type input "8000"
type input "1"
type input "8200"
type input "1"
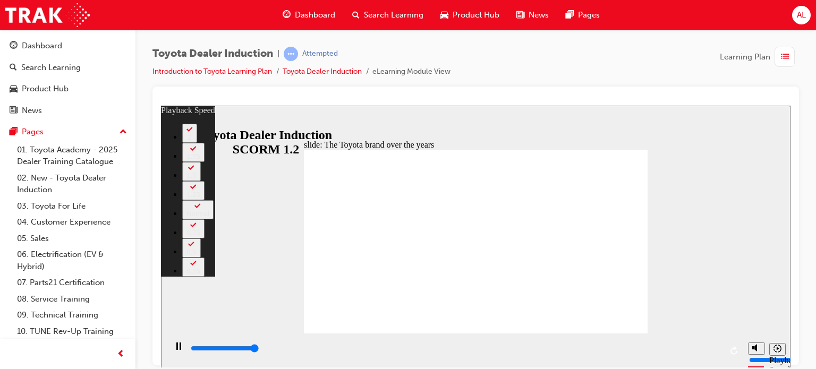
type input "8400"
type input "165"
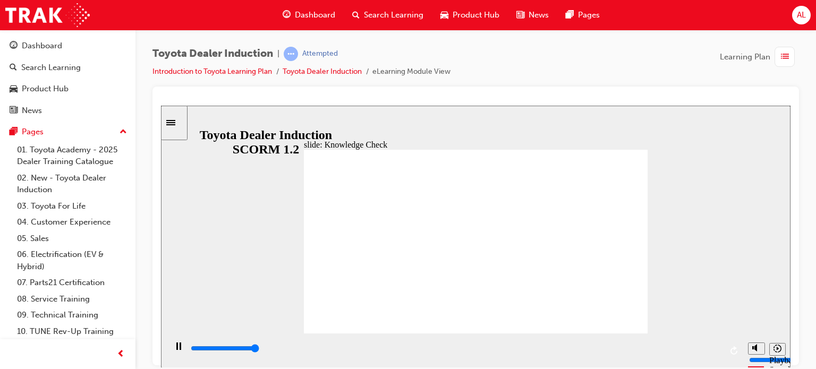
type input "5000"
radio input "true"
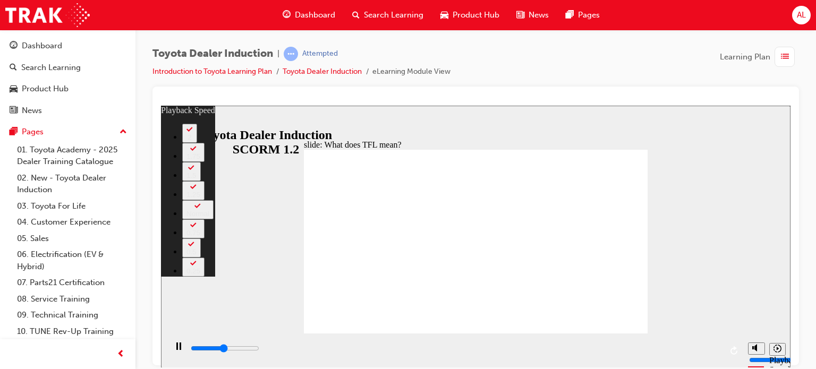
type input "5200"
type input "0"
type input "5500"
type input "1"
type input "5700"
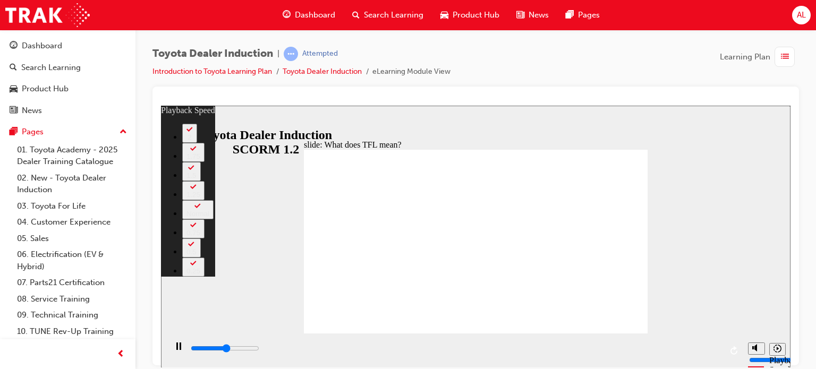
type input "1"
type input "6000"
type input "1"
type input "6300"
type input "1"
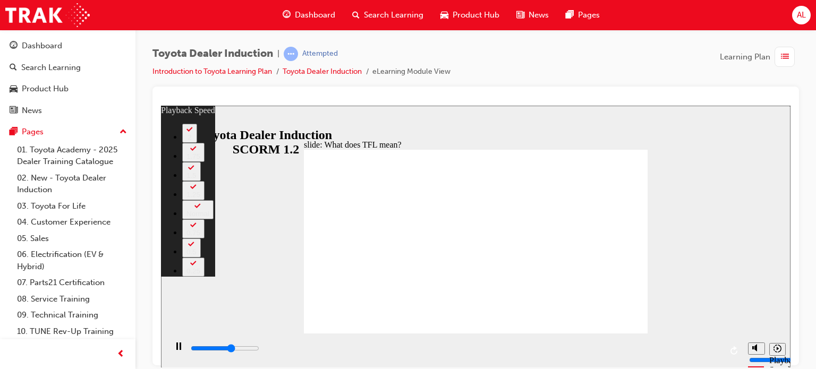
type input "6600"
type input "2"
type input "6800"
type input "2"
type input "7100"
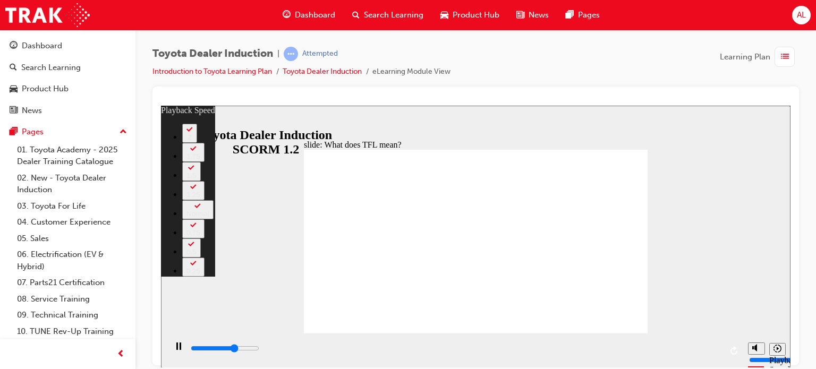
type input "2"
type input "7300"
type input "2"
type input "7600"
type input "3"
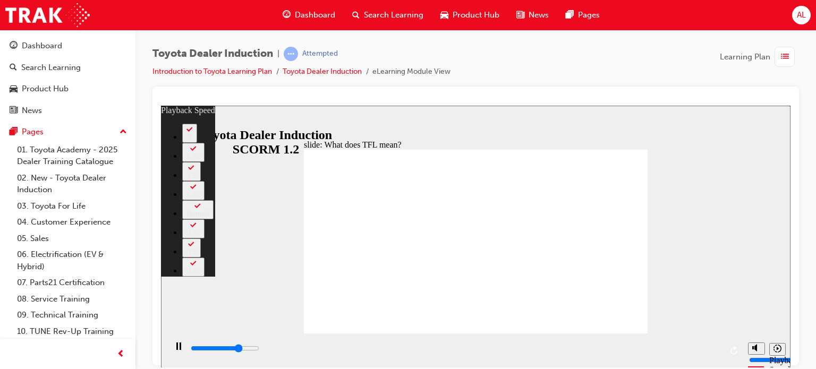
type input "7900"
type input "3"
type input "8200"
type input "3"
type input "8400"
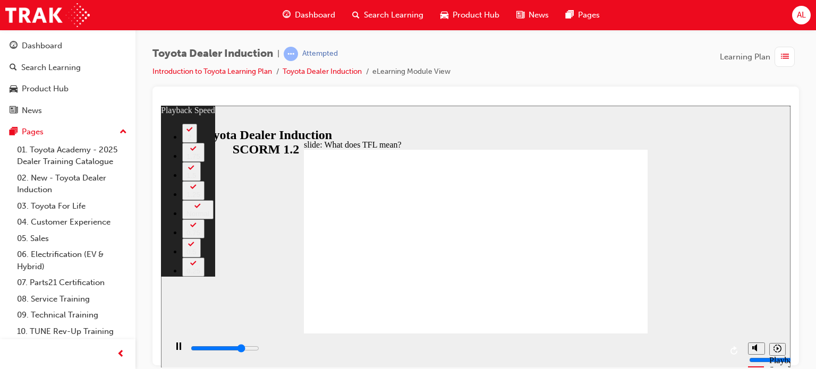
type input "3"
type input "8700"
type input "4"
type input "8900"
type input "4"
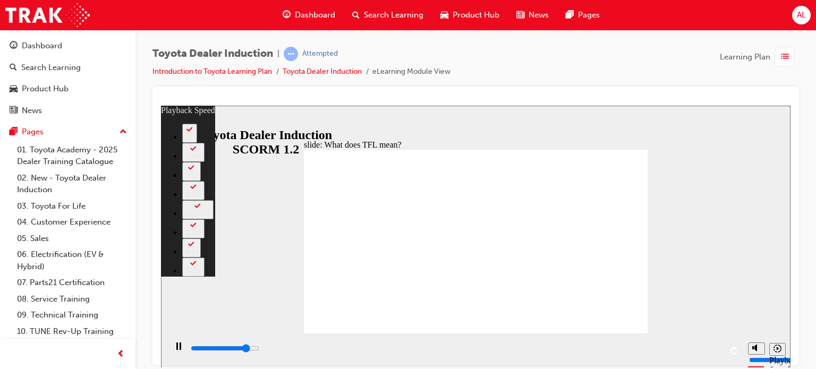
type input "9200"
type input "4"
type input "9500"
type input "4"
type input "9700"
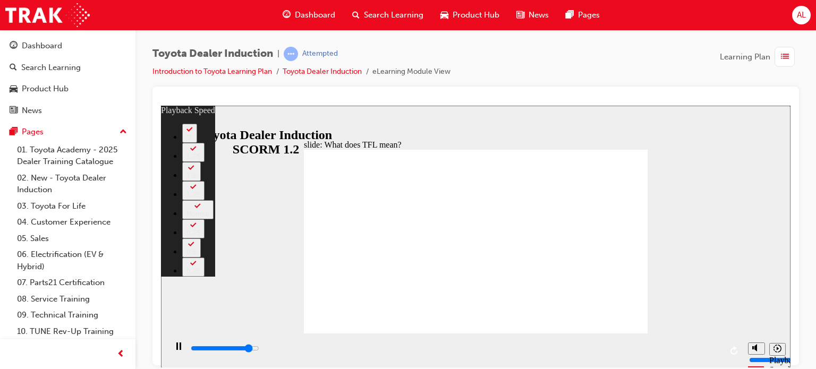
type input "5"
type input "10000"
type input "5"
type input "10300"
type input "5"
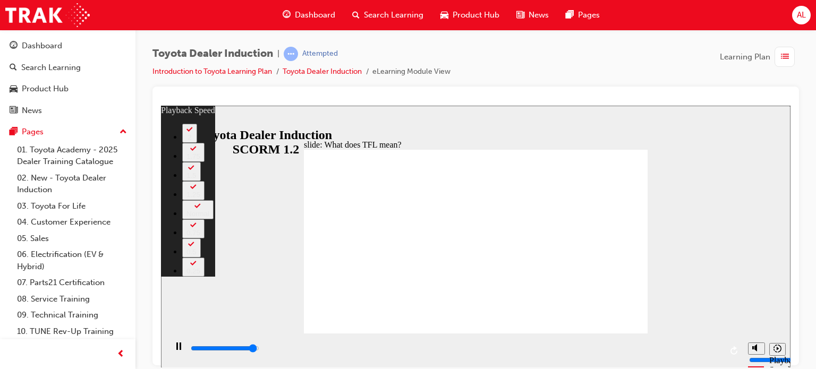
type input "10500"
type input "6"
type input "10800"
type input "6"
type input "10800"
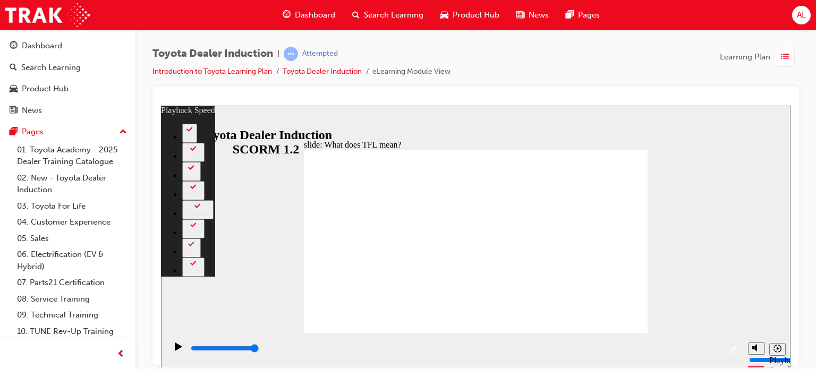
click at [711, 229] on div "slide: What does TFL mean? Rectangle 2 playback speed 2 1.75 1.5 1.25 Normal 0.…" at bounding box center [476, 236] width 630 height 263
type input "139"
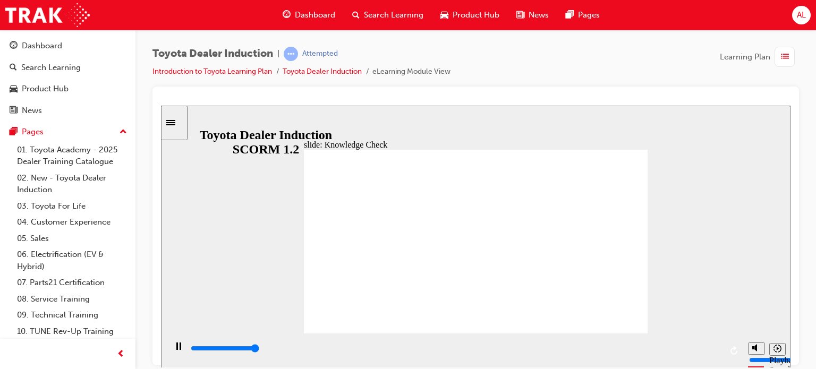
type input "5000"
radio input "true"
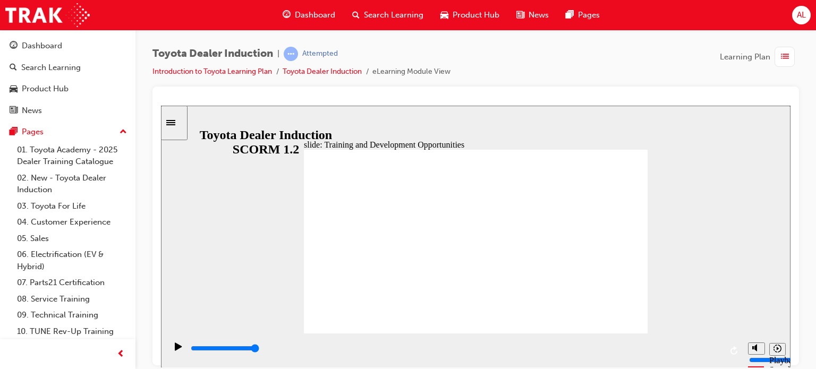
type input "5000"
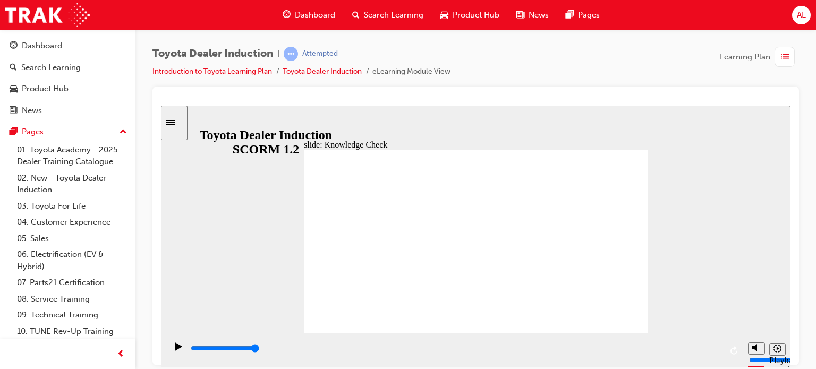
radio input "true"
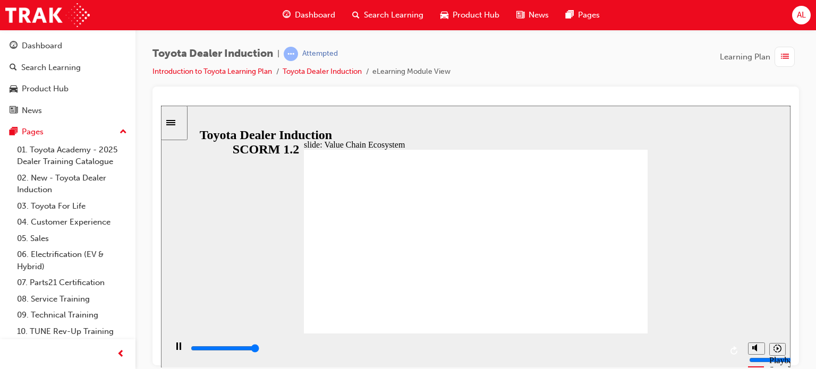
type input "66800"
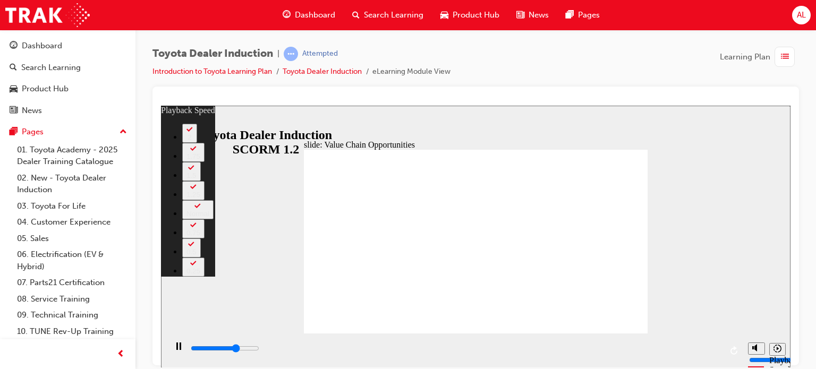
type input "7700"
type input "0"
type input "8000"
type input "0"
type input "8300"
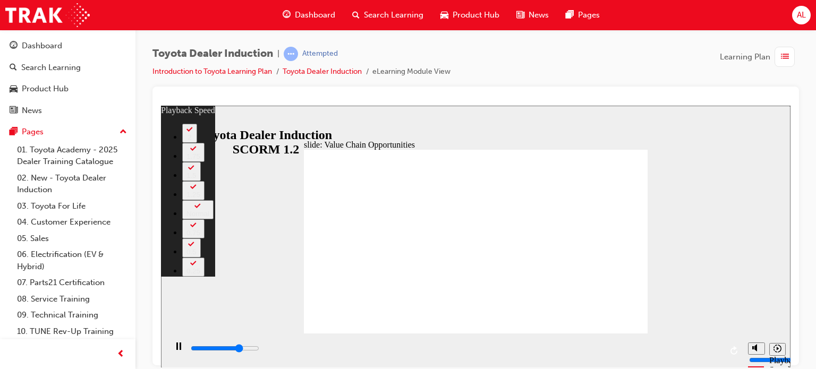
type input "1"
type input "8500"
type input "1"
type input "8800"
type input "1"
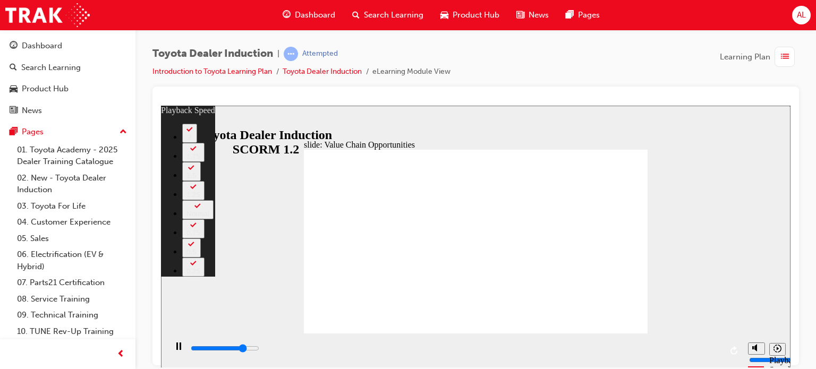
type input "9000"
type input "1"
type input "9300"
type input "2"
type input "9600"
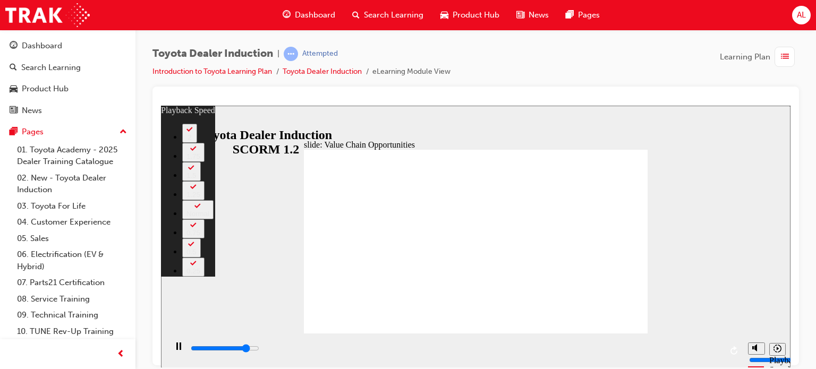
type input "2"
type input "9800"
type input "2"
type input "10100"
type input "2"
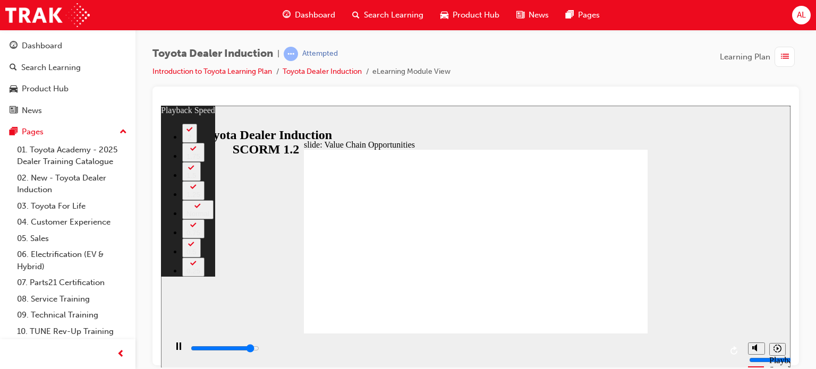
type input "10400"
type input "3"
type input "10600"
type input "3"
type input "10600"
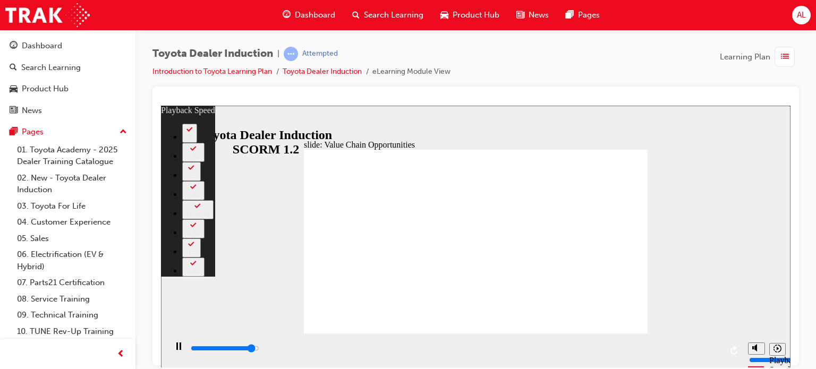
type input "3"
type input "10900"
type input "3"
type input "11200"
type input "3"
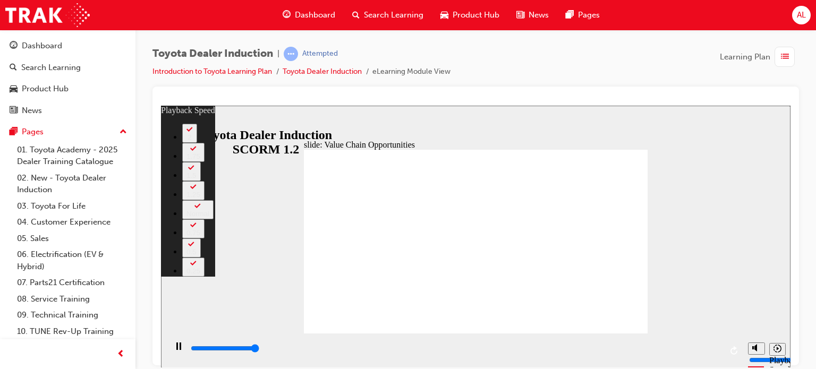
type input "11300"
type input "64"
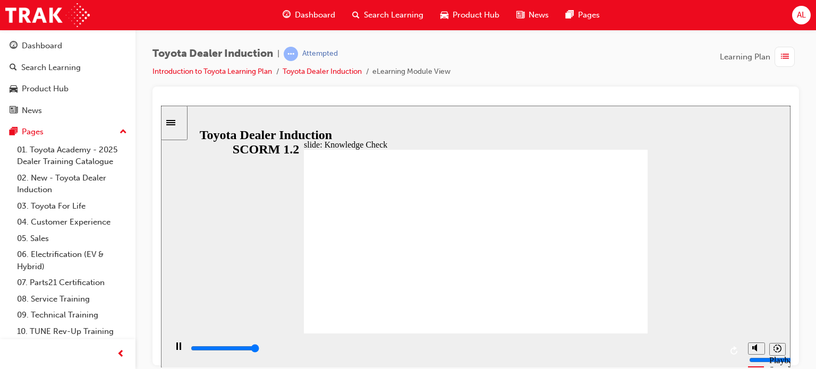
type input "5000"
radio input "true"
type input "5000"
radio input "false"
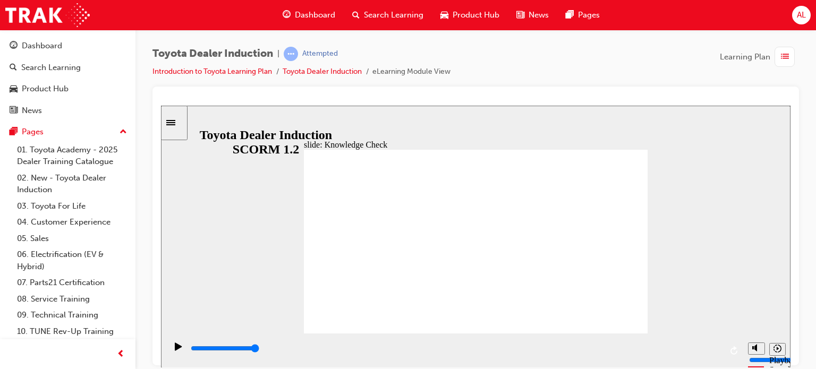
radio input "true"
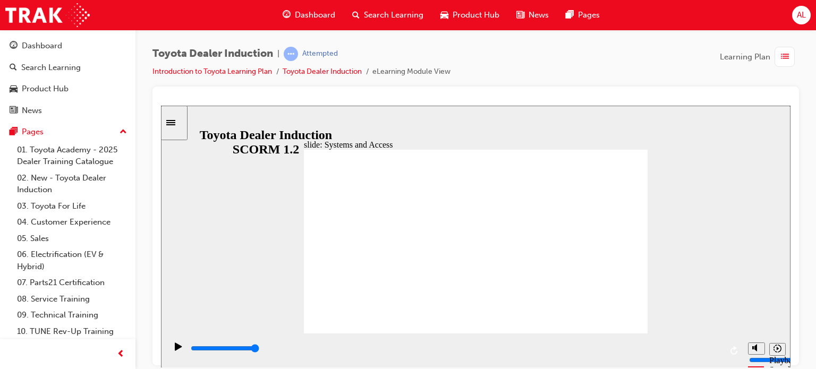
click at [642, 139] on div "slide: Systems and Access Multiply 1 Rectangle 3 Group 1 Rectangle 1 Network Ce…" at bounding box center [476, 236] width 630 height 263
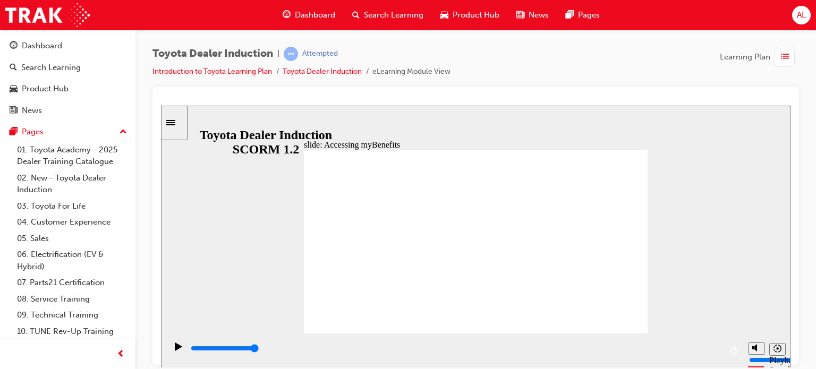
type input "5000"
type input "p"
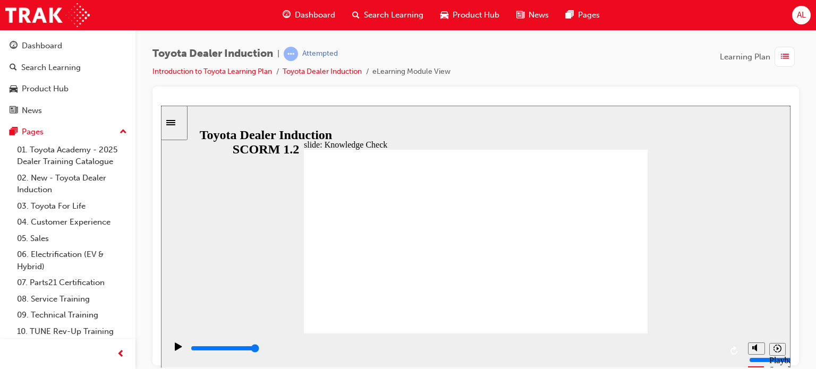
type input "p"
type input "po"
type input "por"
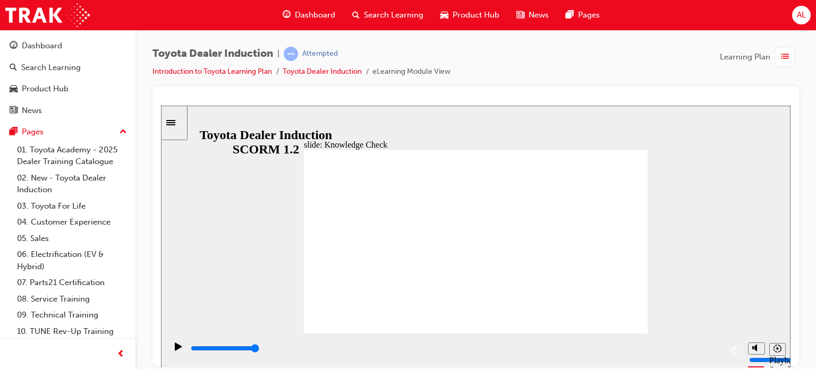
type input "port"
type input "porta"
type input "portal"
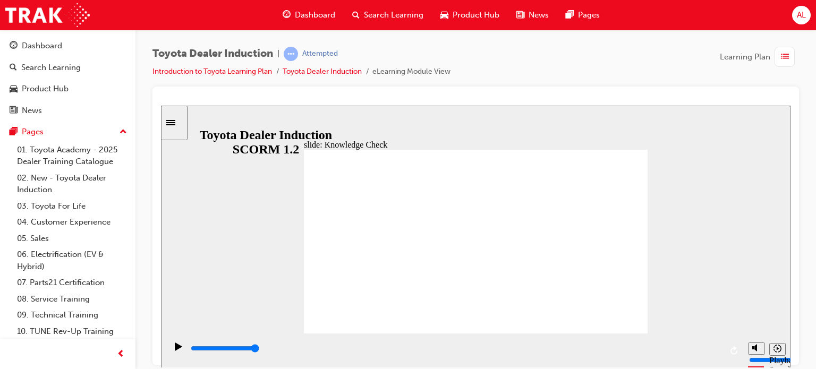
type input "portal"
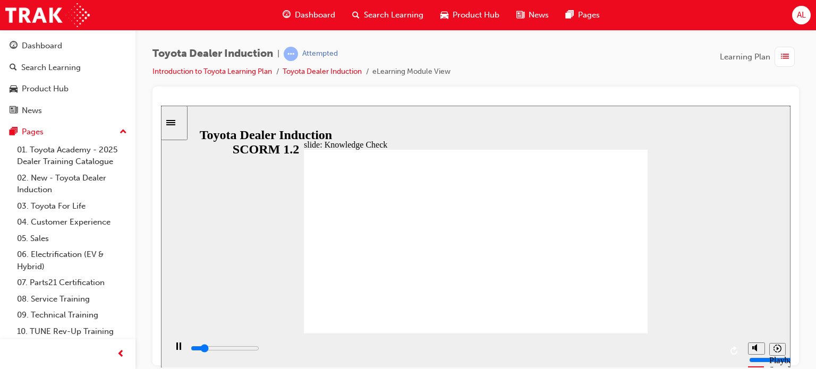
type input "800"
type input "portal"
type input "2400"
type input "porta"
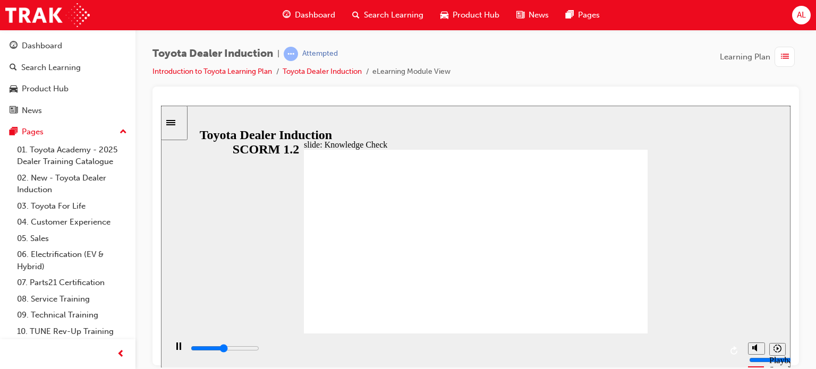
type input "porta"
type input "2600"
type input "port"
type input "2800"
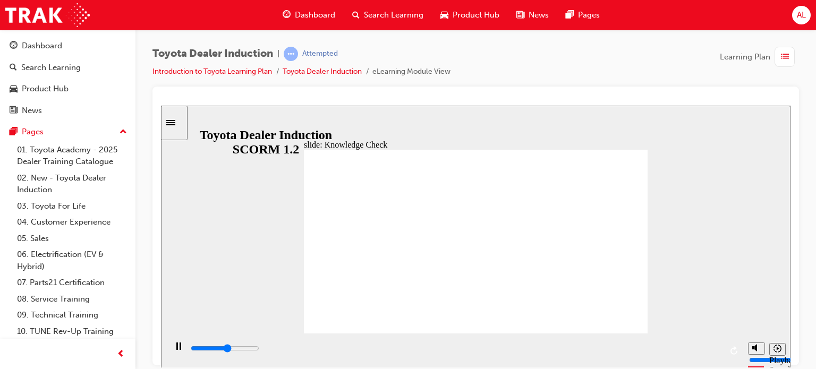
type input "por"
type input "2900"
type input "po"
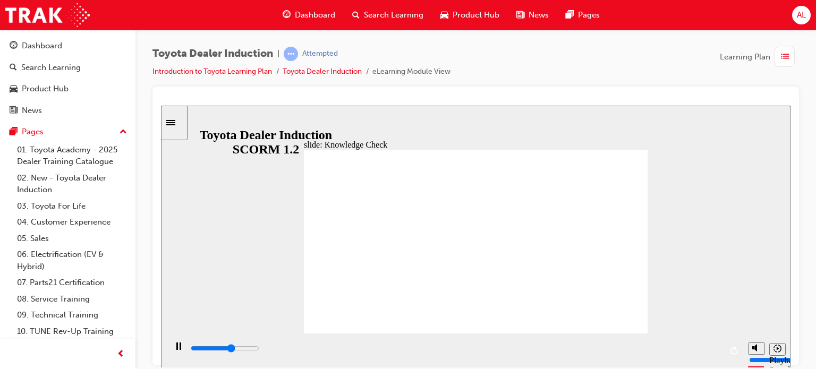
type input "3100"
type input "p"
type input "3200"
type input "3800"
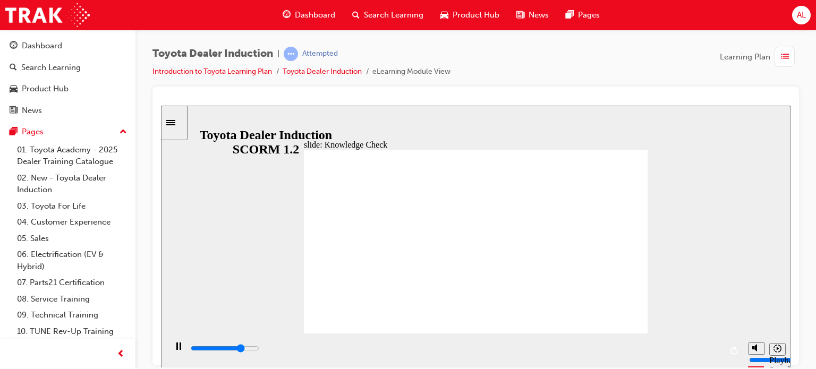
type input "t"
type input "4000"
type input "to"
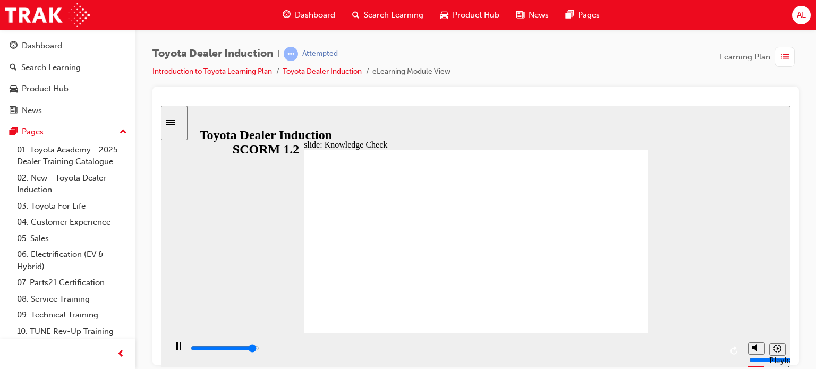
type input "4800"
type input "toy"
type input "5000"
type input "toyo"
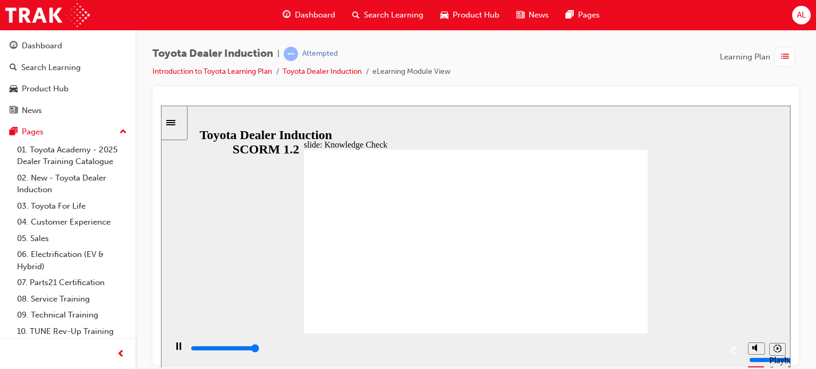
type input "toyo"
type input "5000"
type input "toyot"
type input "toyota"
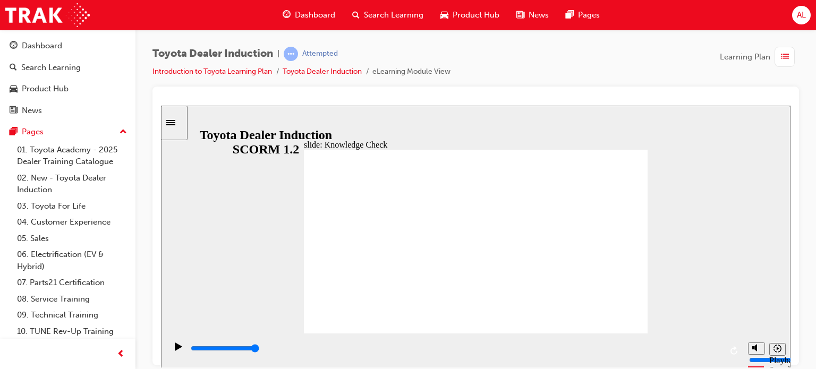
type input "toyota"
type input "toyota e"
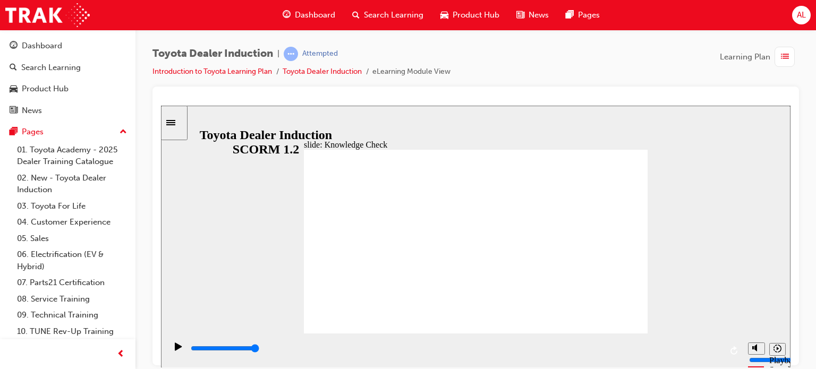
type input "toyota en"
type input "toyota eng"
type input "toyota enga"
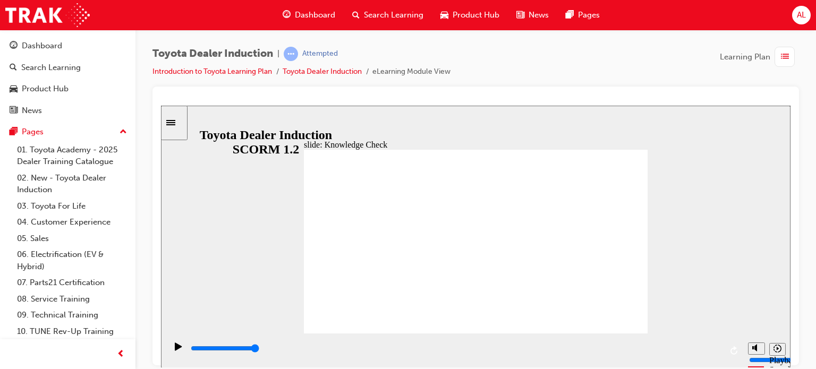
type input "toyota enga"
type input "toyota engag"
type input "toyota engage"
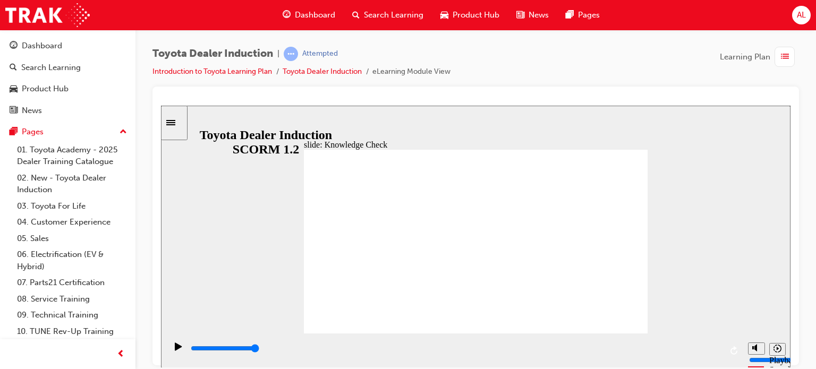
type input "toyota engage"
type input "800"
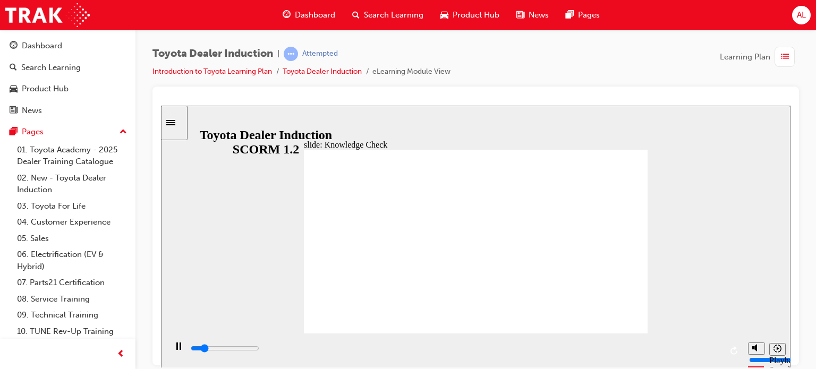
type input "toyota engage"
type input "2100"
type input "toyota engage"
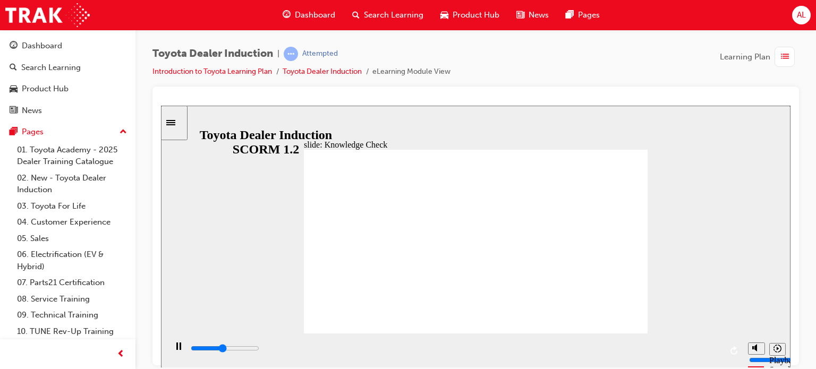
type input "2300"
type input "toyota engage a"
type input "2700"
type input "toyota engage ap"
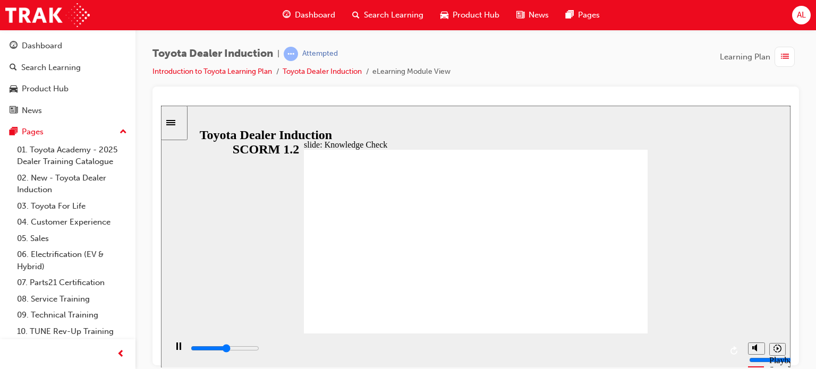
type input "toyota engage ap"
type input "2800"
type input "toyota engage app"
type input "5000"
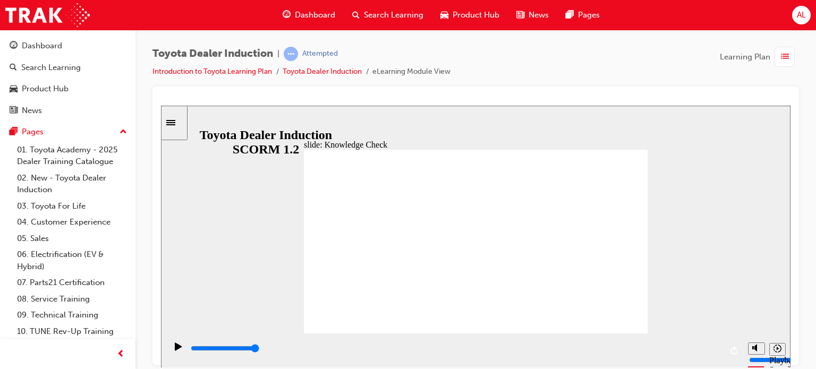
type input "toyota engage app"
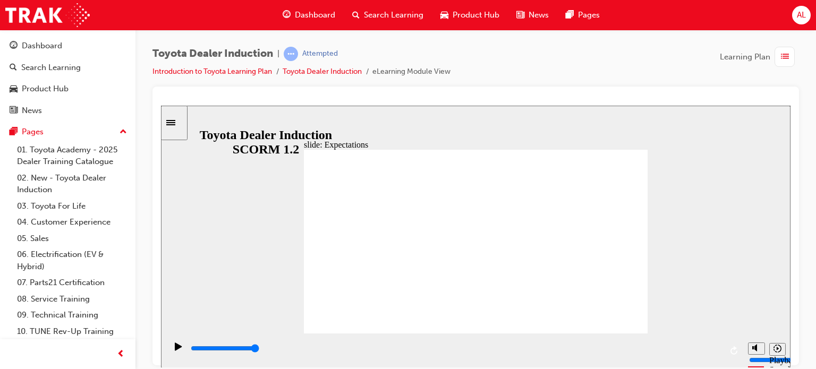
type input "8400"
checkbox input "true"
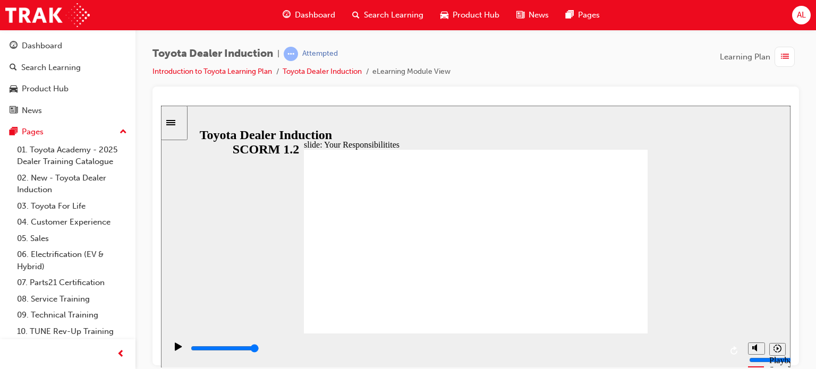
checkbox input "true"
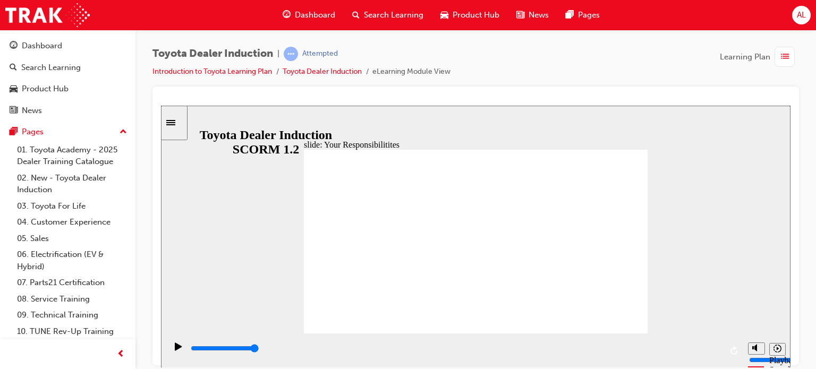
drag, startPoint x: 552, startPoint y: 267, endPoint x: 604, endPoint y: 309, distance: 67.2
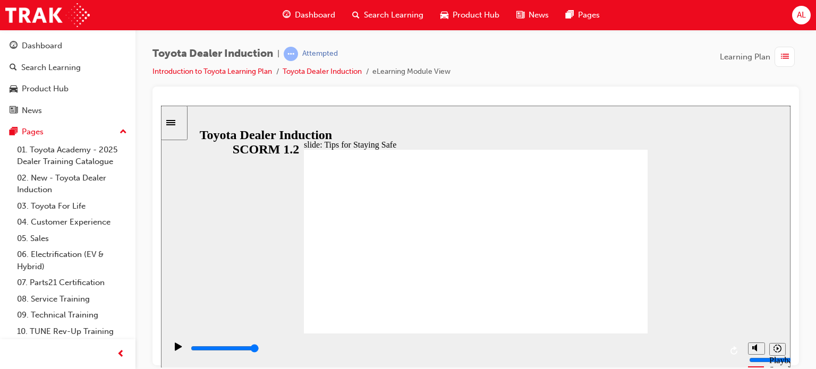
type input "5000"
checkbox input "true"
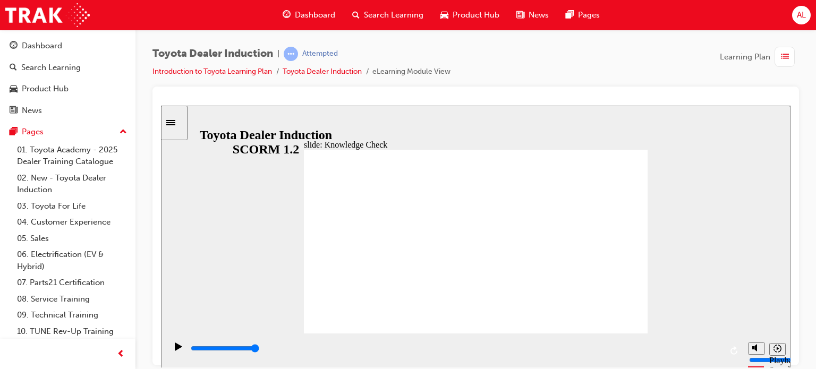
type input "5000"
checkbox input "true"
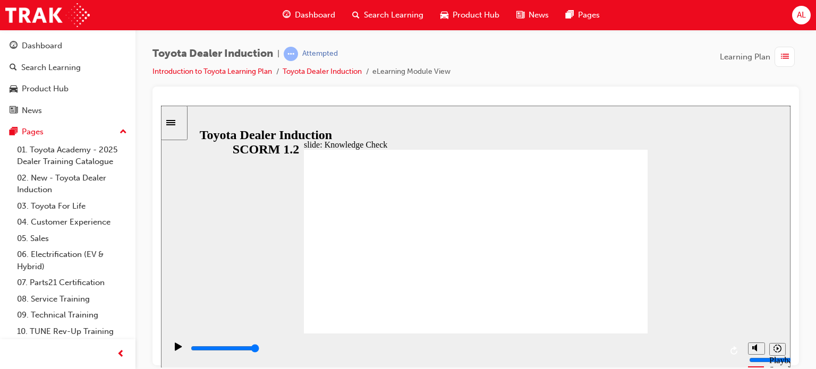
drag, startPoint x: 328, startPoint y: 146, endPoint x: 330, endPoint y: 154, distance: 8.1
type input "11700"
